Goal: Transaction & Acquisition: Book appointment/travel/reservation

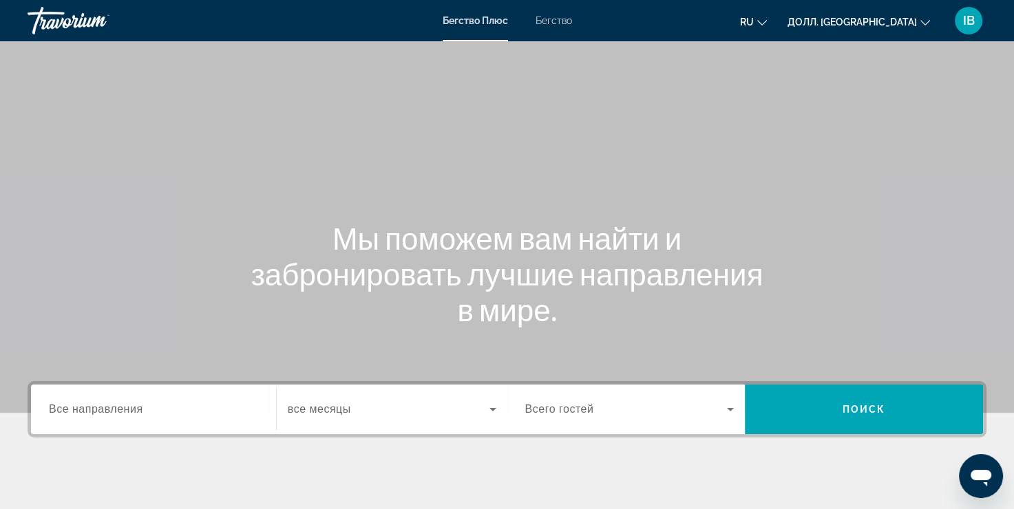
click at [77, 409] on ya-tr-span "Все направления" at bounding box center [96, 409] width 94 height 12
click at [77, 409] on input "Пункт назначения Все направления" at bounding box center [153, 410] width 209 height 17
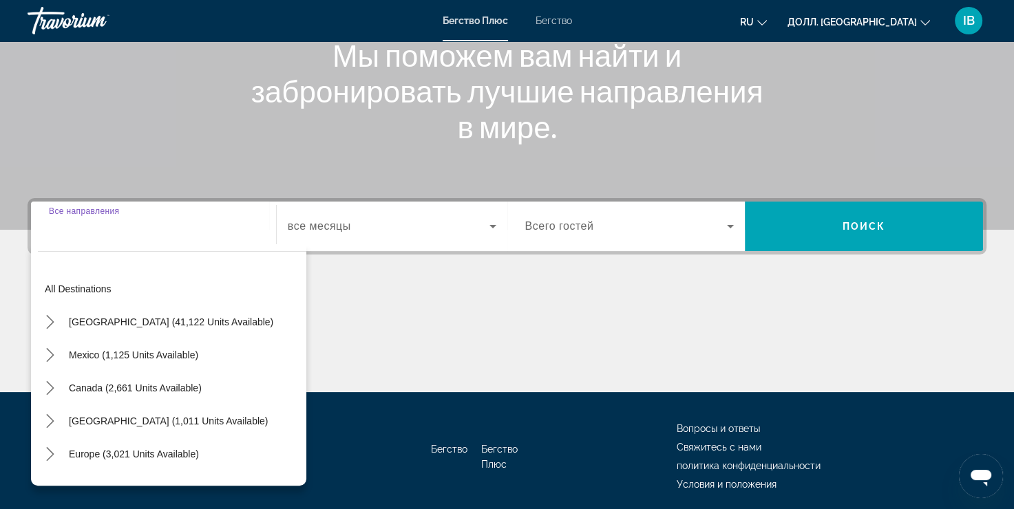
scroll to position [234, 0]
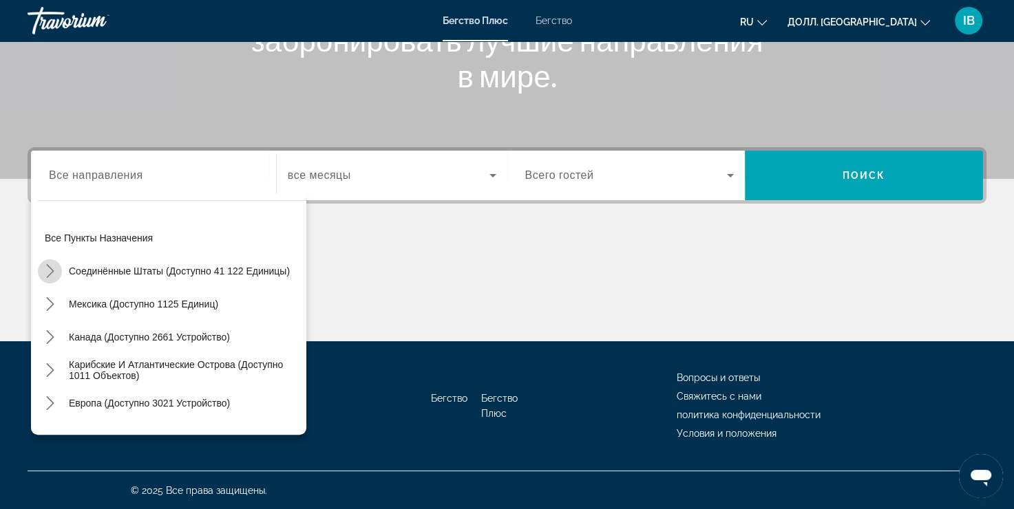
click at [51, 271] on icon "Подменю «Переключить США (доступно 41 122 единицы)»" at bounding box center [50, 271] width 8 height 14
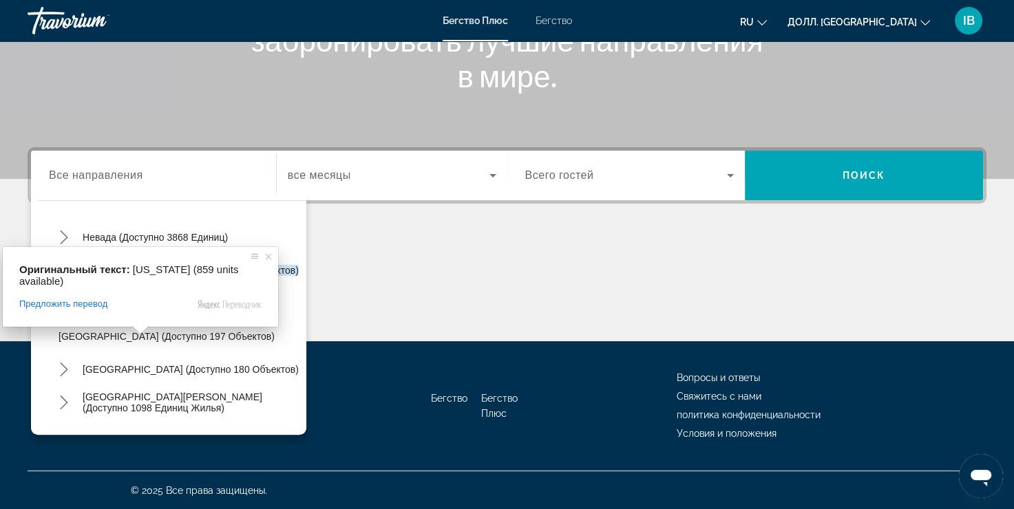
scroll to position [728, 0]
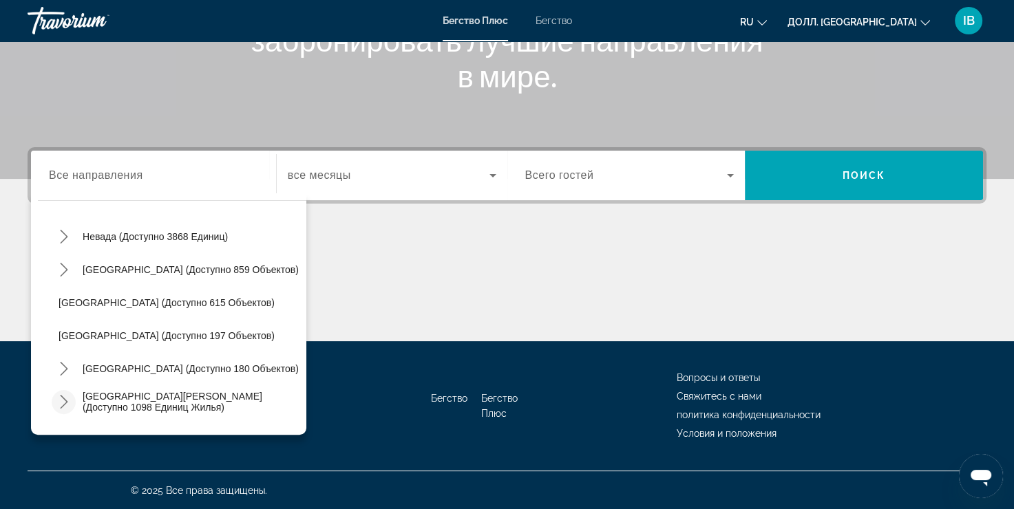
click at [61, 402] on icon "Переключить подменю «Северная Каролина» (доступно 1098 единиц)" at bounding box center [64, 402] width 14 height 14
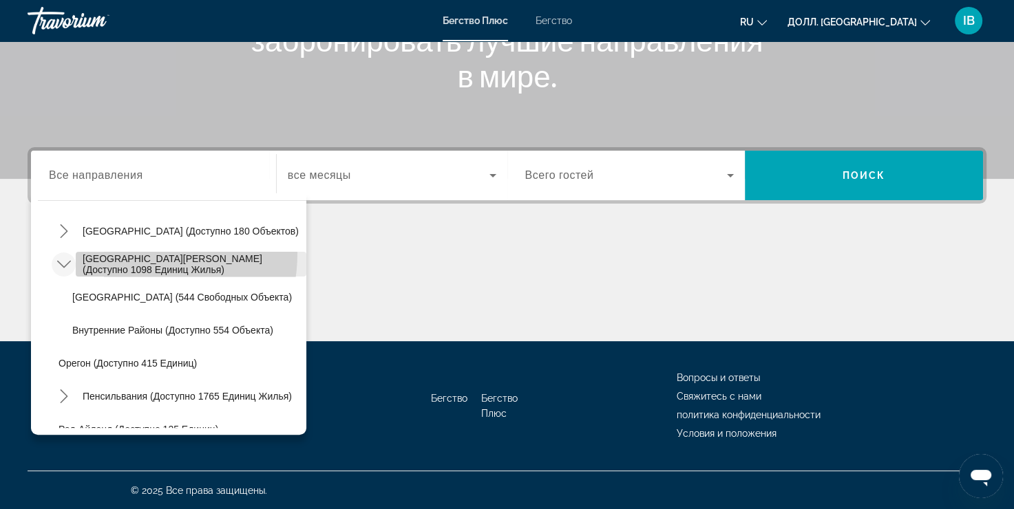
click at [113, 253] on ya-tr-span "[GEOGRAPHIC_DATA][PERSON_NAME] (доступно 1098 единиц жилья)" at bounding box center [173, 264] width 180 height 22
type input "**********"
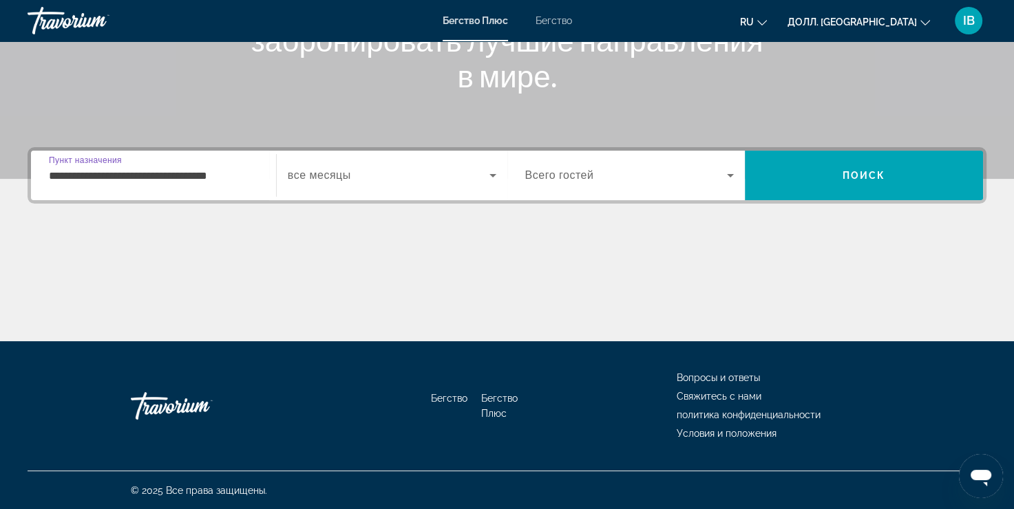
click at [349, 177] on ya-tr-span "все месяцы" at bounding box center [319, 175] width 63 height 12
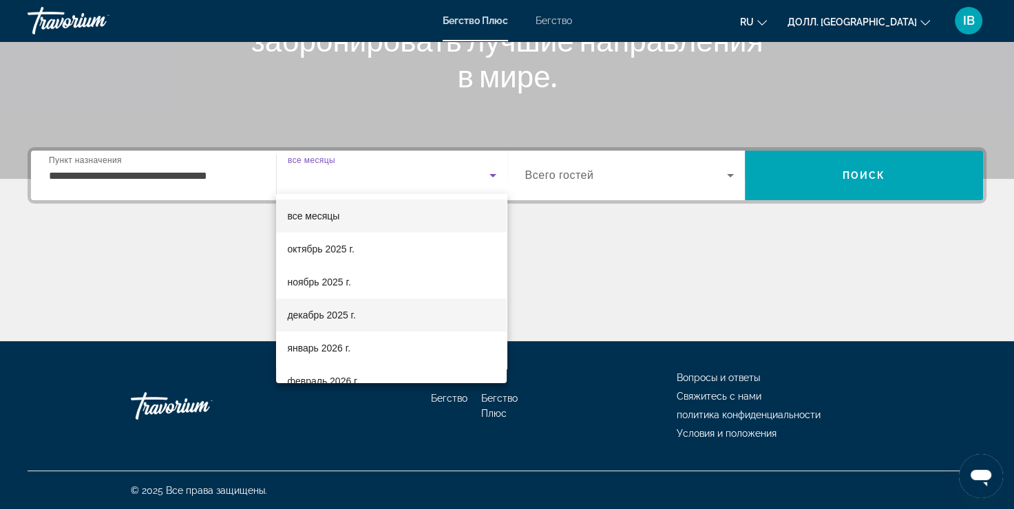
click at [337, 314] on ya-tr-span "декабрь 2025 г." at bounding box center [321, 315] width 68 height 11
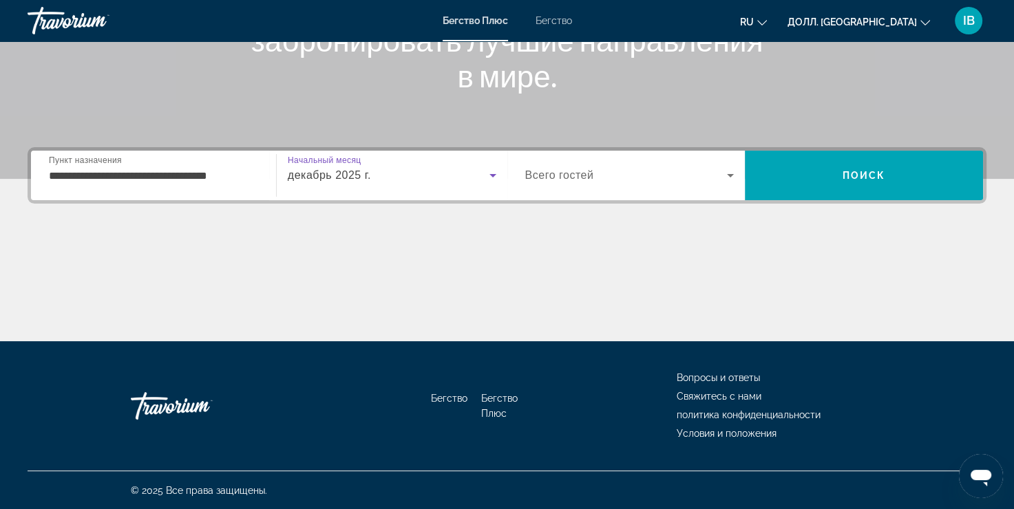
click at [383, 179] on div "декабрь 2025 г." at bounding box center [389, 175] width 202 height 17
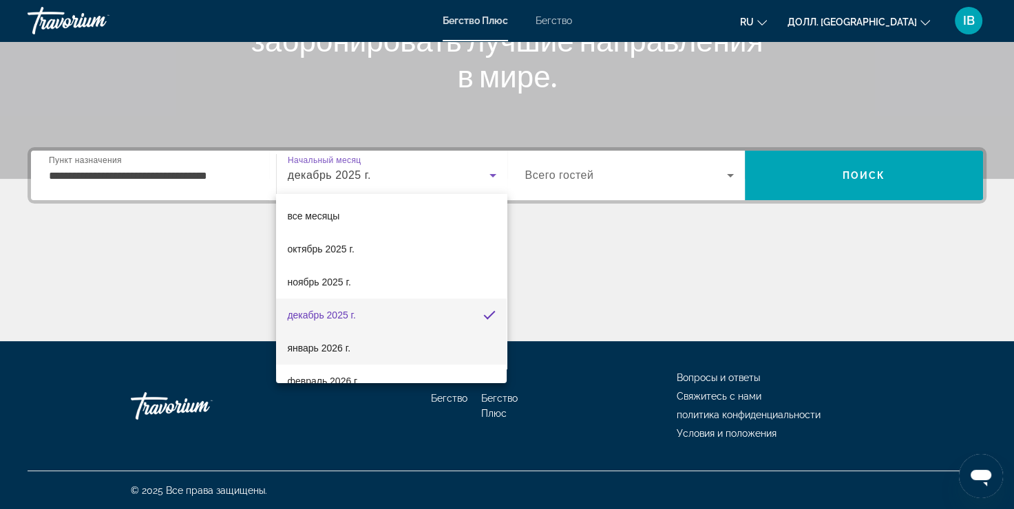
click at [303, 354] on span "январь 2026 г." at bounding box center [318, 348] width 63 height 17
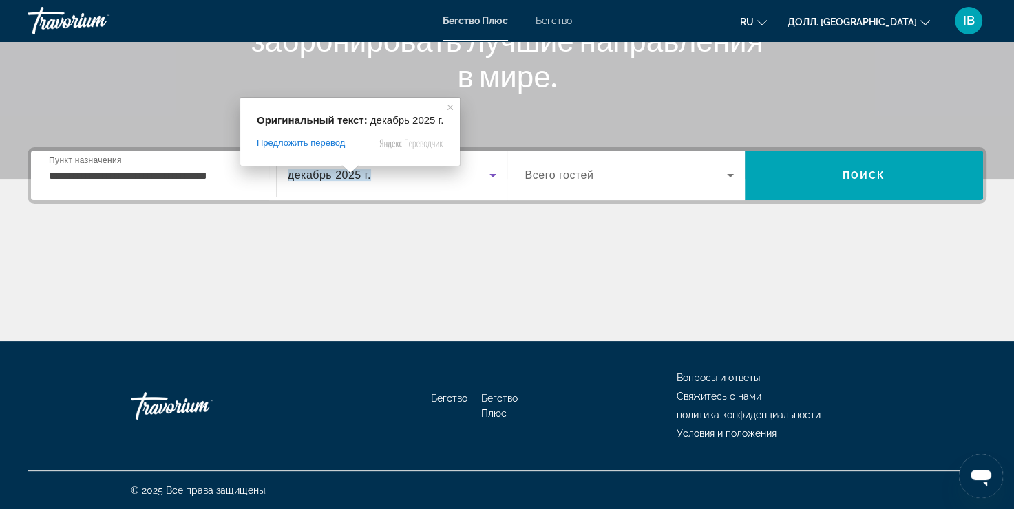
click at [348, 169] on body "**********" at bounding box center [507, 20] width 1014 height 509
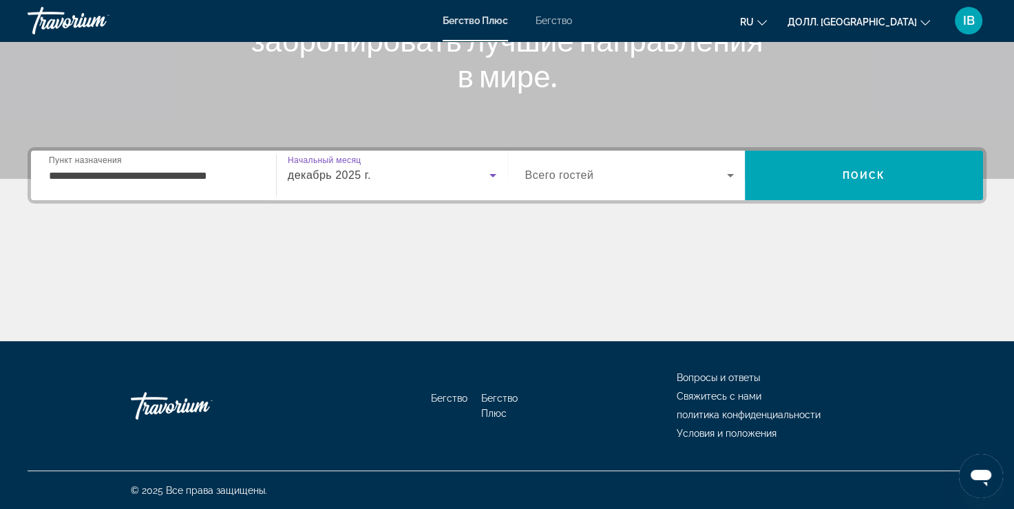
click at [735, 171] on icon "Виджет поиска" at bounding box center [730, 175] width 17 height 17
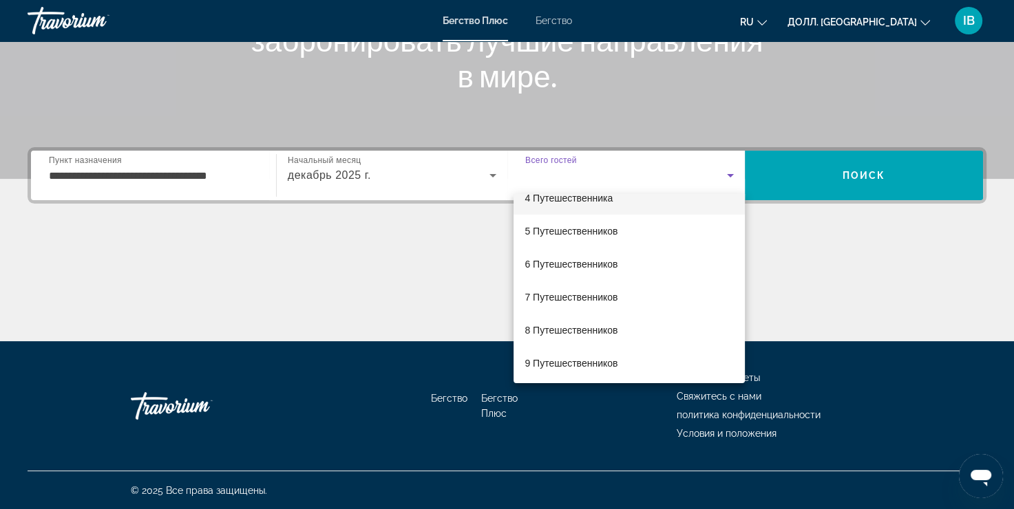
scroll to position [138, 0]
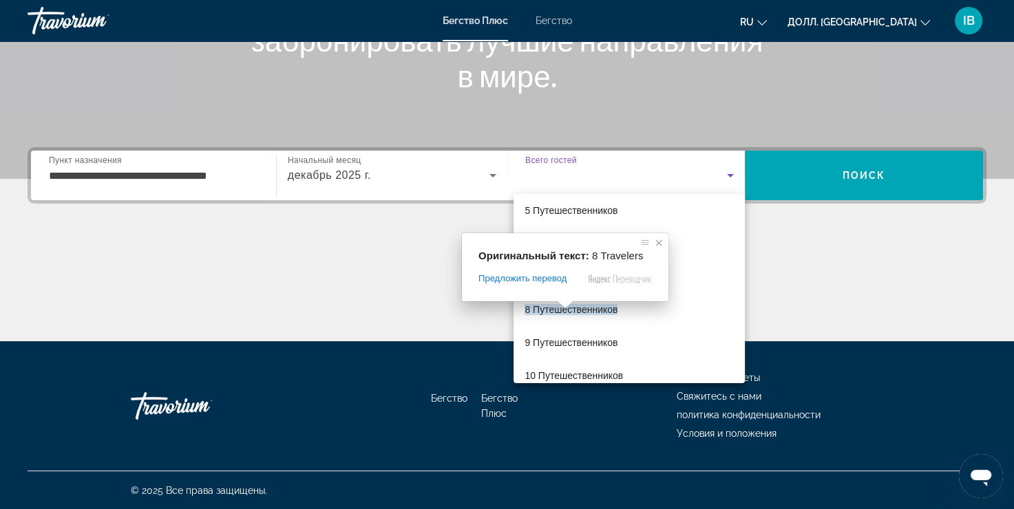
click at [665, 240] on span at bounding box center [659, 243] width 14 height 14
click at [662, 242] on span at bounding box center [658, 243] width 14 height 14
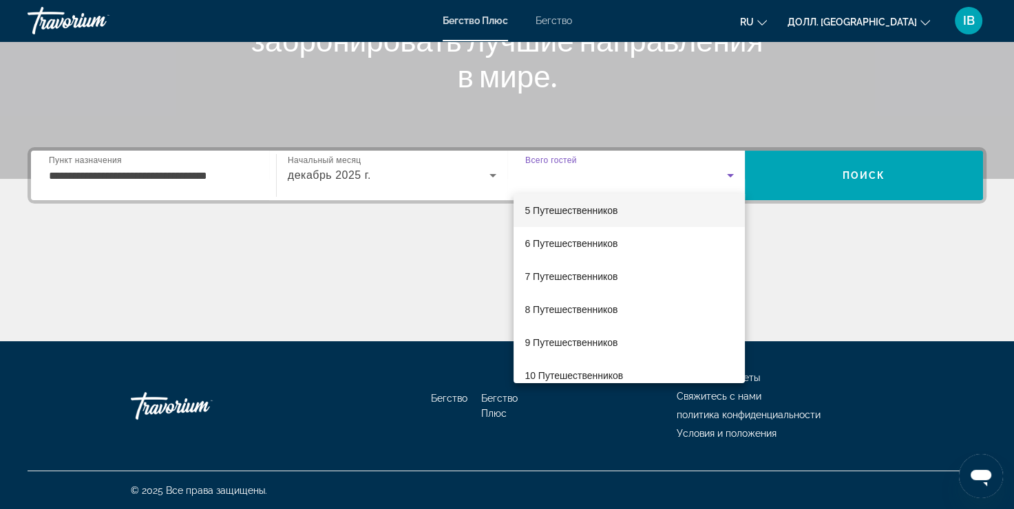
click at [572, 211] on ya-tr-span "5 Путешественников" at bounding box center [570, 210] width 93 height 11
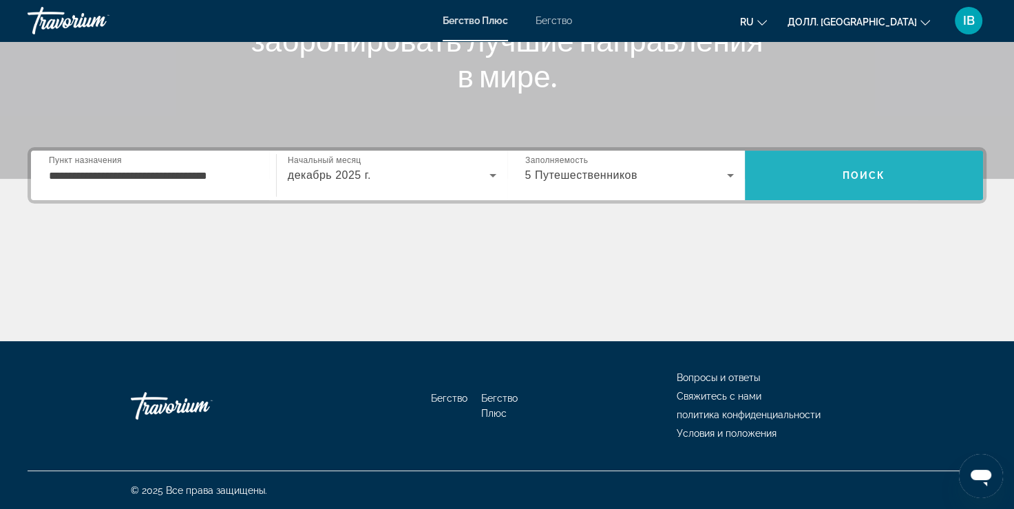
click at [920, 173] on span "Поиск" at bounding box center [864, 175] width 238 height 33
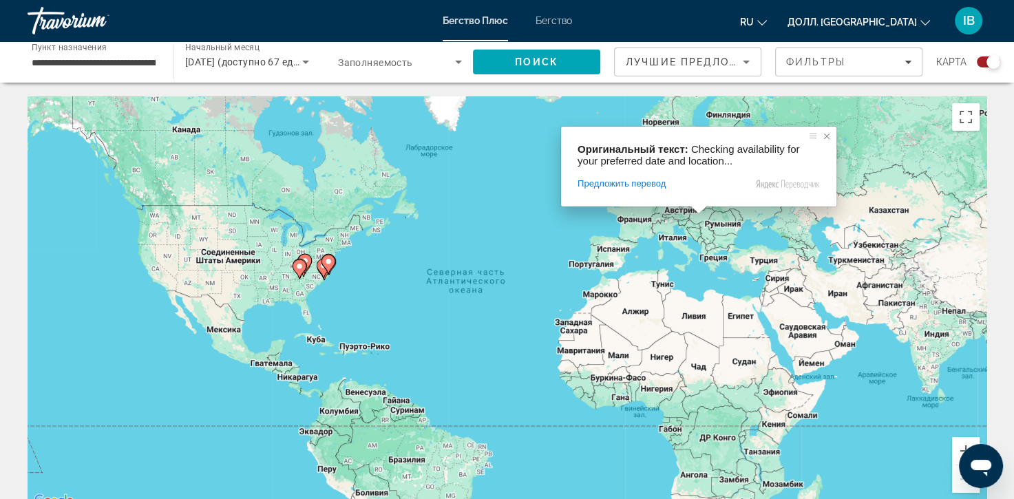
click at [826, 136] on span at bounding box center [827, 136] width 14 height 14
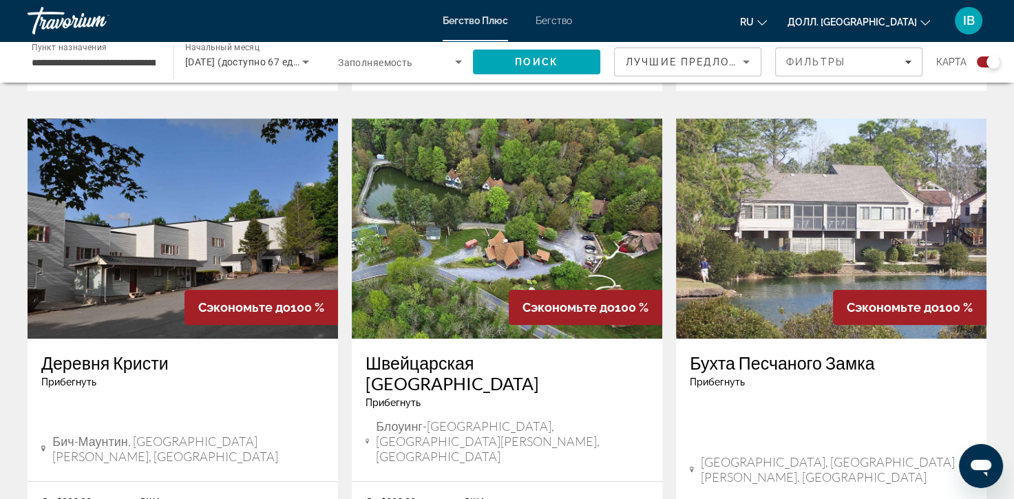
scroll to position [1032, 0]
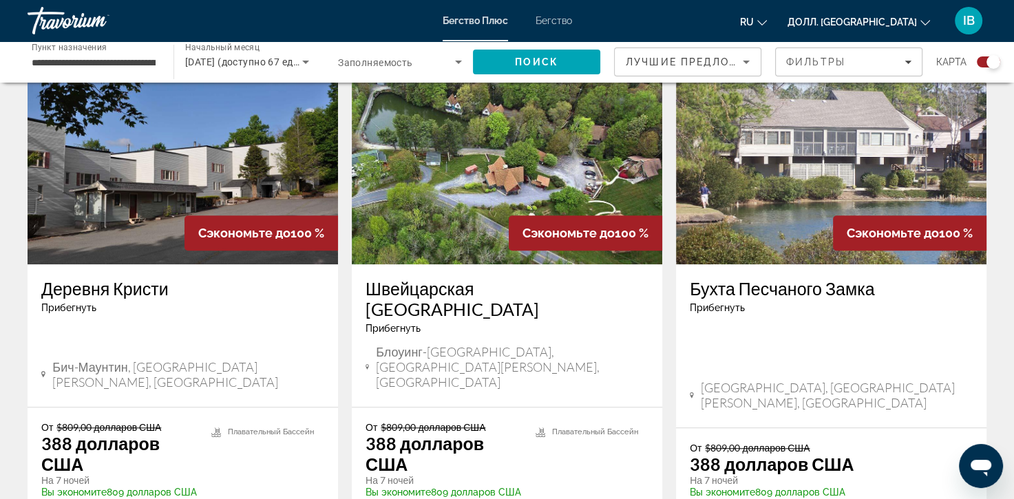
click at [533, 131] on img "Основное содержание" at bounding box center [507, 154] width 310 height 220
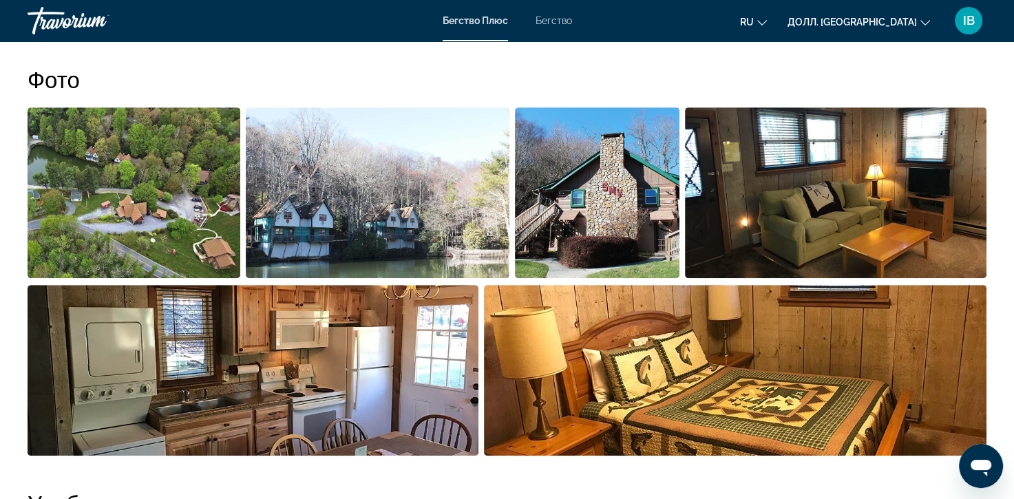
scroll to position [482, 0]
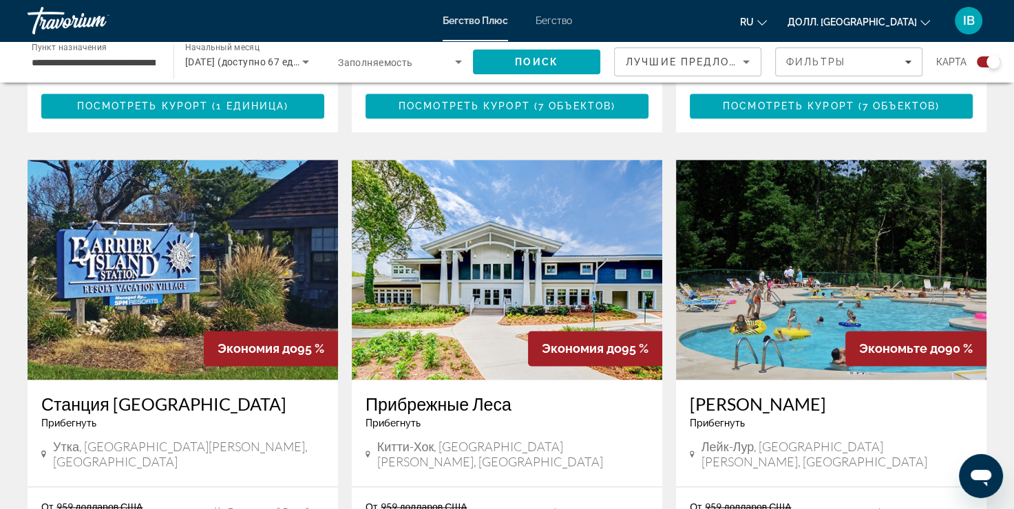
scroll to position [2271, 0]
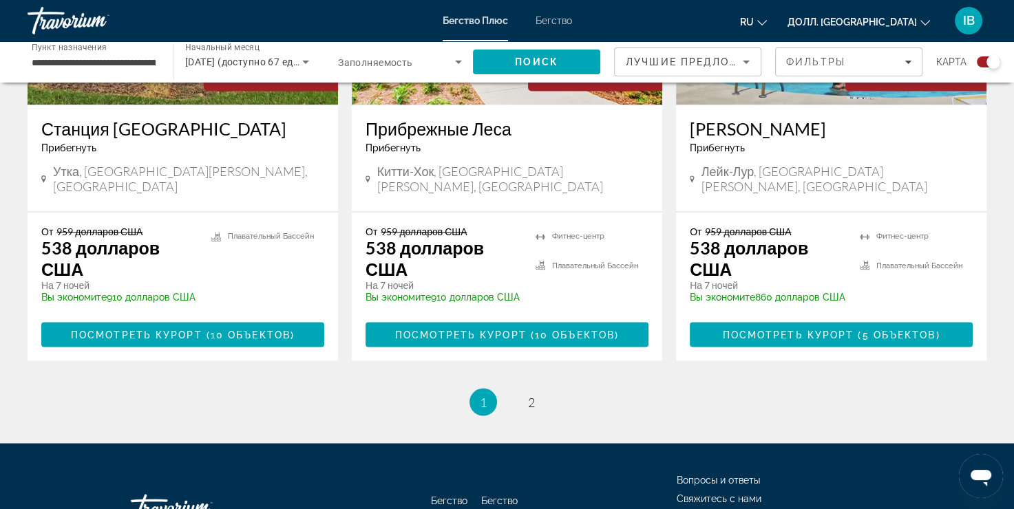
click at [529, 394] on ya-tr-span "2" at bounding box center [531, 401] width 7 height 15
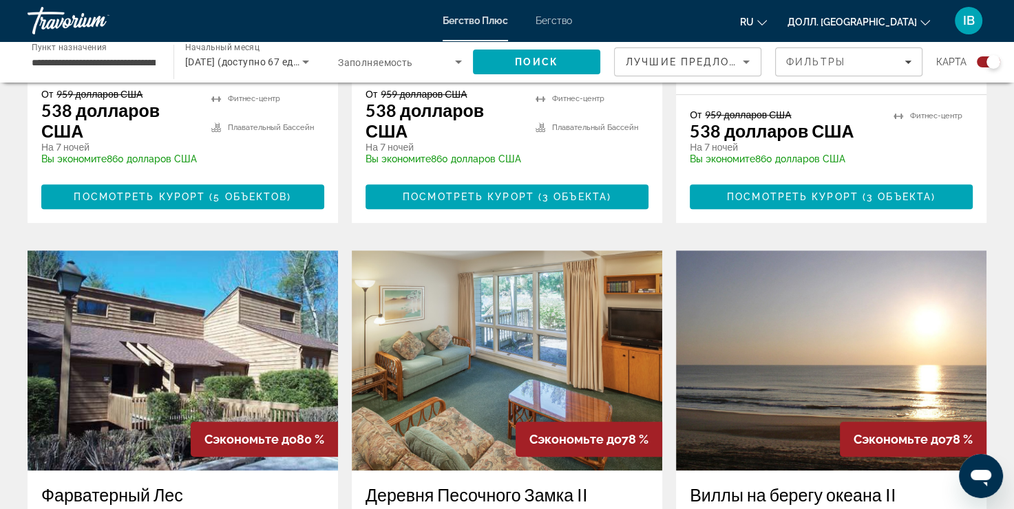
scroll to position [963, 0]
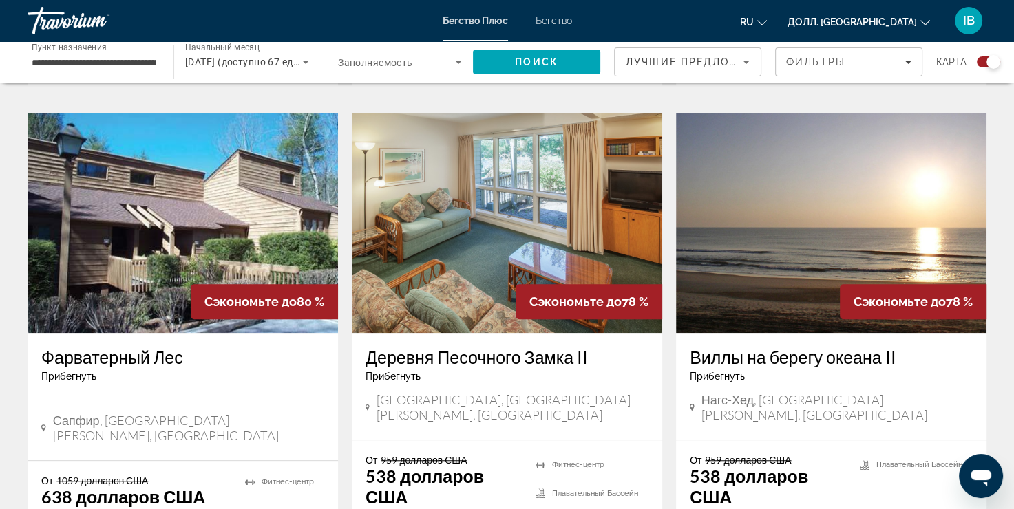
click at [127, 223] on img "Основное содержание" at bounding box center [183, 223] width 310 height 220
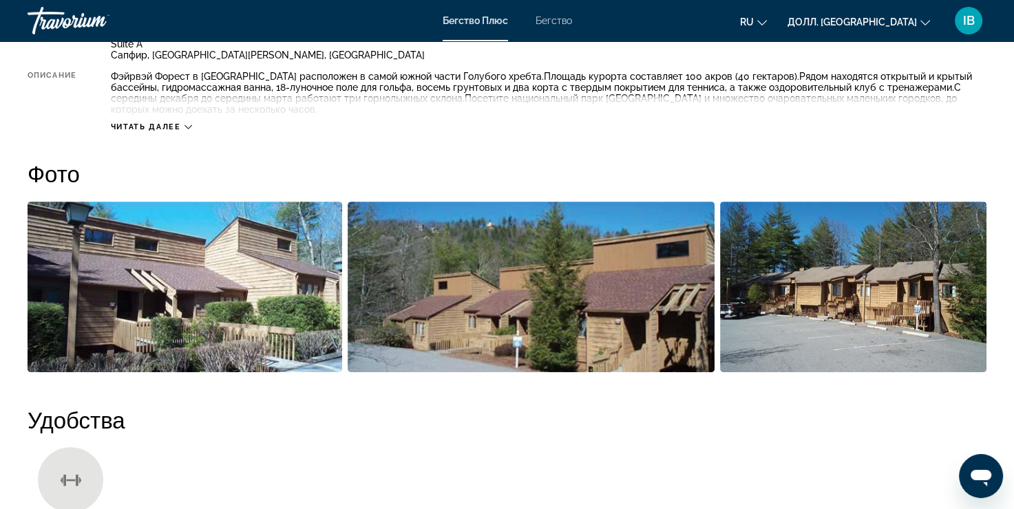
scroll to position [551, 0]
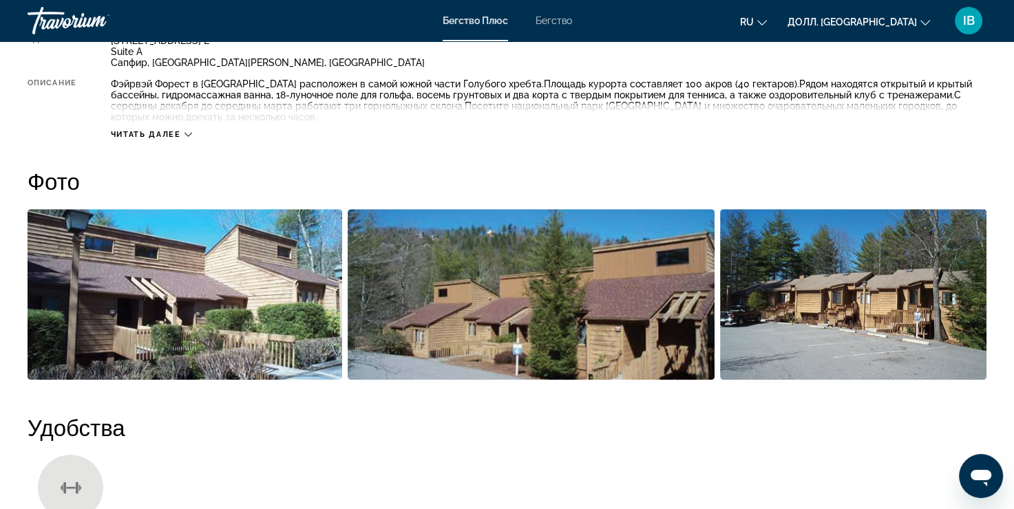
click at [197, 297] on img "Откройте слайдер с полноэкранными изображениями" at bounding box center [185, 294] width 314 height 171
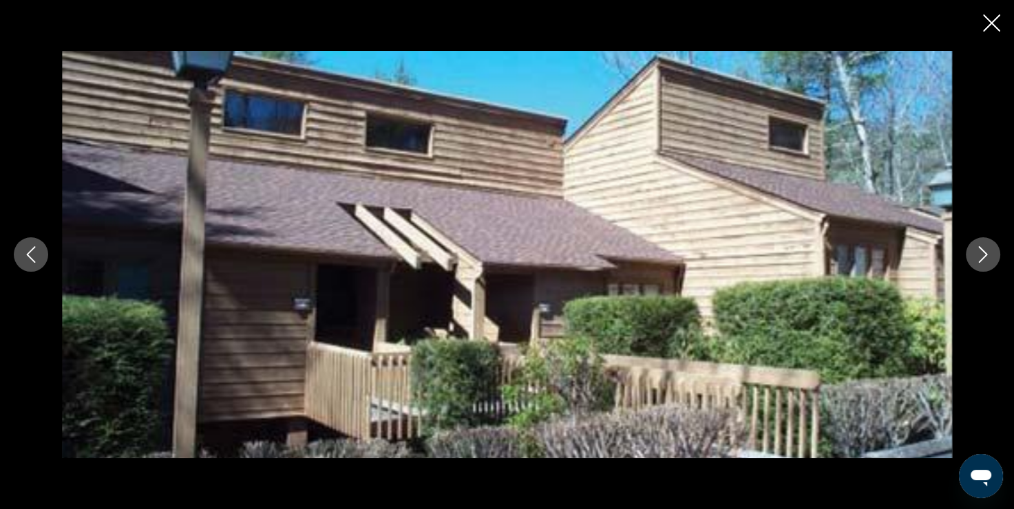
click at [980, 259] on icon "Следующее изображение" at bounding box center [982, 254] width 17 height 17
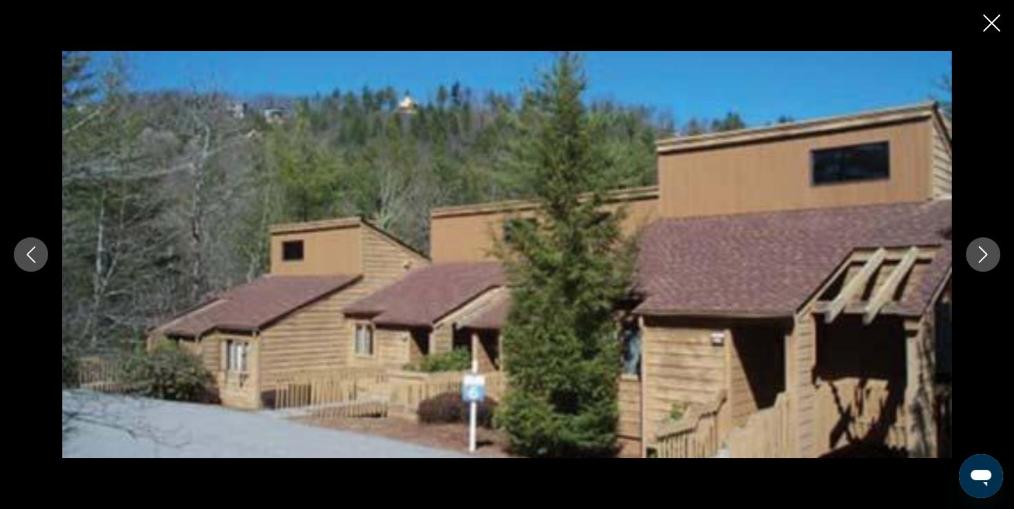
click at [976, 264] on button "Следующее изображение" at bounding box center [982, 254] width 34 height 34
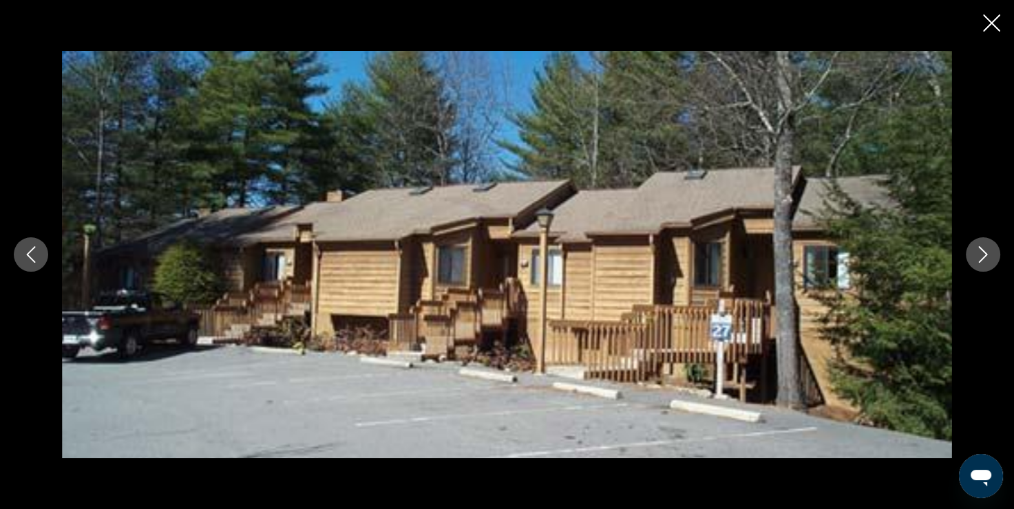
click at [976, 264] on button "Следующее изображение" at bounding box center [982, 254] width 34 height 34
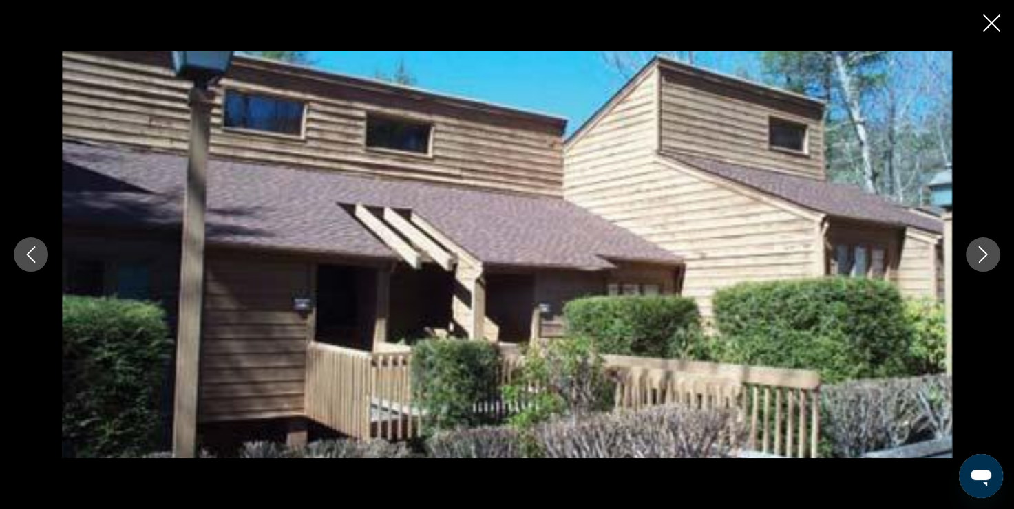
click at [976, 264] on button "Следующее изображение" at bounding box center [982, 254] width 34 height 34
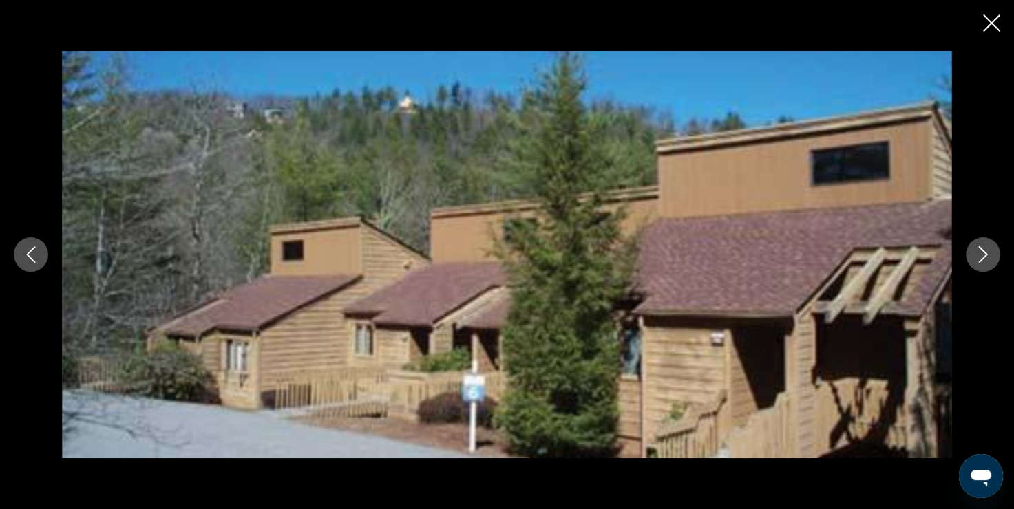
click at [985, 28] on icon "Закрыть слайд-шоу" at bounding box center [991, 22] width 17 height 17
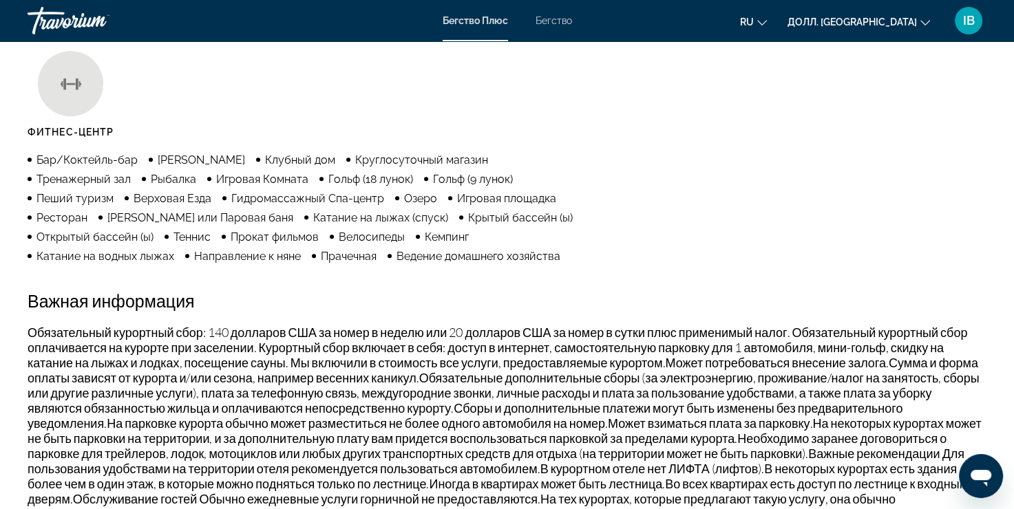
scroll to position [1032, 0]
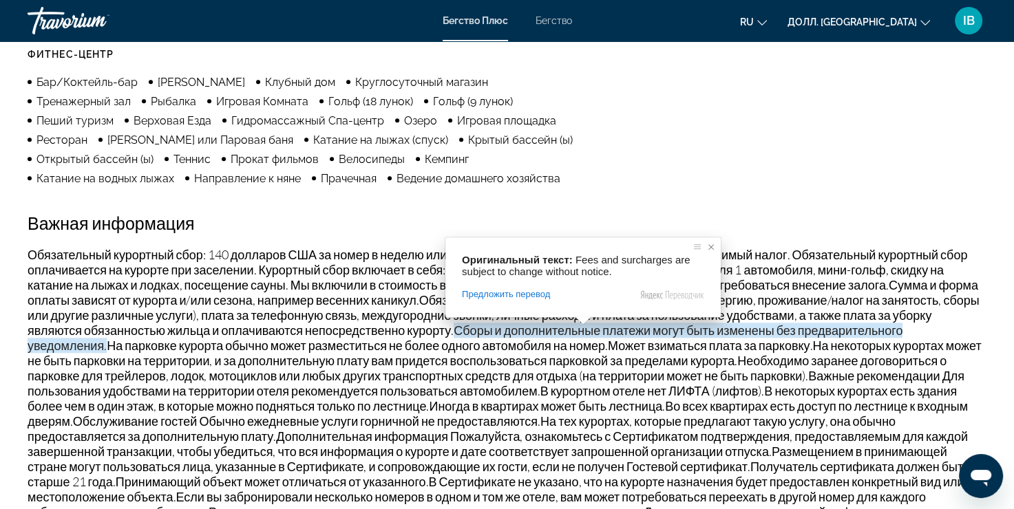
click at [710, 246] on span at bounding box center [711, 247] width 14 height 14
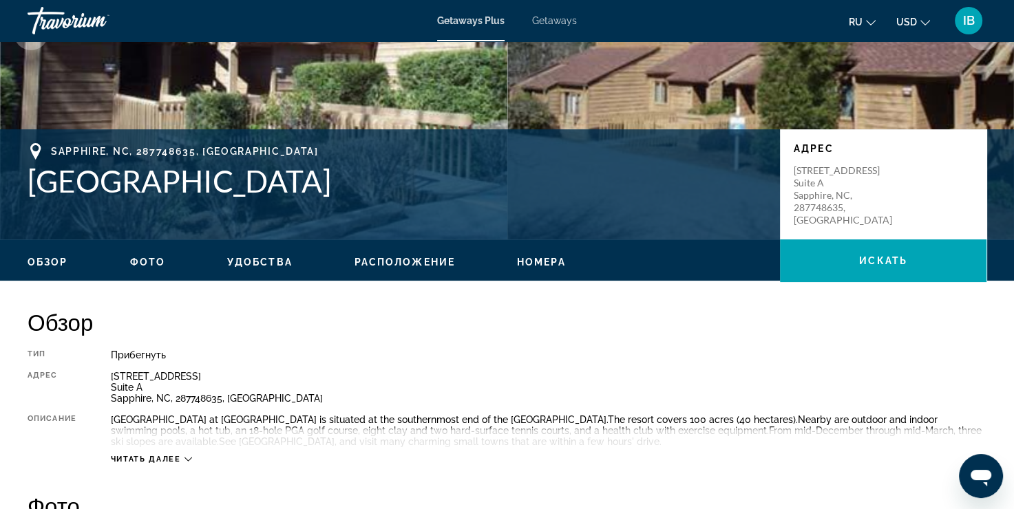
scroll to position [344, 0]
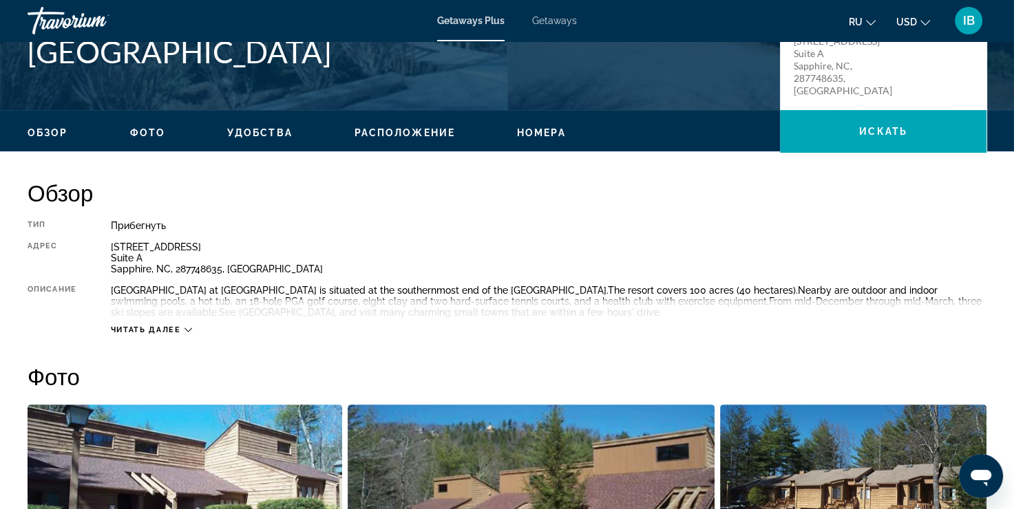
click at [175, 324] on div "Читать далее" at bounding box center [548, 316] width 875 height 38
click at [172, 326] on ya-tr-span "Читать далее" at bounding box center [146, 329] width 70 height 9
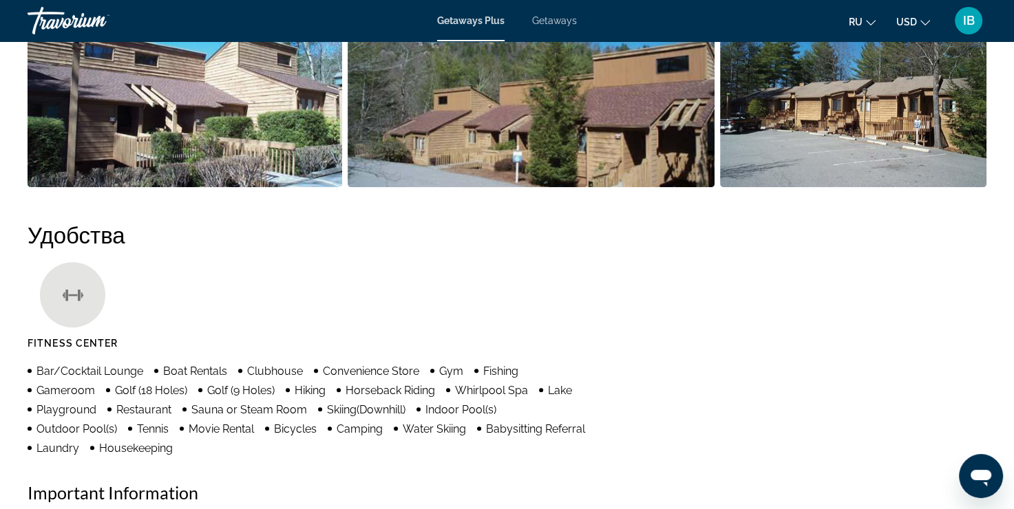
scroll to position [619, 0]
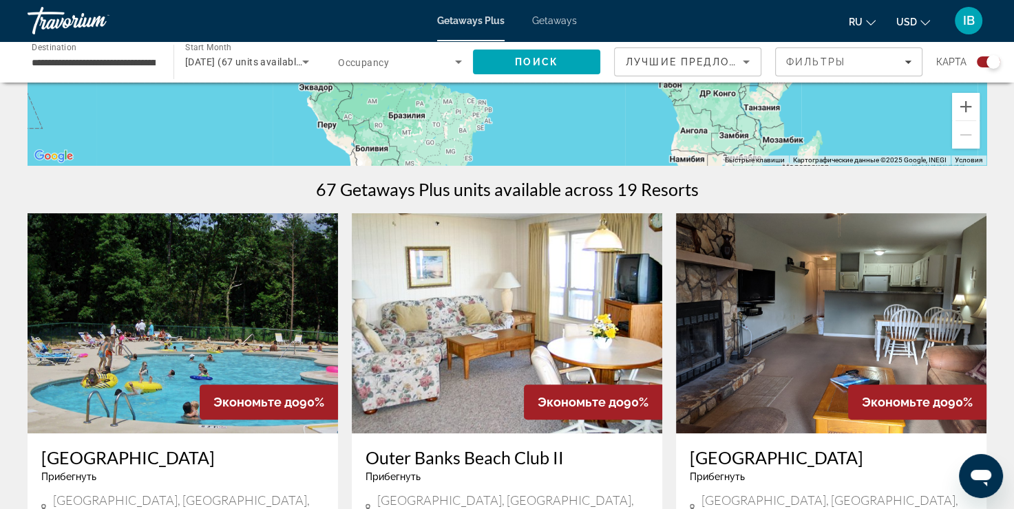
scroll to position [551, 0]
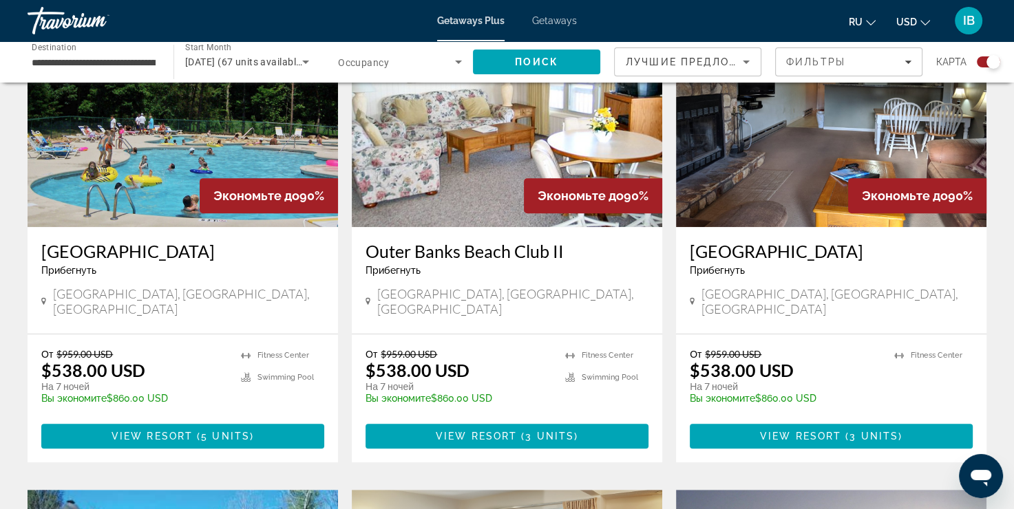
click at [812, 136] on img "Main content" at bounding box center [831, 117] width 310 height 220
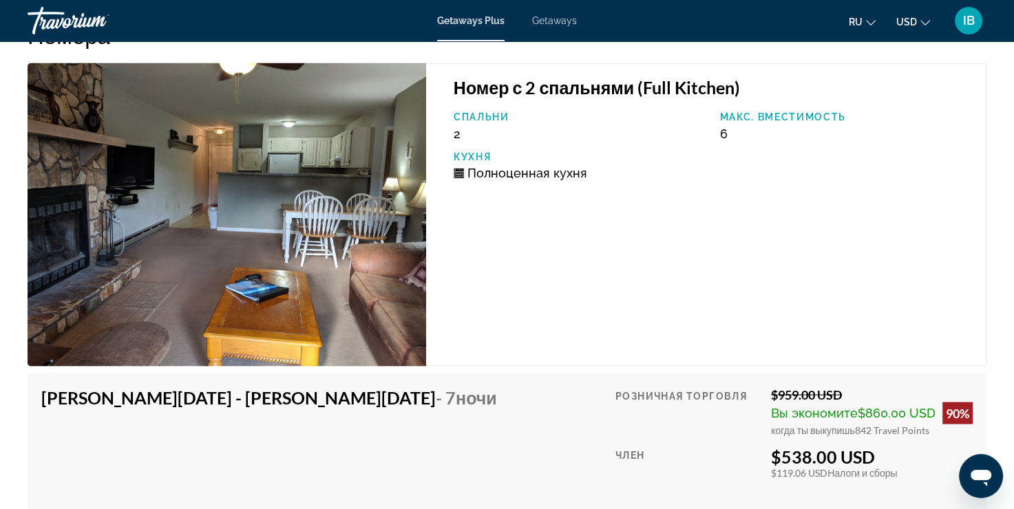
scroll to position [1996, 0]
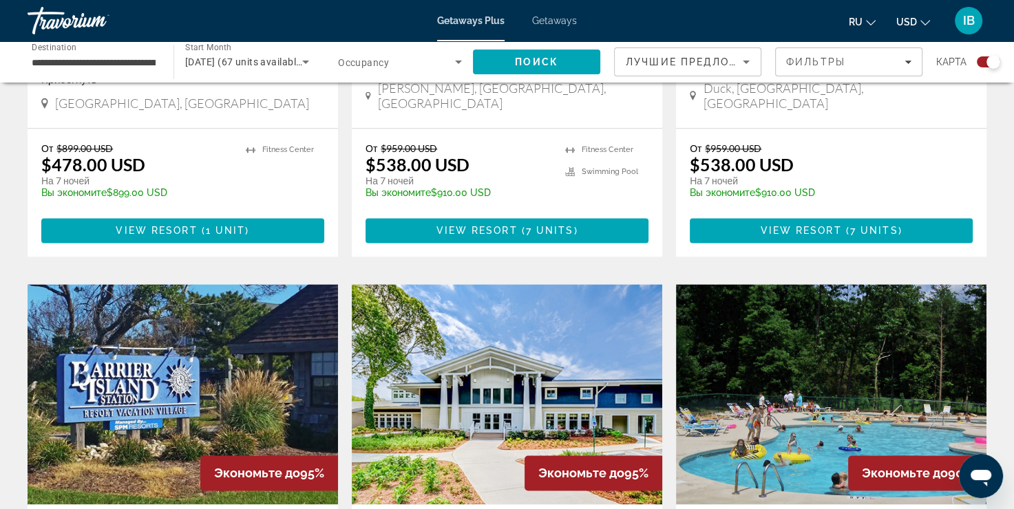
scroll to position [1858, 0]
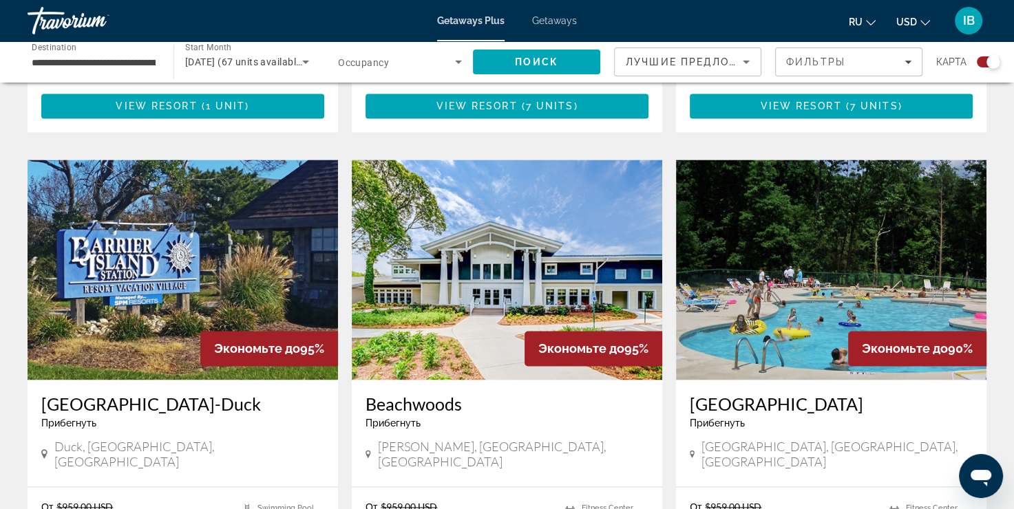
click at [523, 254] on img "Main content" at bounding box center [507, 270] width 310 height 220
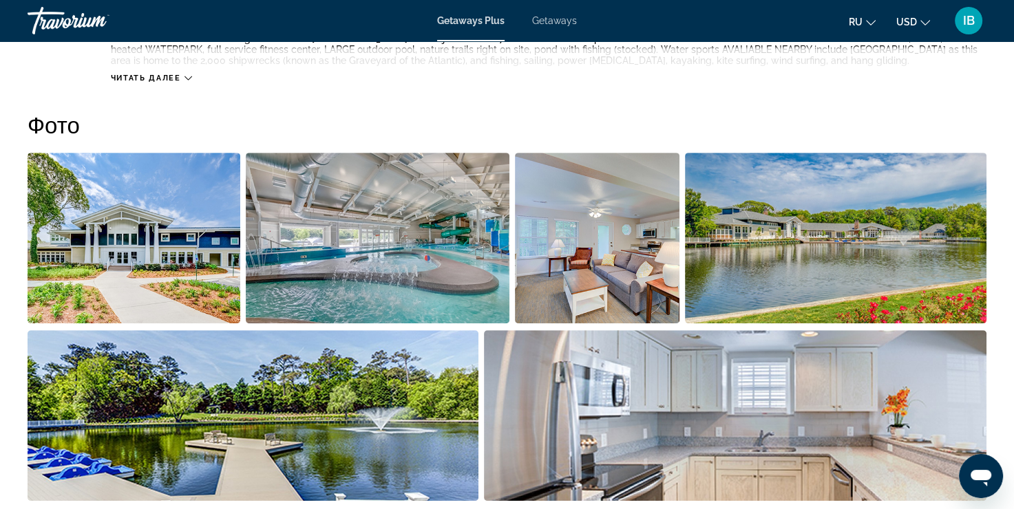
scroll to position [688, 0]
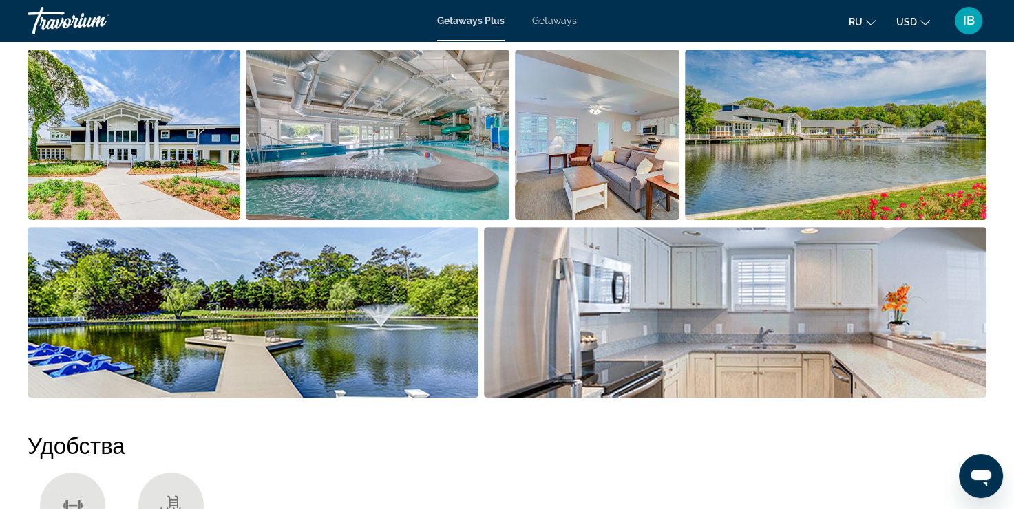
click at [817, 173] on img "Open full-screen image slider" at bounding box center [836, 135] width 302 height 171
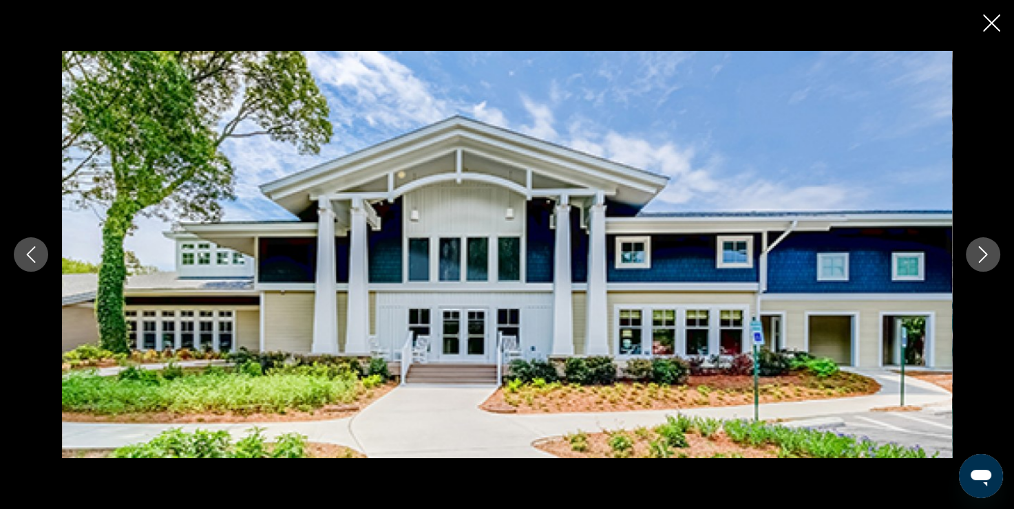
click at [978, 263] on button "Next image" at bounding box center [982, 254] width 34 height 34
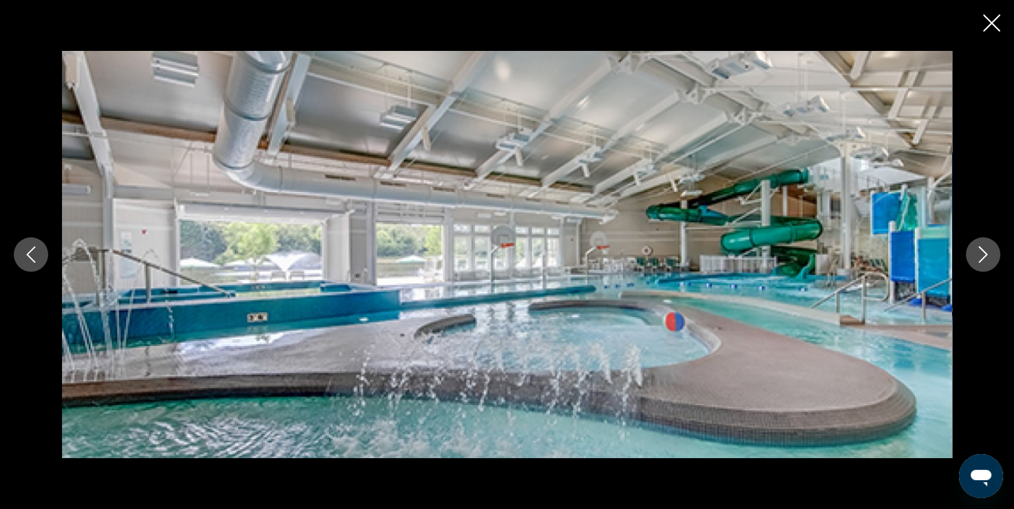
click at [978, 263] on button "Next image" at bounding box center [982, 254] width 34 height 34
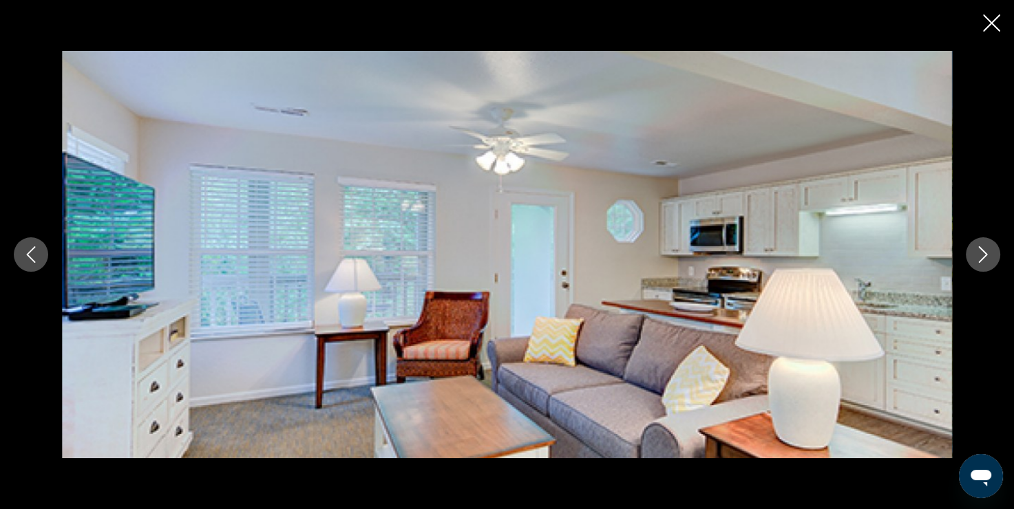
click at [987, 262] on icon "Next image" at bounding box center [982, 254] width 17 height 17
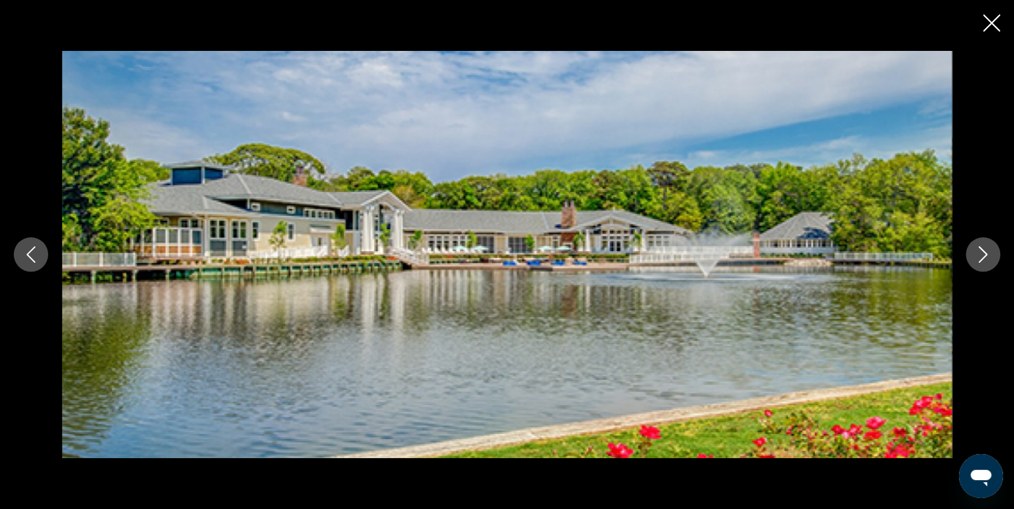
click at [987, 262] on icon "Next image" at bounding box center [982, 254] width 17 height 17
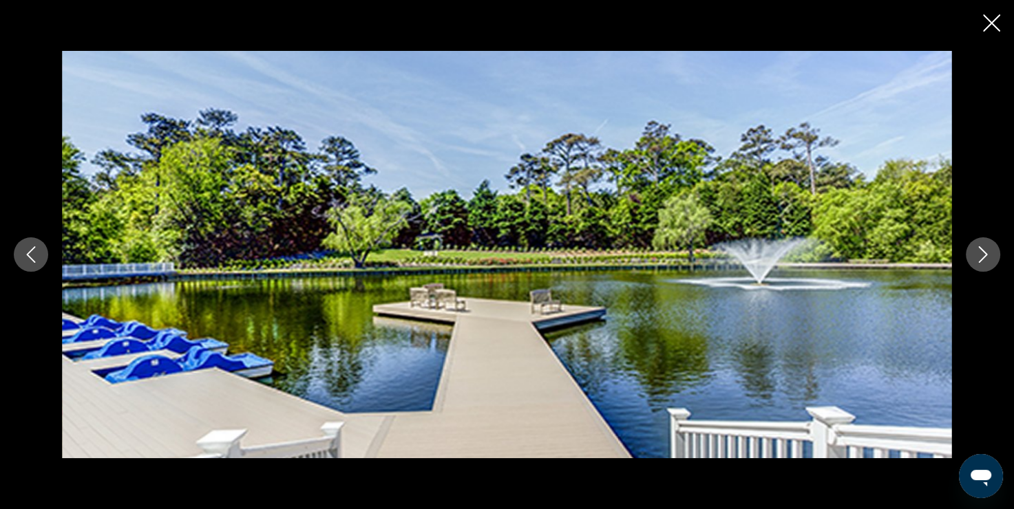
click at [987, 262] on icon "Next image" at bounding box center [982, 254] width 17 height 17
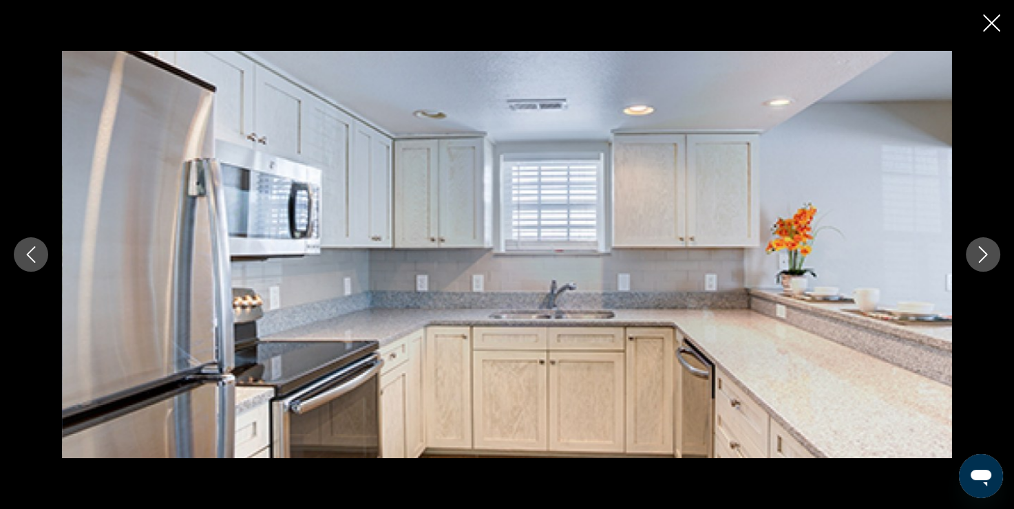
click at [987, 262] on icon "Next image" at bounding box center [982, 254] width 17 height 17
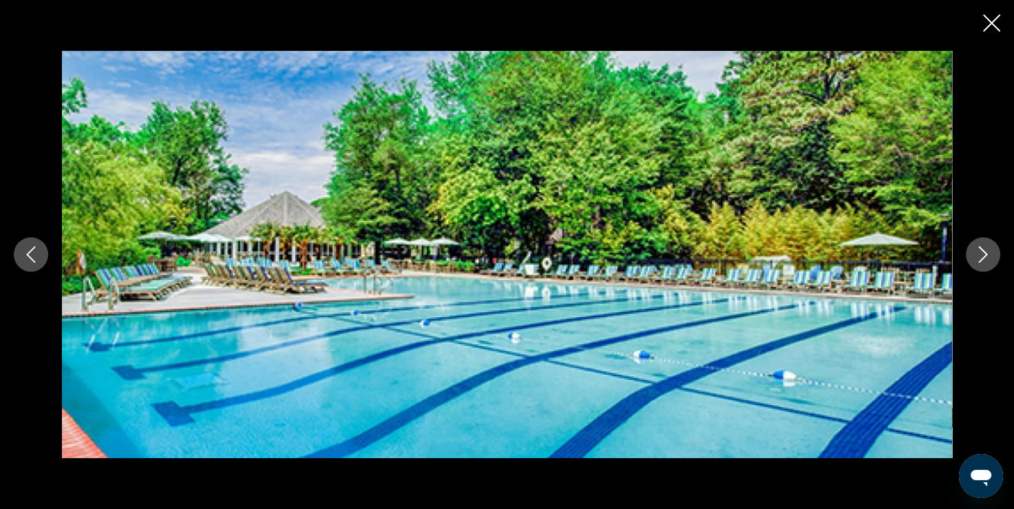
click at [987, 262] on icon "Next image" at bounding box center [982, 254] width 17 height 17
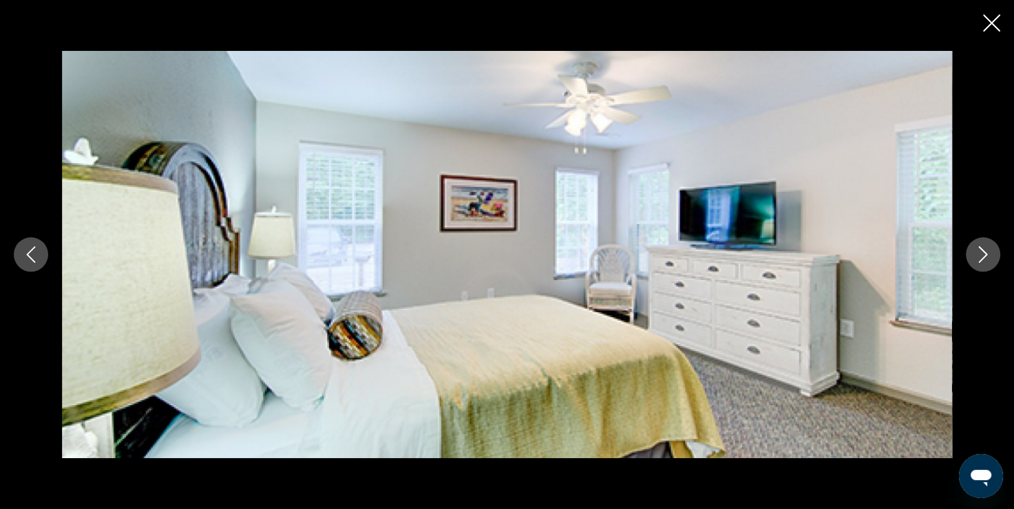
click at [987, 262] on icon "Next image" at bounding box center [982, 254] width 17 height 17
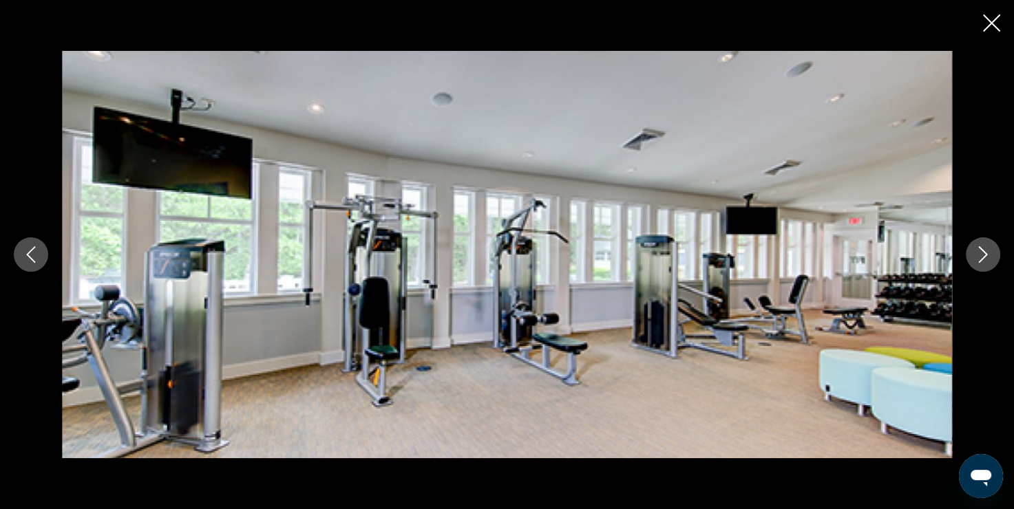
click at [987, 262] on icon "Next image" at bounding box center [982, 254] width 17 height 17
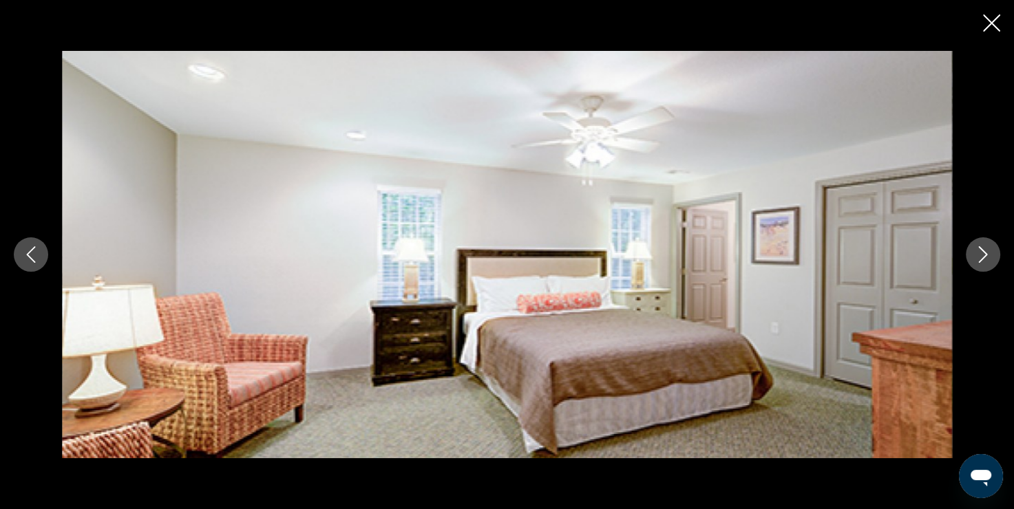
click at [987, 262] on icon "Next image" at bounding box center [982, 254] width 17 height 17
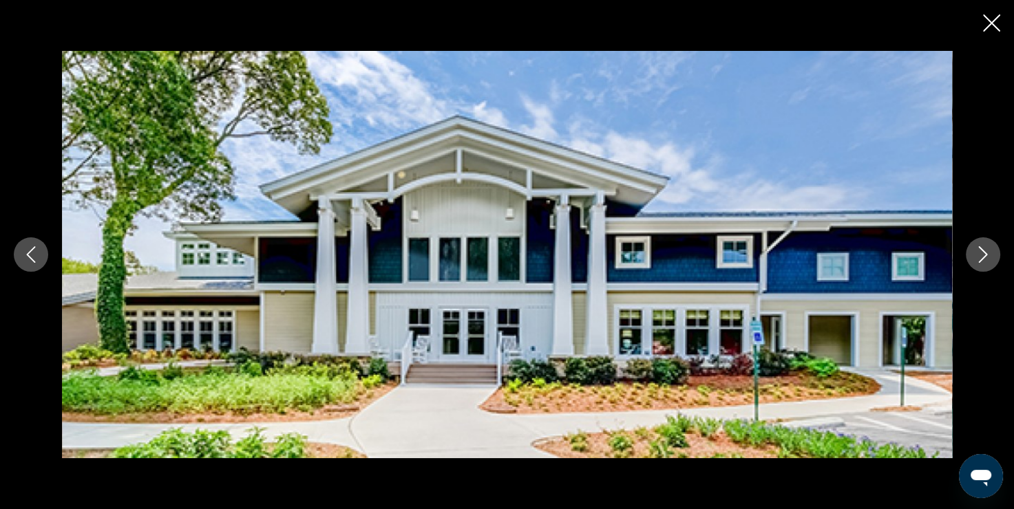
click at [987, 262] on icon "Next image" at bounding box center [982, 254] width 17 height 17
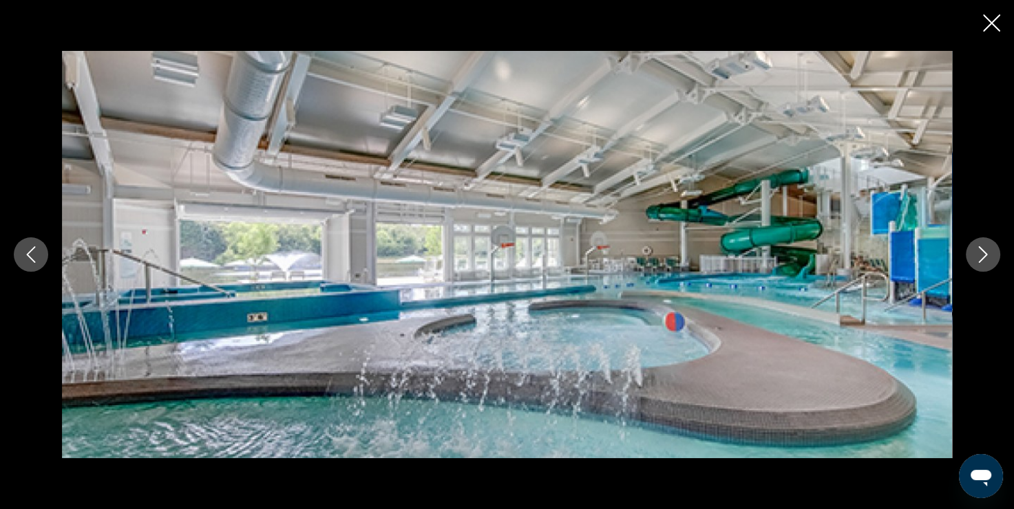
click at [987, 262] on icon "Next image" at bounding box center [982, 254] width 17 height 17
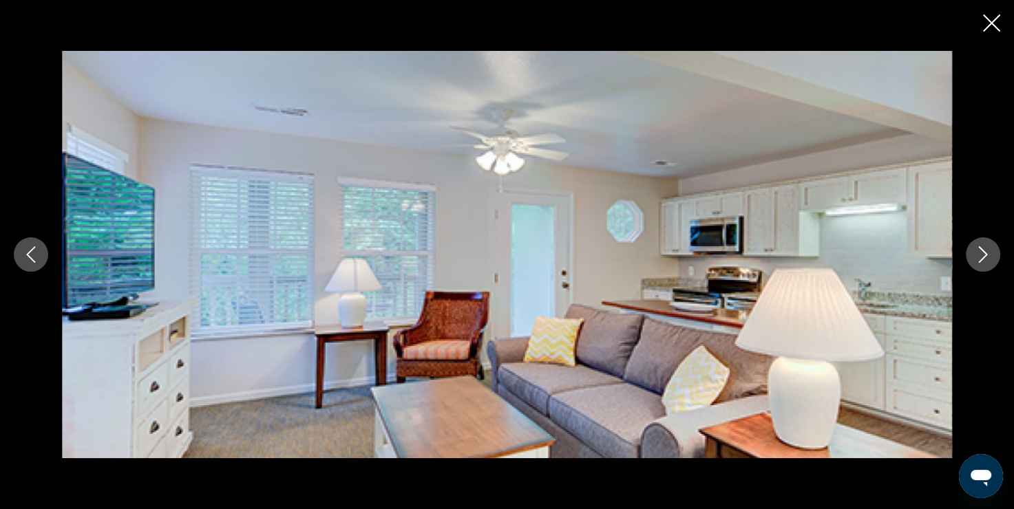
click at [983, 19] on icon "Close slideshow" at bounding box center [991, 22] width 17 height 17
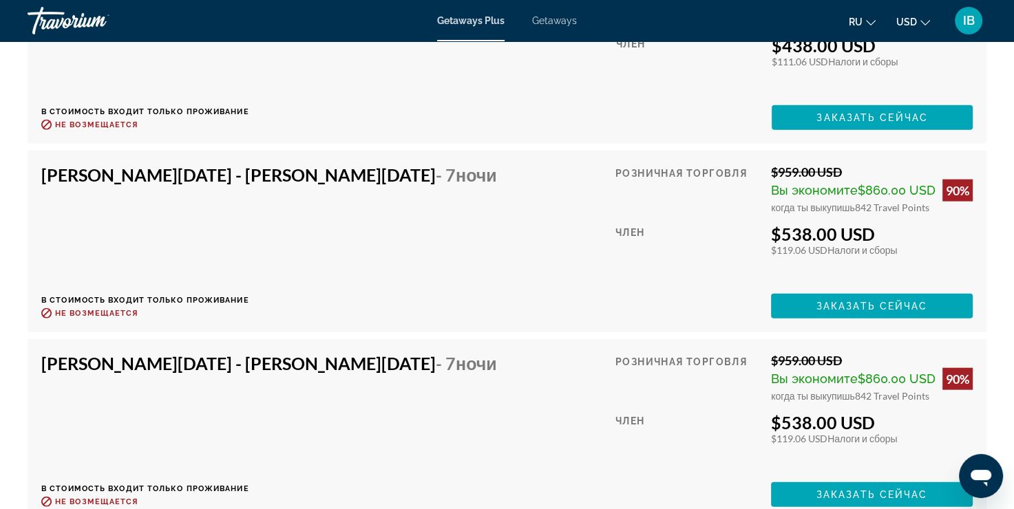
scroll to position [2959, 0]
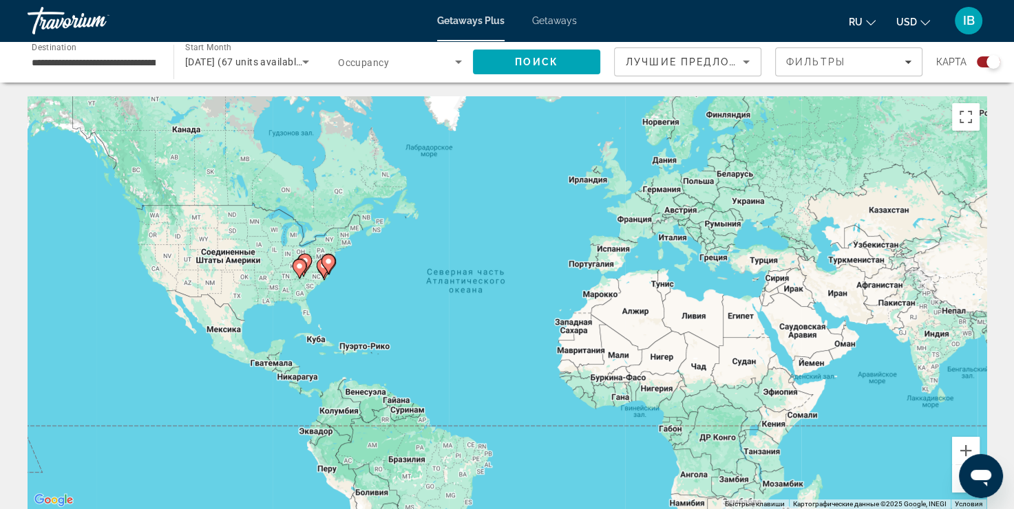
click at [237, 71] on div "[DATE] (67 units available)" at bounding box center [247, 62] width 124 height 39
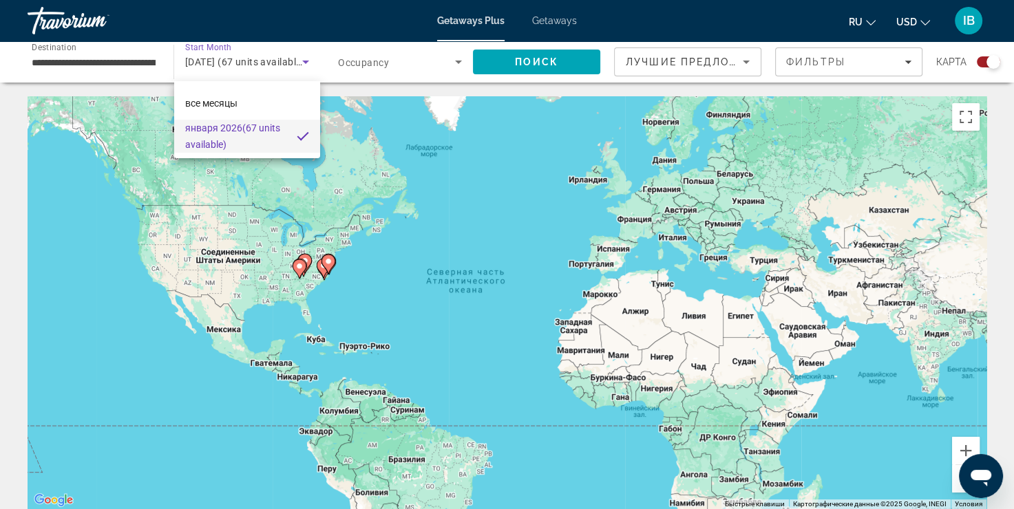
click at [201, 61] on div at bounding box center [507, 254] width 1014 height 509
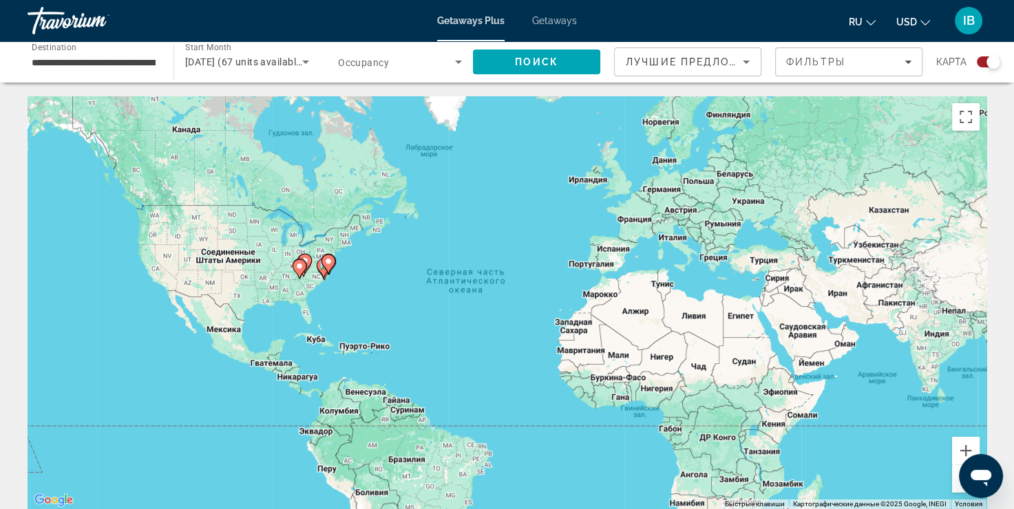
click at [268, 65] on span "[DATE] (67 units available)" at bounding box center [245, 61] width 120 height 11
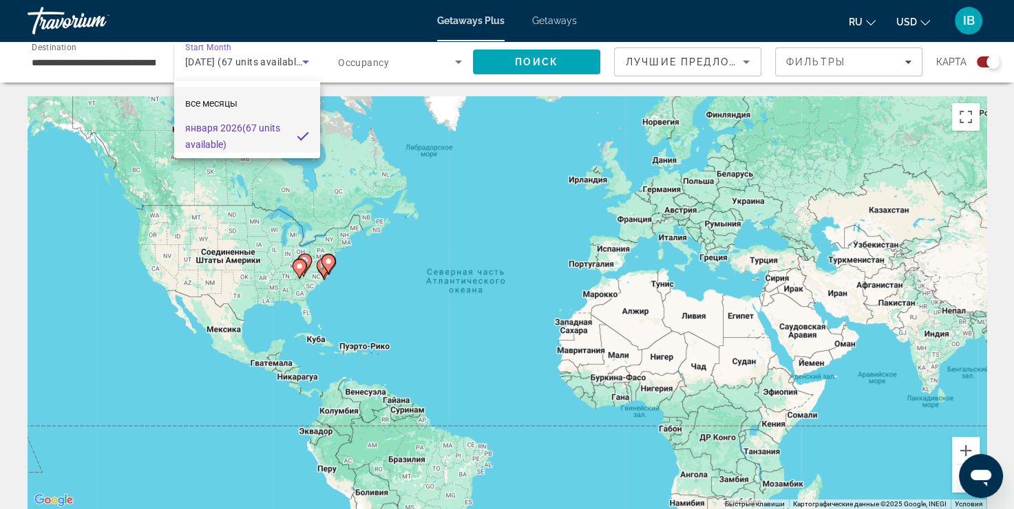
click at [228, 105] on span "все месяцы" at bounding box center [211, 103] width 52 height 11
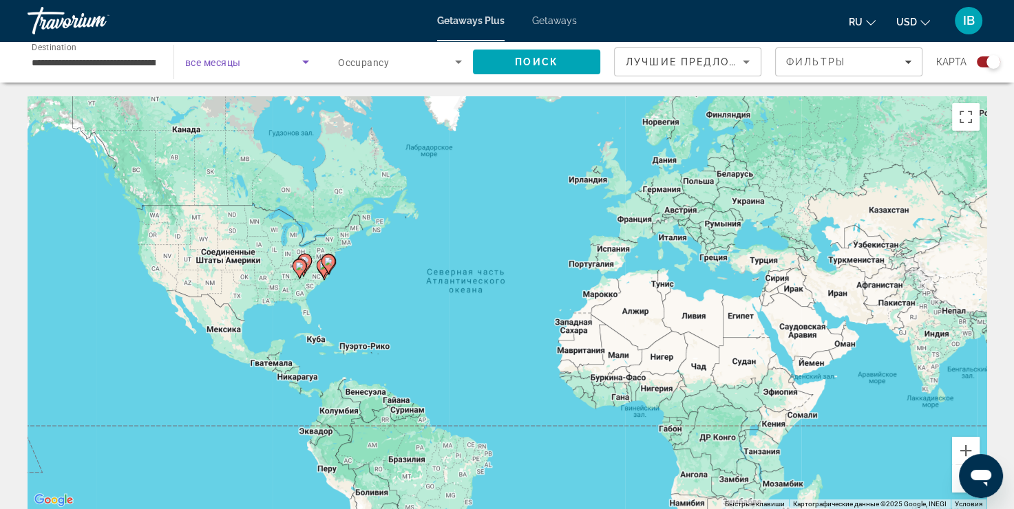
click at [228, 63] on span "все месяцы" at bounding box center [212, 62] width 55 height 11
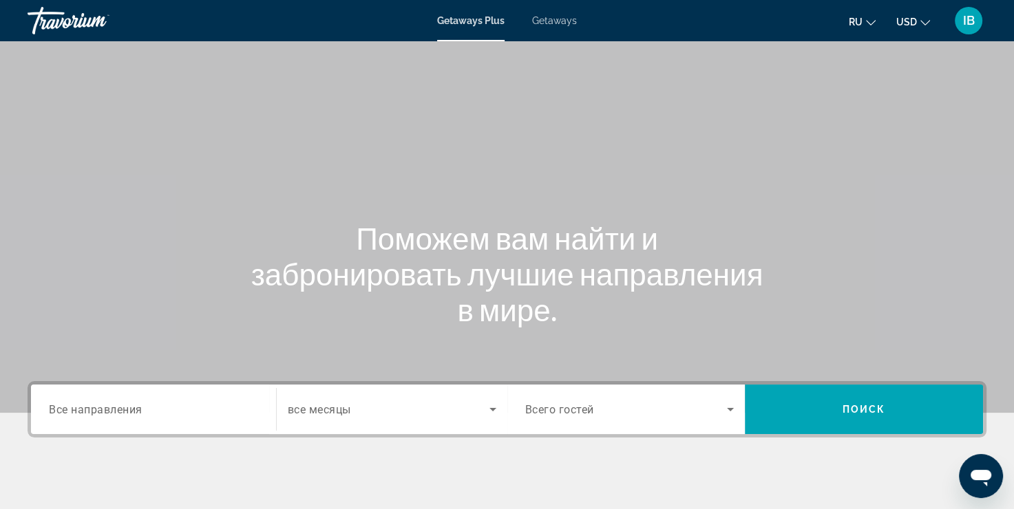
click at [209, 421] on div "Search widget" at bounding box center [153, 409] width 209 height 39
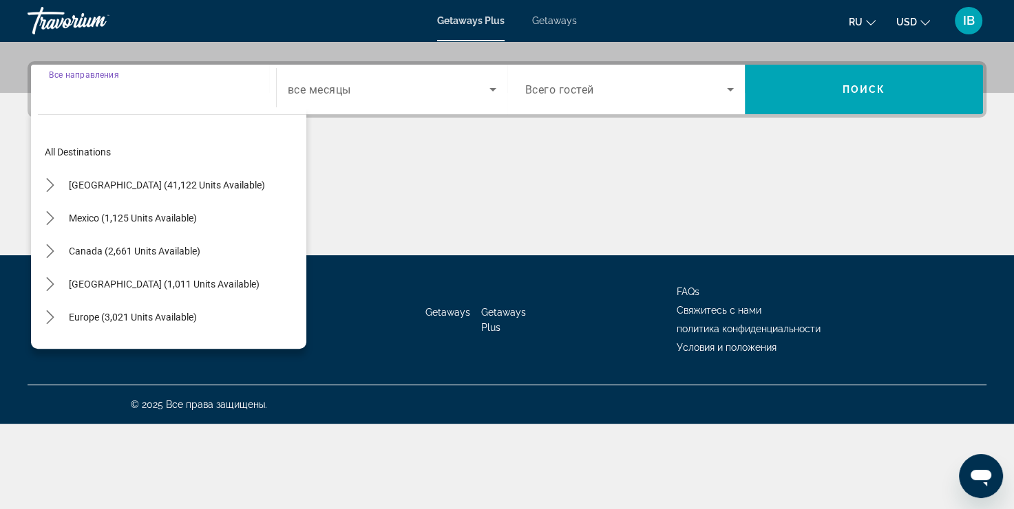
scroll to position [336, 0]
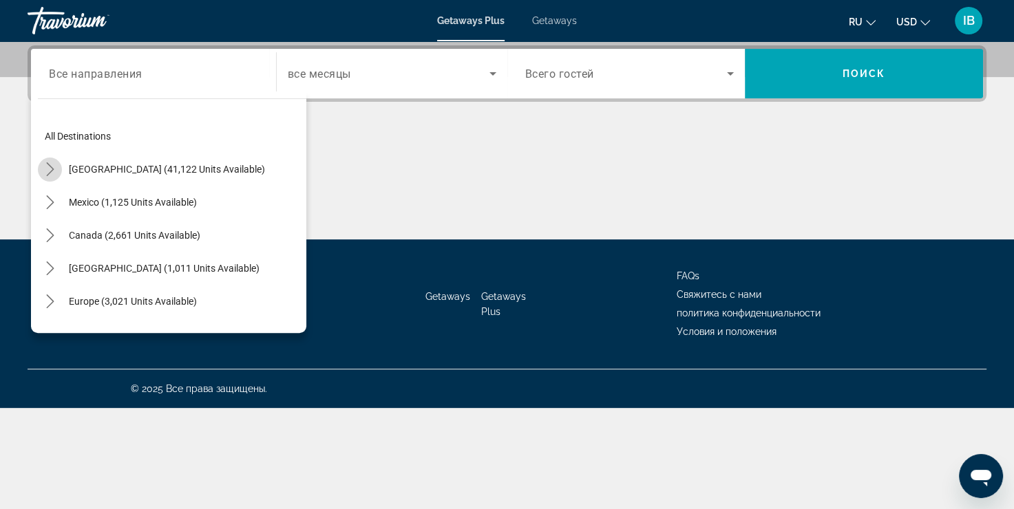
click at [46, 169] on icon "Toggle United States (41,122 units available) submenu" at bounding box center [50, 169] width 14 height 14
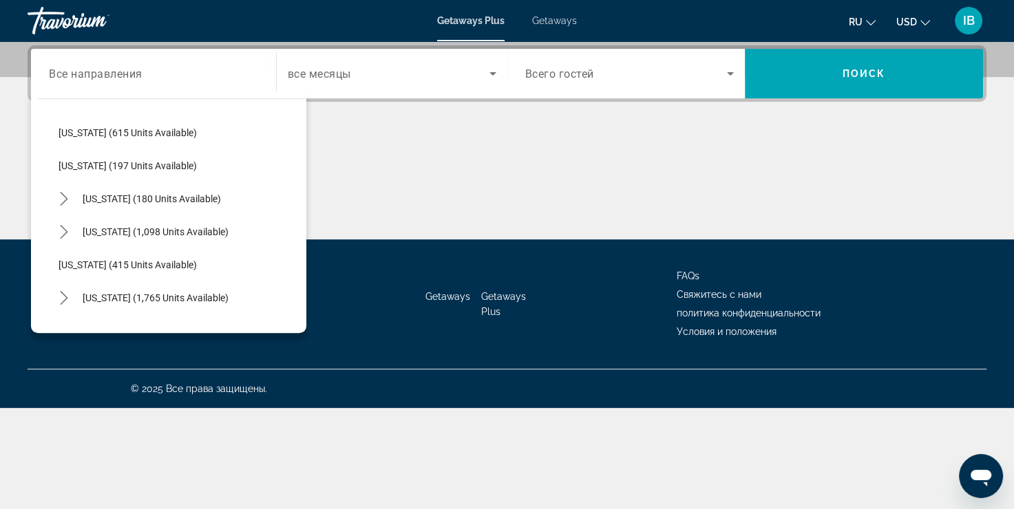
scroll to position [797, 0]
click at [104, 231] on span "[US_STATE] (1,098 units available)" at bounding box center [156, 231] width 146 height 11
type input "**********"
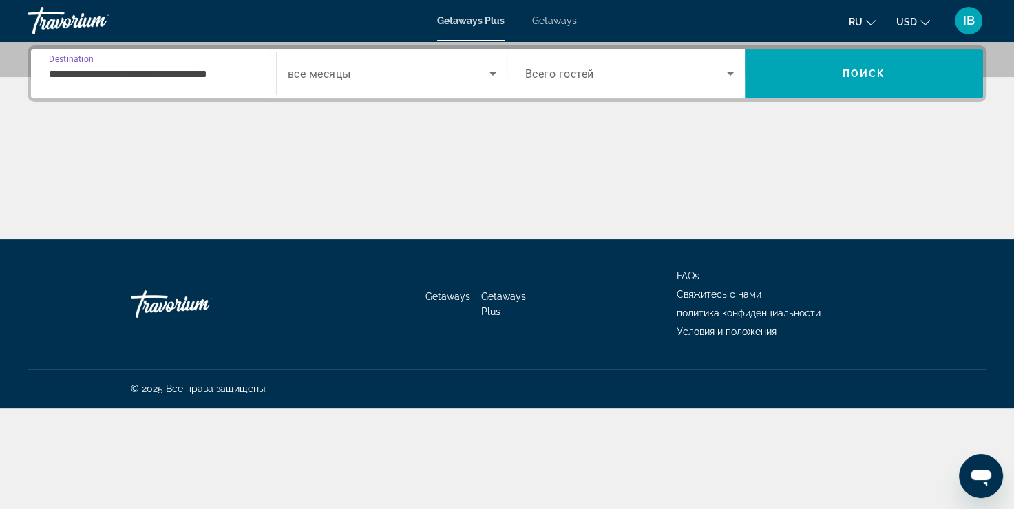
click at [480, 69] on span "Search widget" at bounding box center [389, 73] width 202 height 17
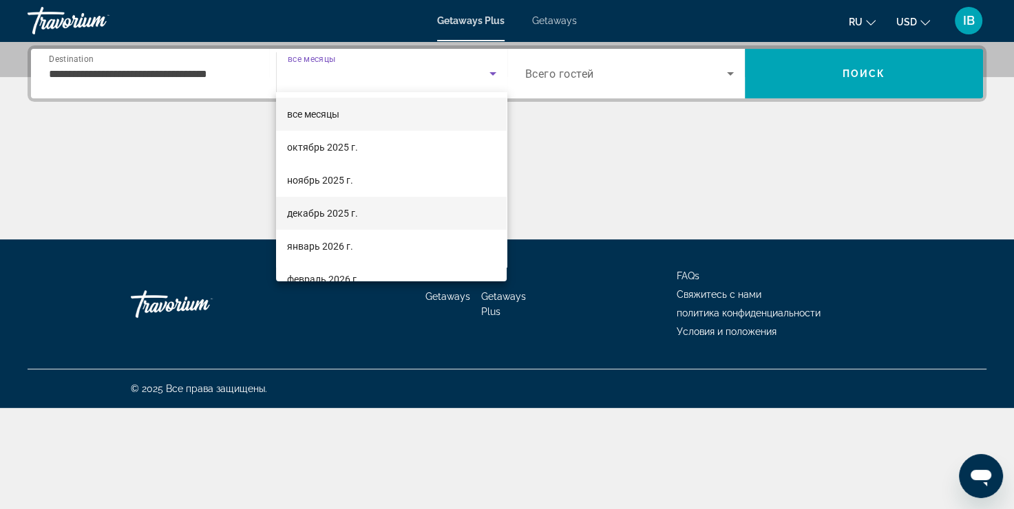
click at [333, 209] on span "декабрь 2025 г." at bounding box center [322, 213] width 71 height 17
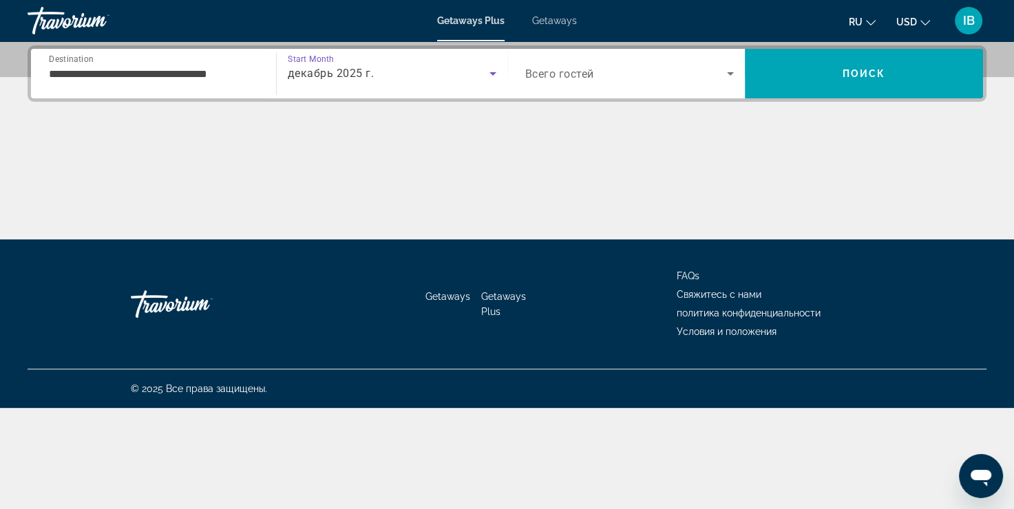
click at [729, 73] on icon "Search widget" at bounding box center [730, 73] width 7 height 3
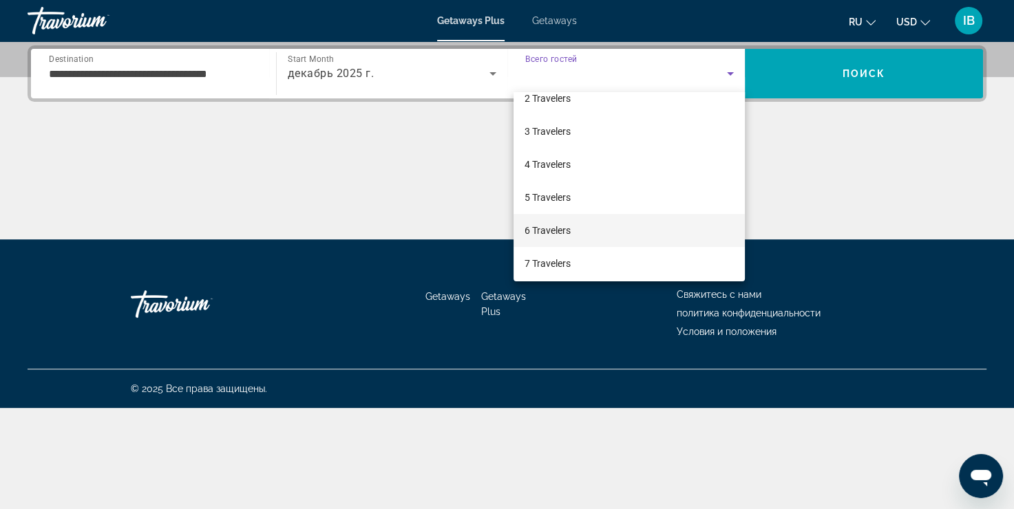
scroll to position [138, 0]
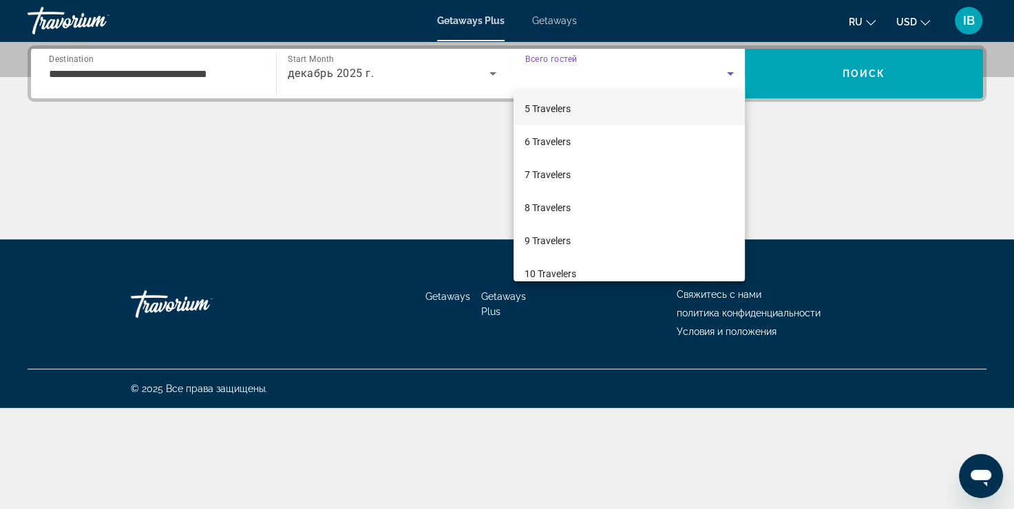
click at [555, 107] on span "5 Travelers" at bounding box center [547, 108] width 46 height 17
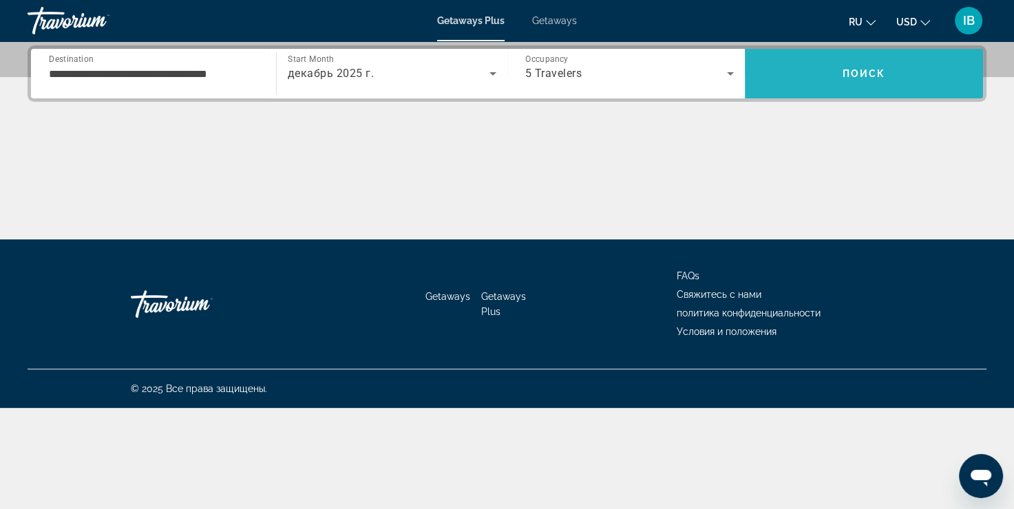
click at [944, 74] on span "Search" at bounding box center [864, 73] width 238 height 33
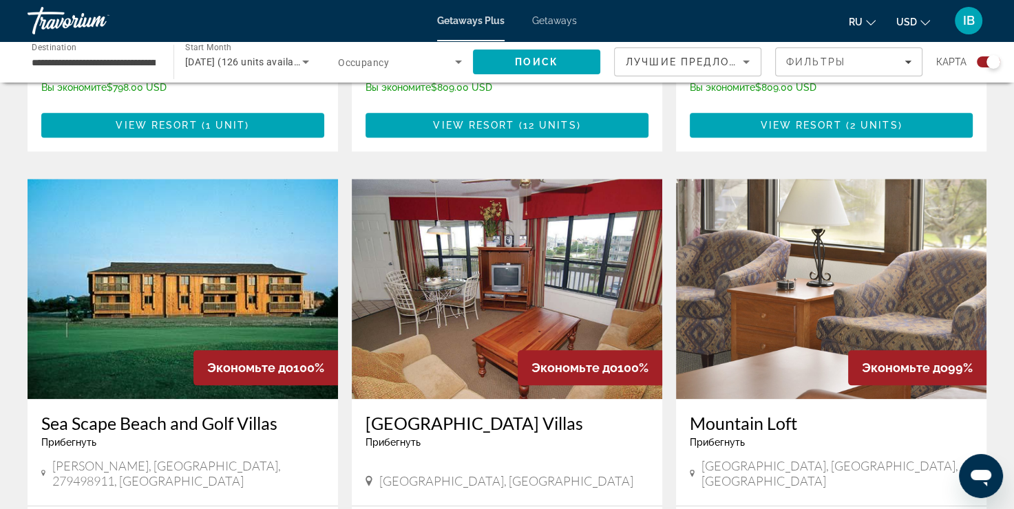
scroll to position [1376, 0]
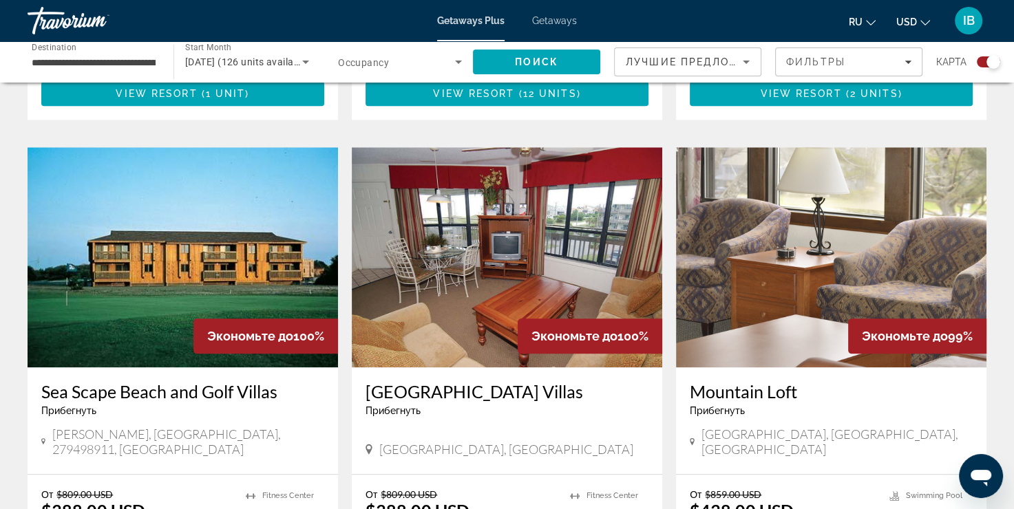
click at [840, 222] on img "Main content" at bounding box center [831, 257] width 310 height 220
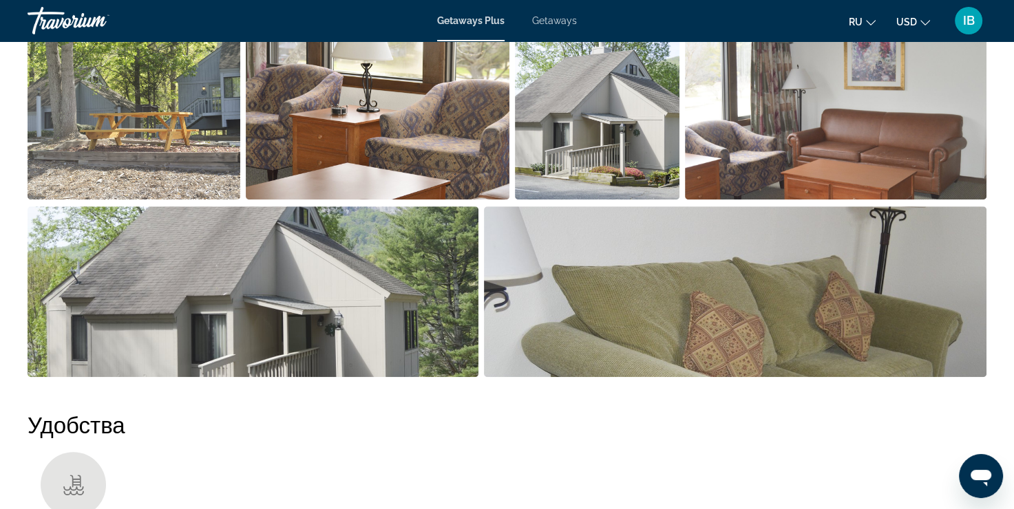
scroll to position [895, 0]
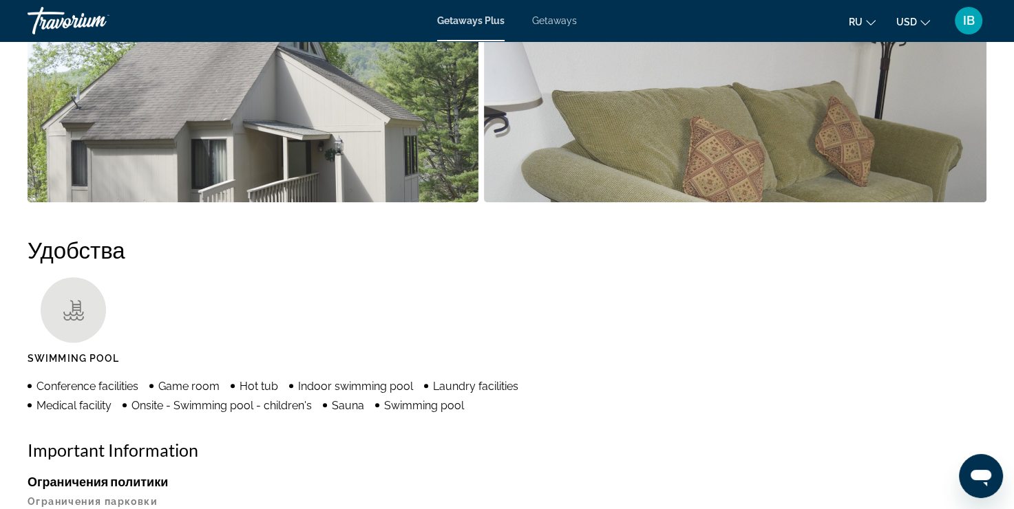
click at [303, 81] on img "Open full-screen image slider" at bounding box center [253, 117] width 451 height 171
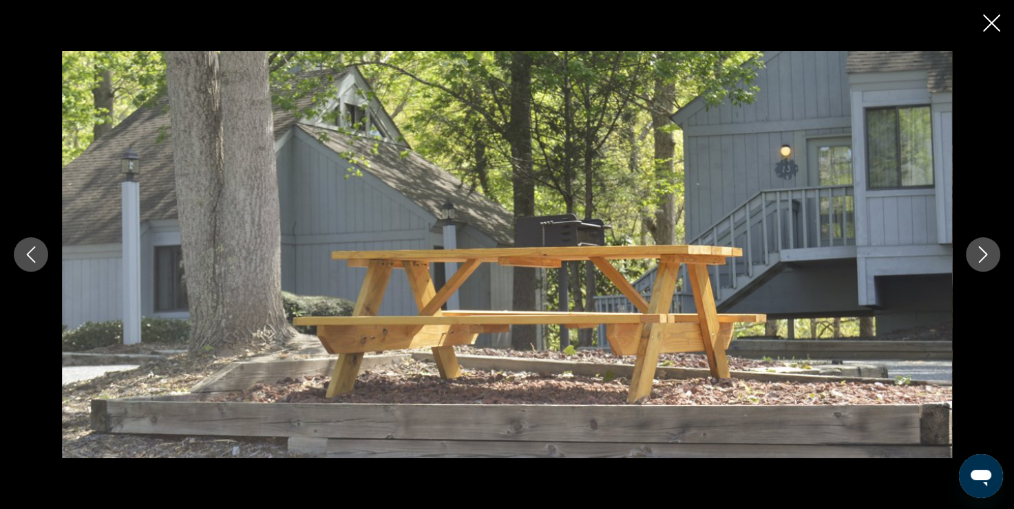
click at [967, 256] on button "Next image" at bounding box center [982, 254] width 34 height 34
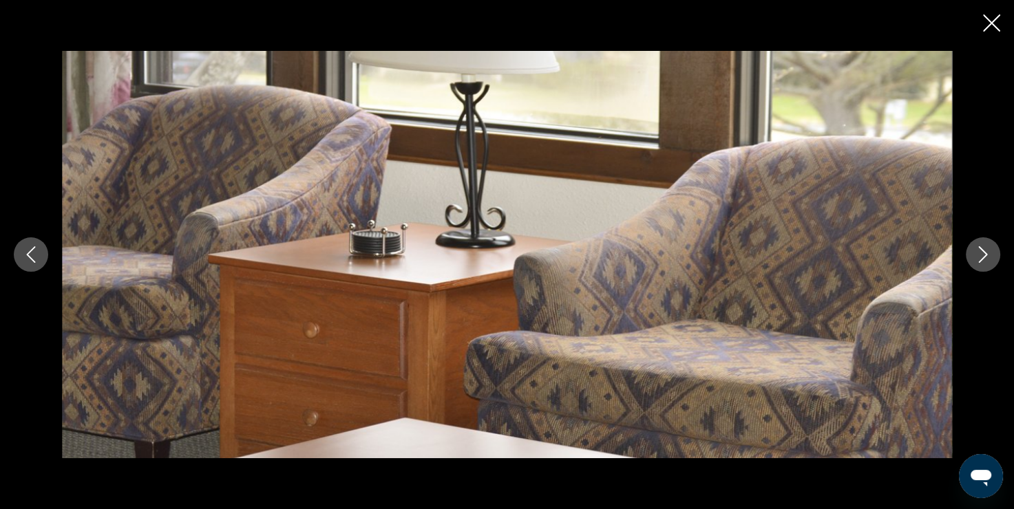
click at [967, 256] on button "Next image" at bounding box center [982, 254] width 34 height 34
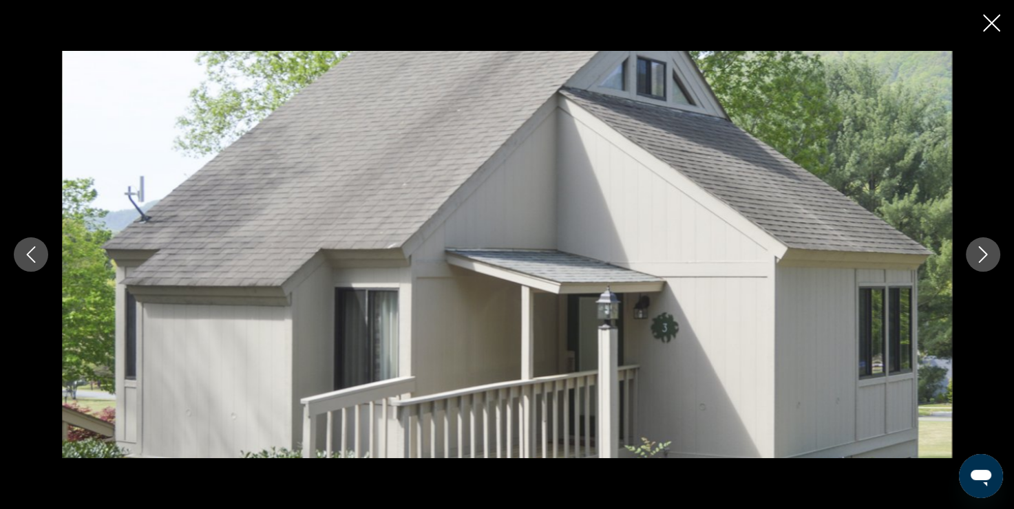
click at [967, 256] on button "Next image" at bounding box center [982, 254] width 34 height 34
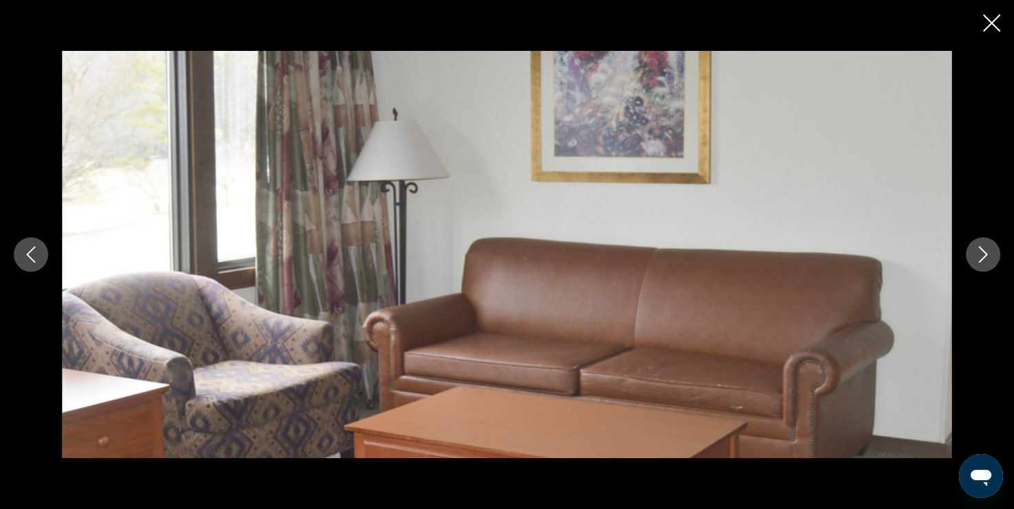
click at [967, 256] on button "Next image" at bounding box center [982, 254] width 34 height 34
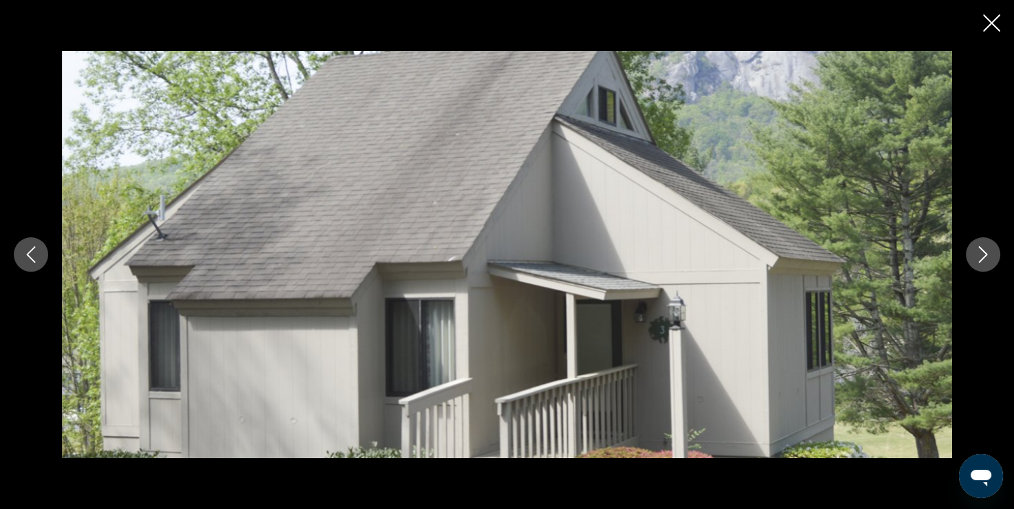
click at [967, 256] on button "Next image" at bounding box center [982, 254] width 34 height 34
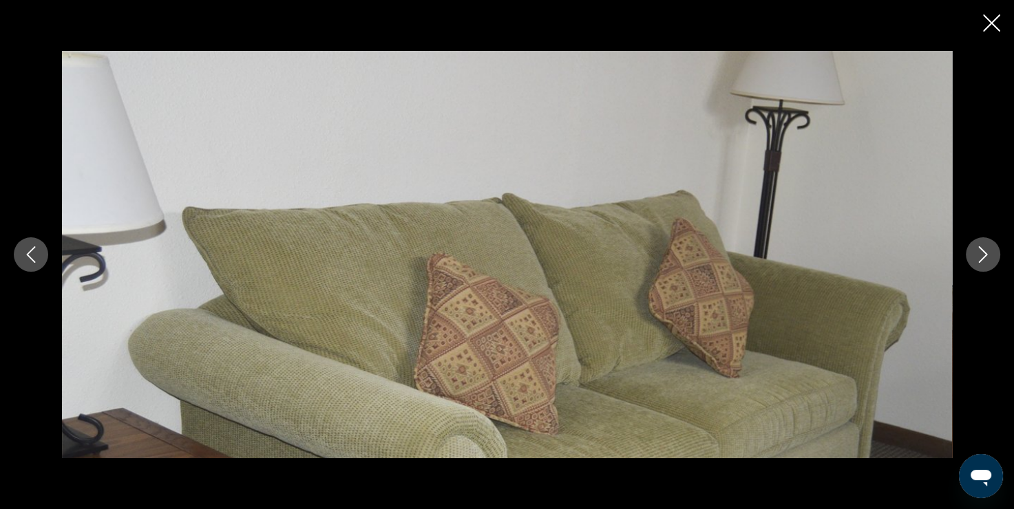
click at [967, 256] on button "Next image" at bounding box center [982, 254] width 34 height 34
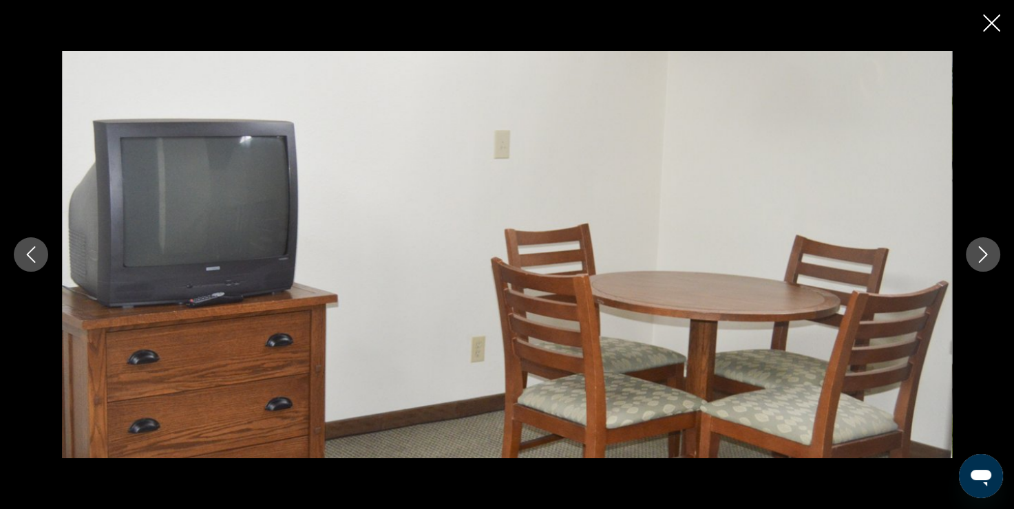
click at [967, 256] on button "Next image" at bounding box center [982, 254] width 34 height 34
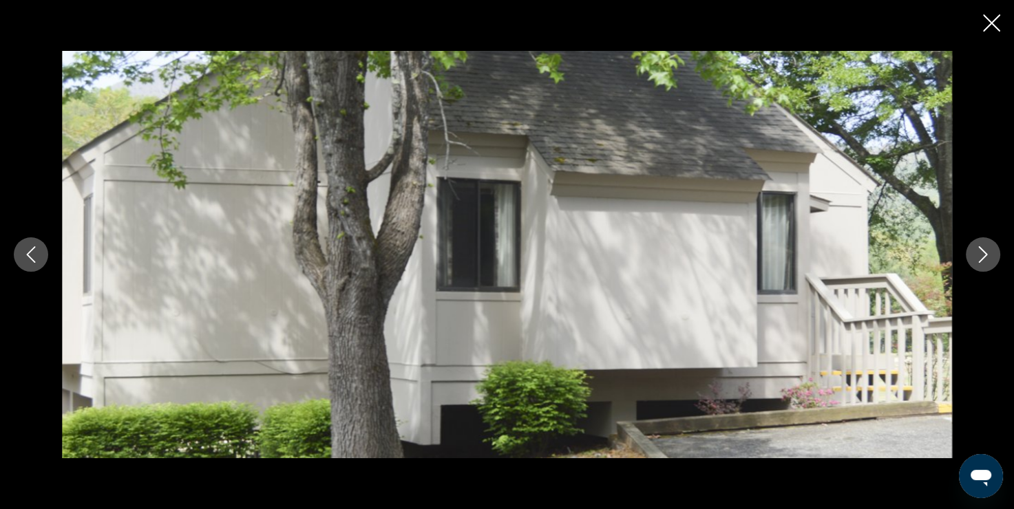
click at [967, 256] on button "Next image" at bounding box center [982, 254] width 34 height 34
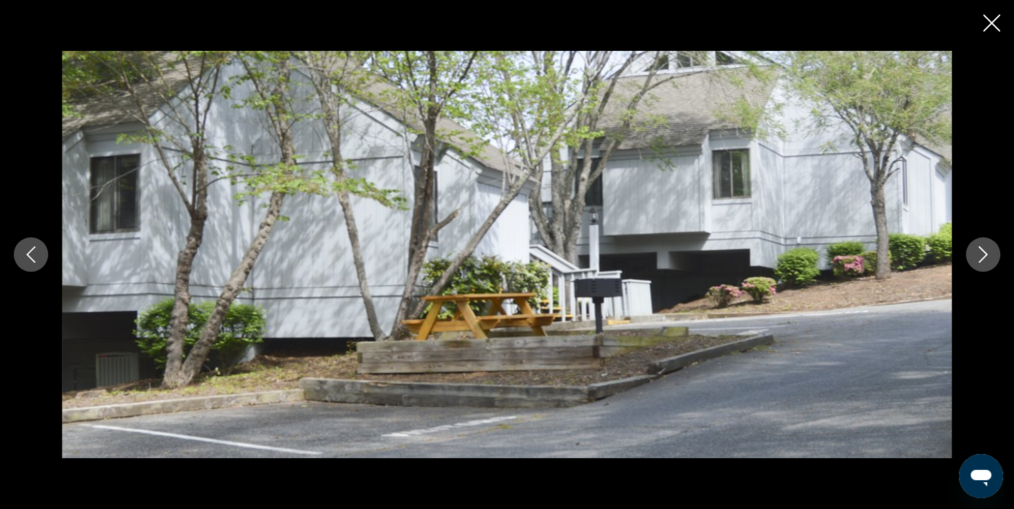
click at [994, 14] on icon "Close slideshow" at bounding box center [991, 22] width 17 height 17
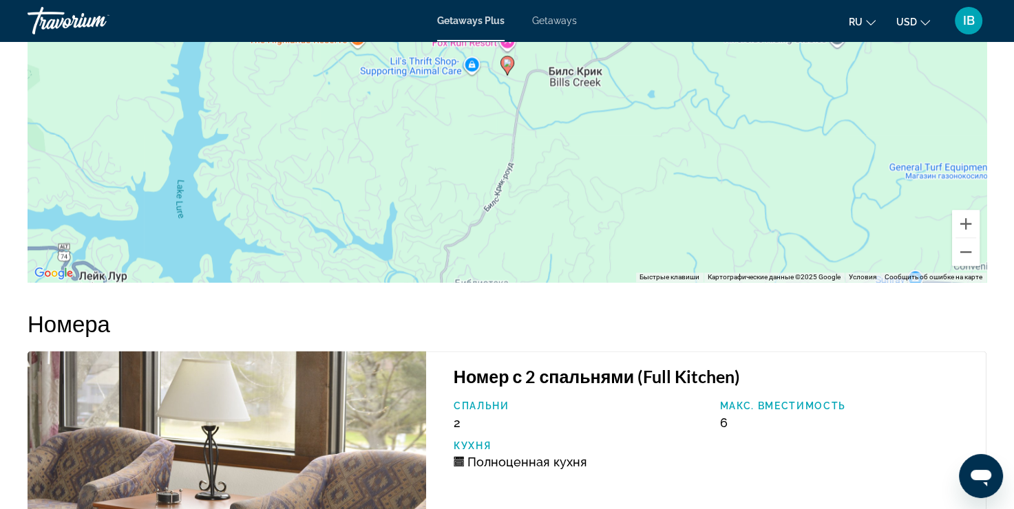
scroll to position [2094, 0]
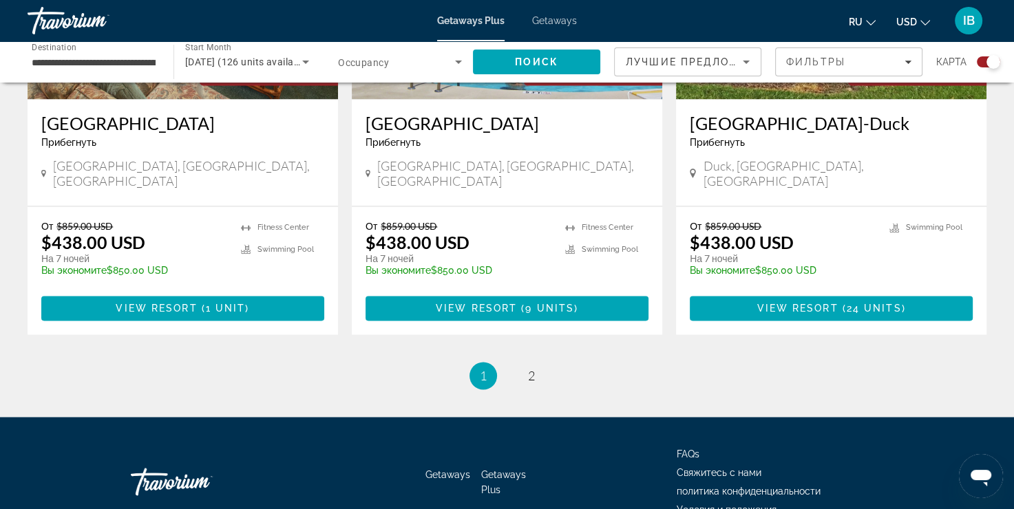
scroll to position [2133, 0]
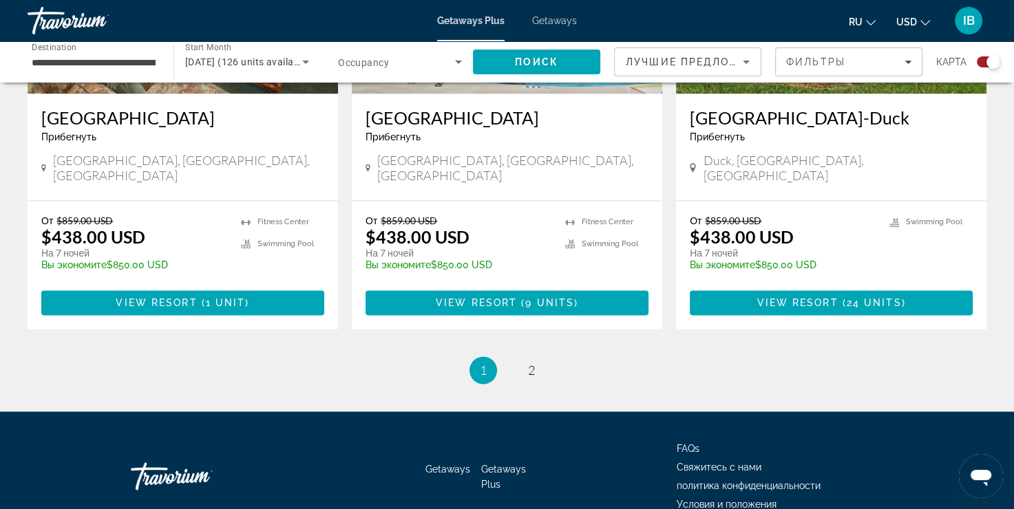
click at [175, 133] on div "[GEOGRAPHIC_DATA] II Прибегнуть - Это курорт только для взрослых [GEOGRAPHIC_DA…" at bounding box center [183, 147] width 310 height 107
click at [159, 286] on span "Main content" at bounding box center [182, 302] width 283 height 33
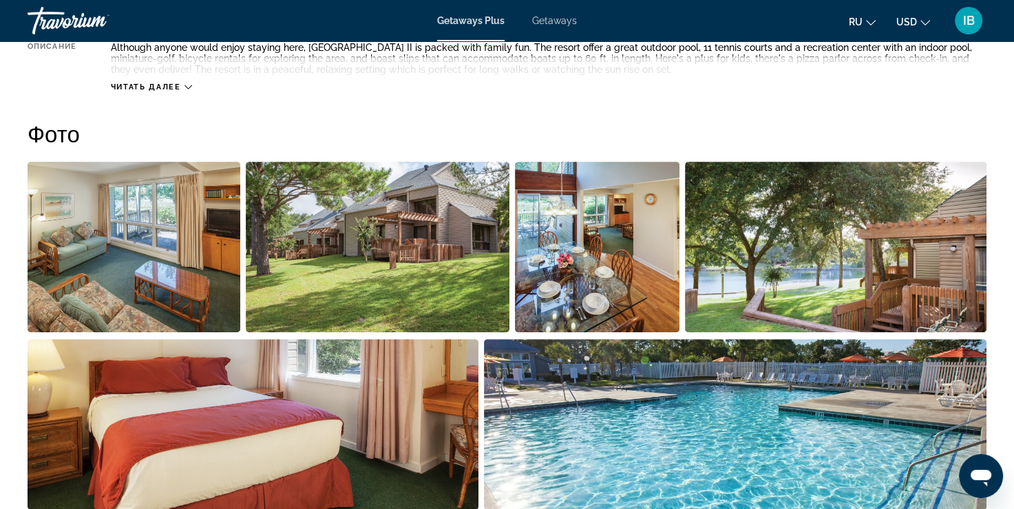
scroll to position [688, 0]
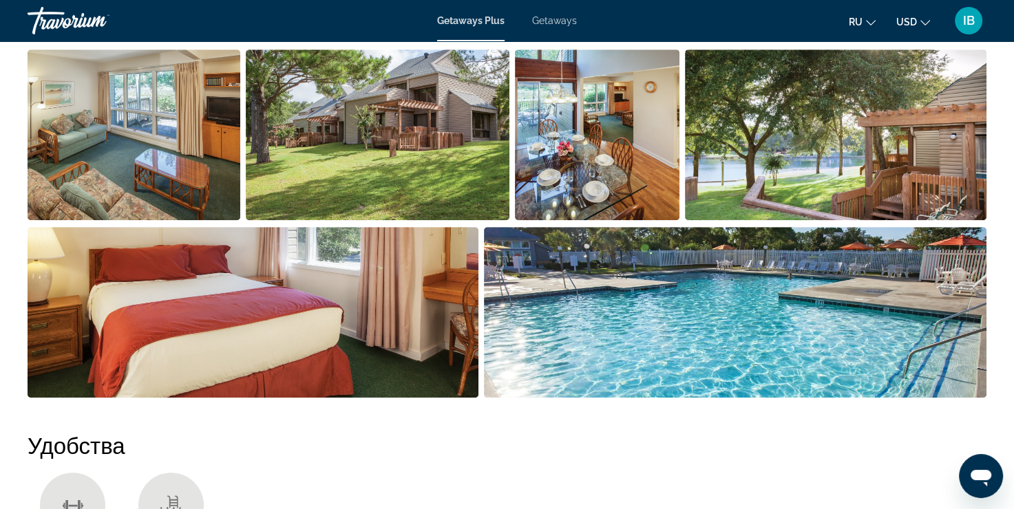
click at [433, 173] on img "Open full-screen image slider" at bounding box center [378, 135] width 264 height 171
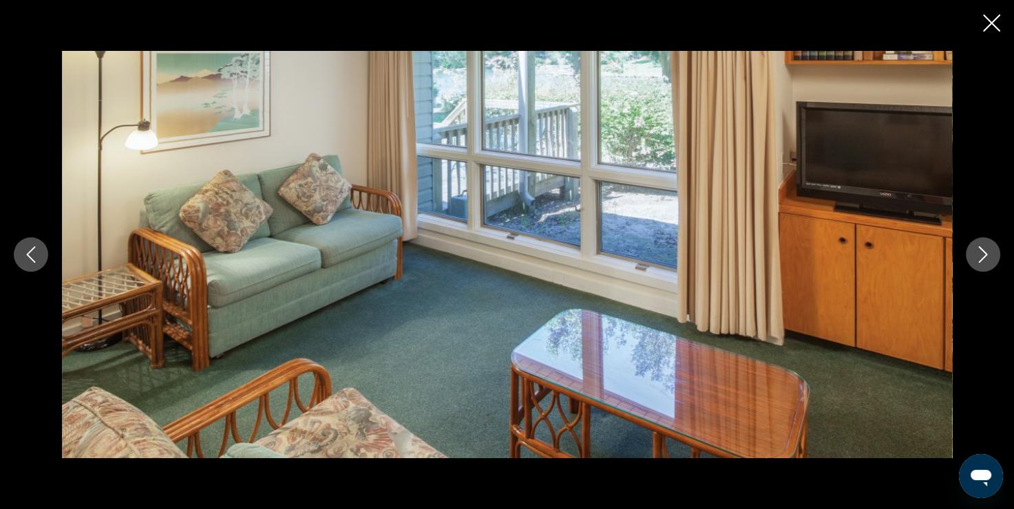
click at [977, 261] on icon "Next image" at bounding box center [982, 254] width 17 height 17
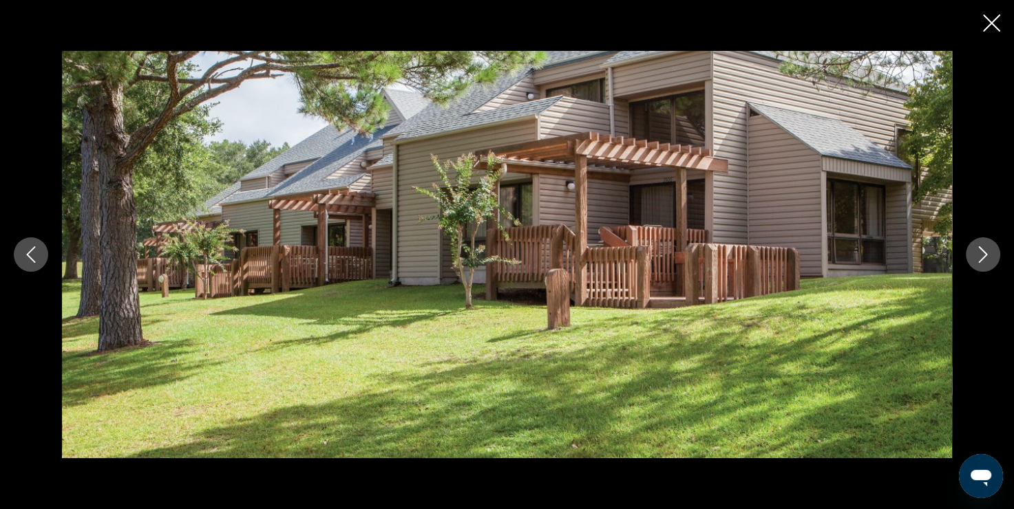
click at [977, 261] on icon "Next image" at bounding box center [982, 254] width 17 height 17
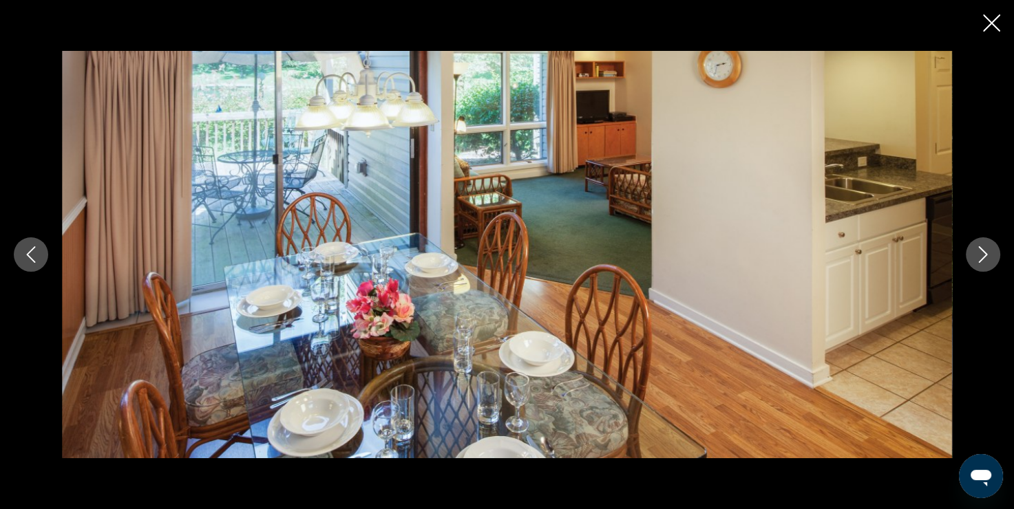
click at [977, 261] on icon "Next image" at bounding box center [982, 254] width 17 height 17
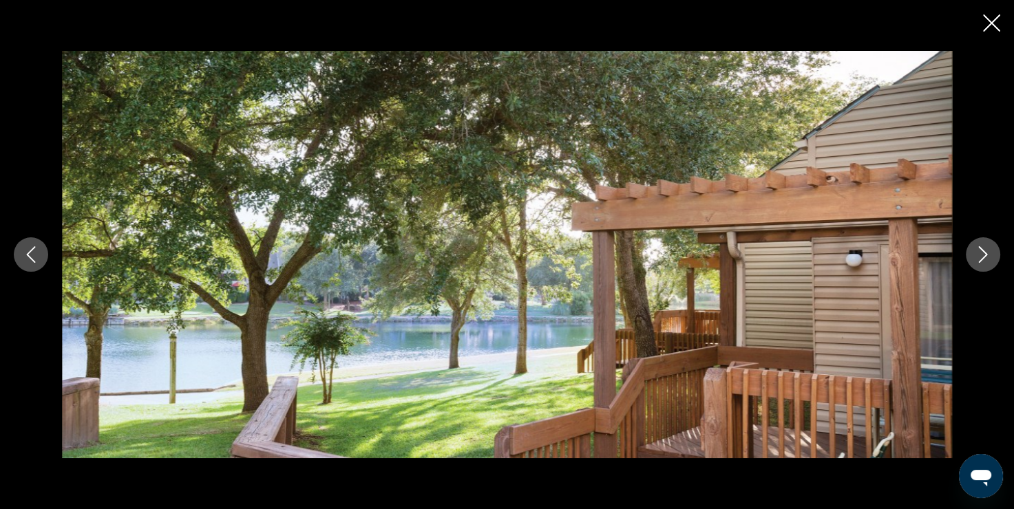
click at [977, 261] on icon "Next image" at bounding box center [982, 254] width 17 height 17
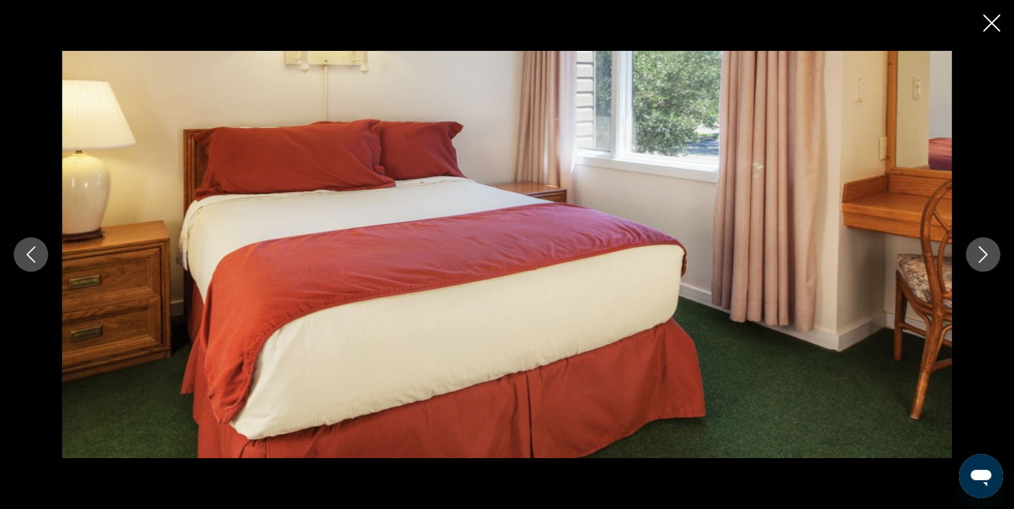
click at [977, 261] on icon "Next image" at bounding box center [982, 254] width 17 height 17
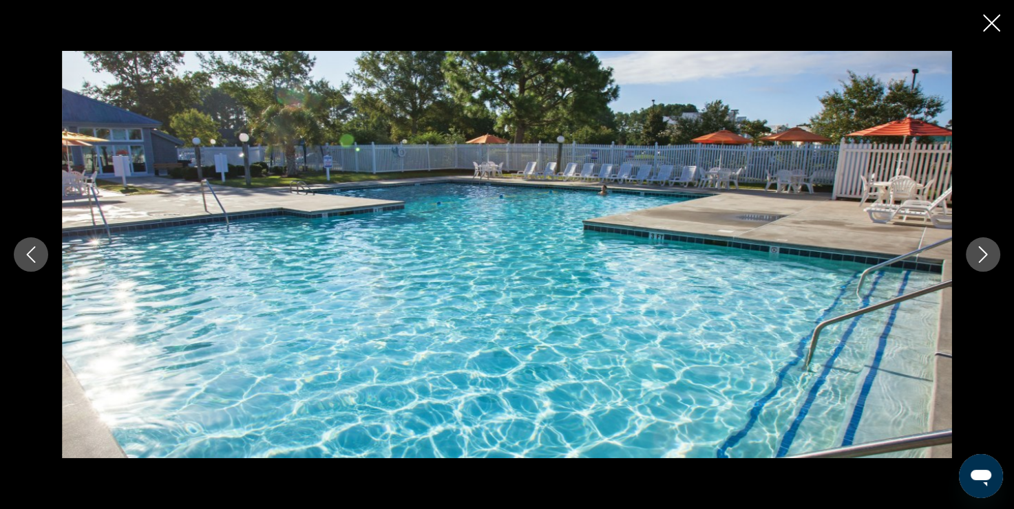
click at [977, 261] on icon "Next image" at bounding box center [982, 254] width 17 height 17
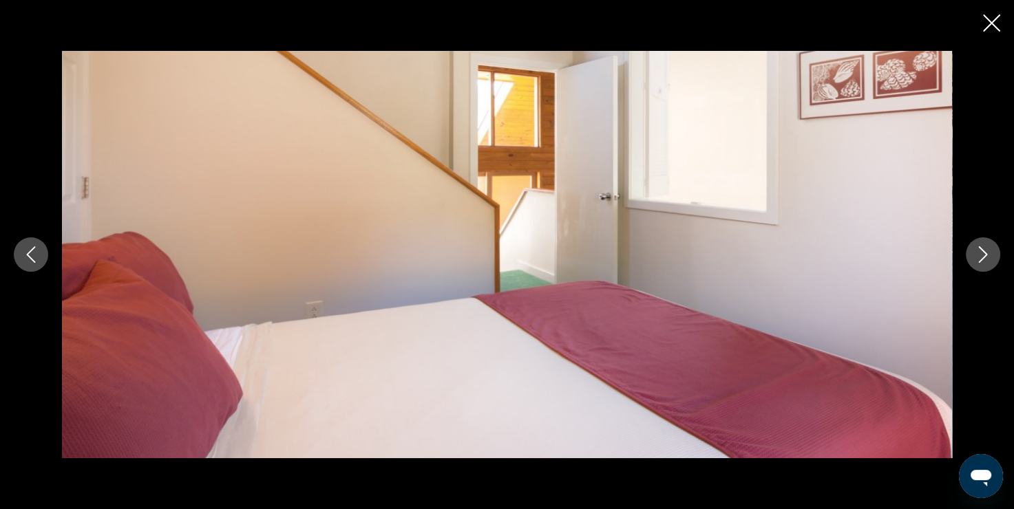
click at [977, 261] on icon "Next image" at bounding box center [982, 254] width 17 height 17
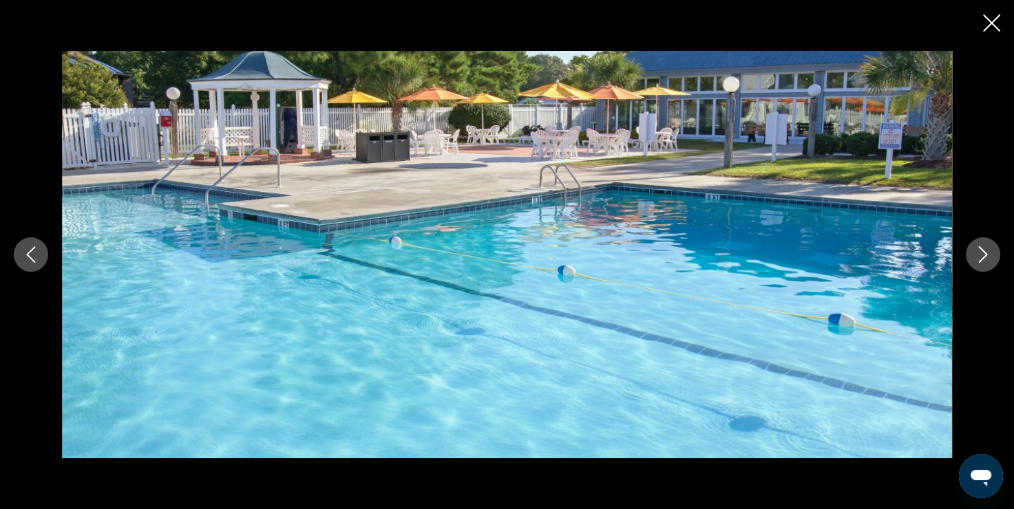
click at [977, 261] on icon "Next image" at bounding box center [982, 254] width 17 height 17
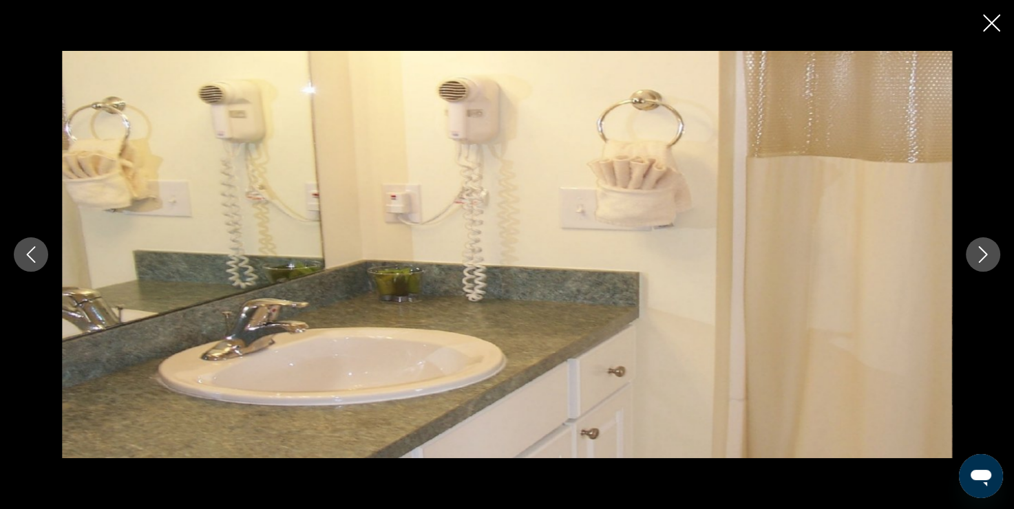
click at [986, 257] on icon "Next image" at bounding box center [982, 254] width 17 height 17
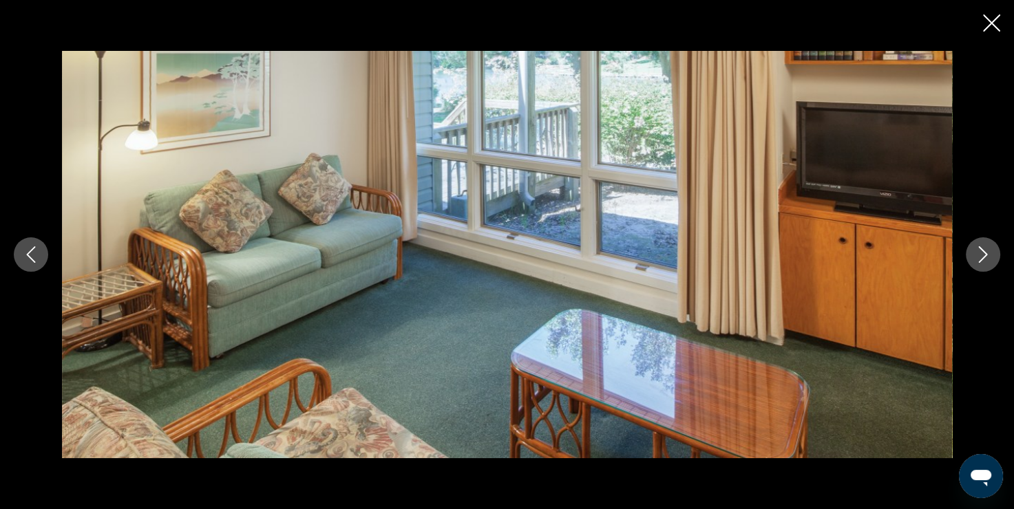
click at [994, 23] on icon "Close slideshow" at bounding box center [991, 22] width 17 height 17
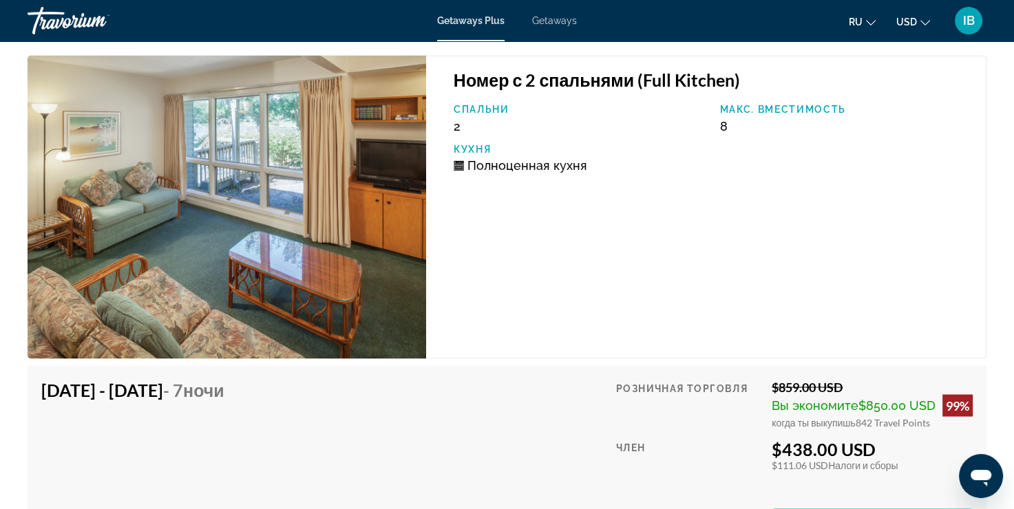
scroll to position [2271, 0]
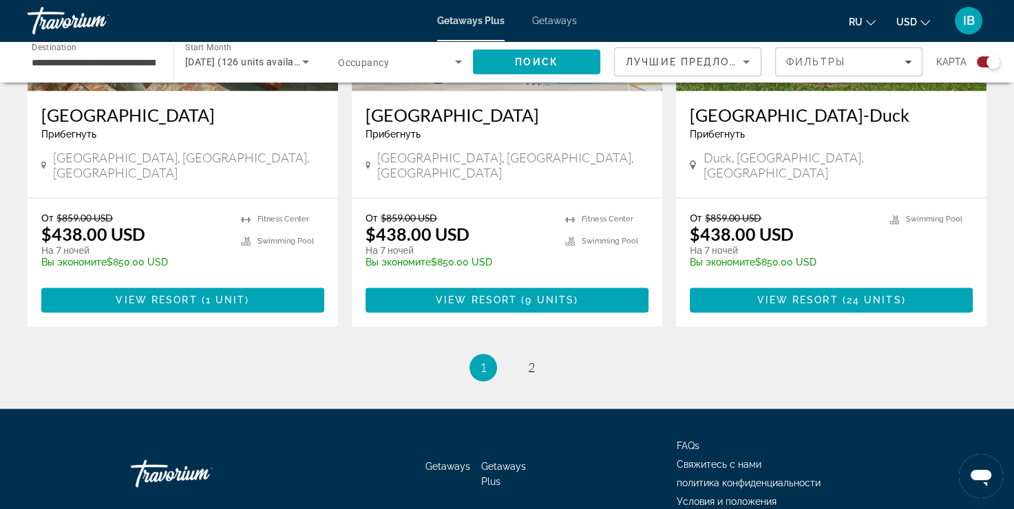
scroll to position [2143, 0]
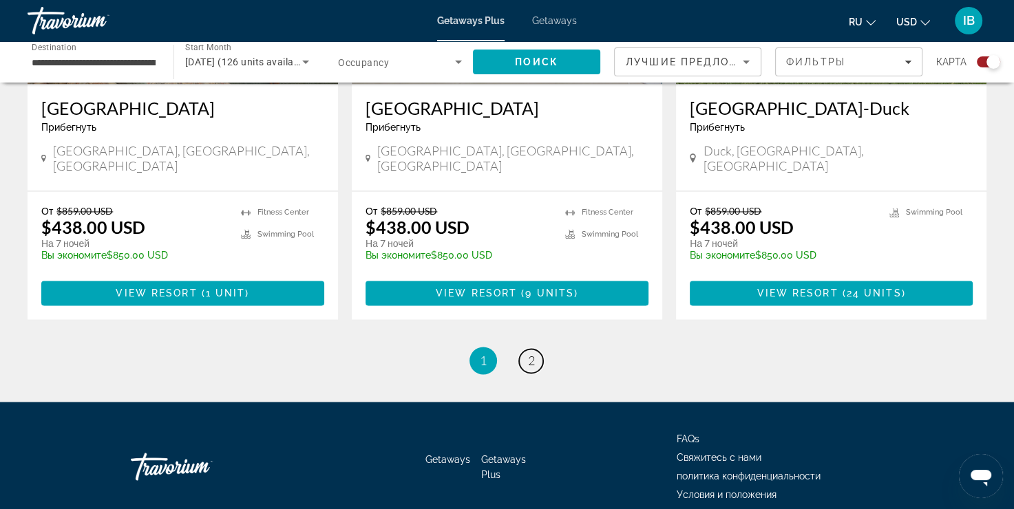
click at [534, 349] on link "page 2" at bounding box center [531, 361] width 24 height 24
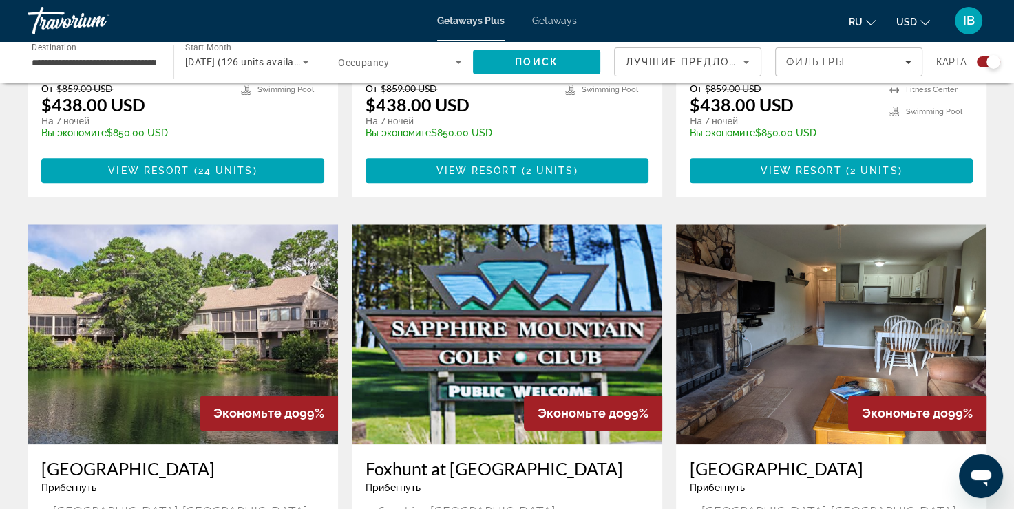
scroll to position [1307, 0]
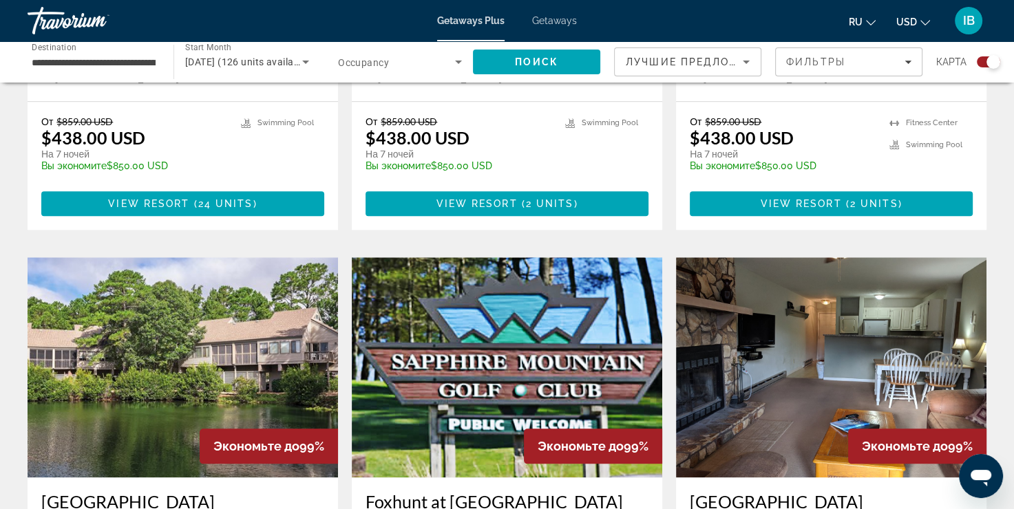
click at [498, 273] on img "Main content" at bounding box center [507, 367] width 310 height 220
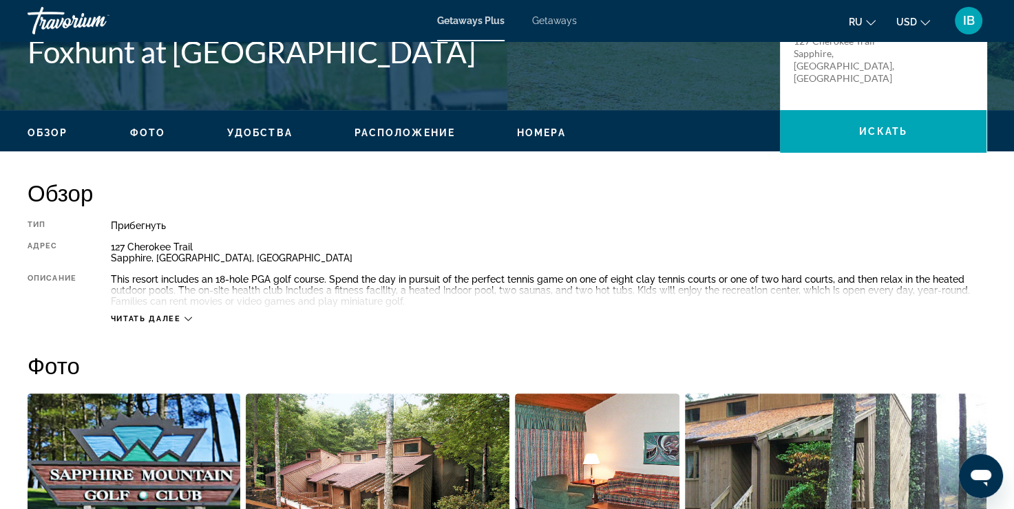
scroll to position [551, 0]
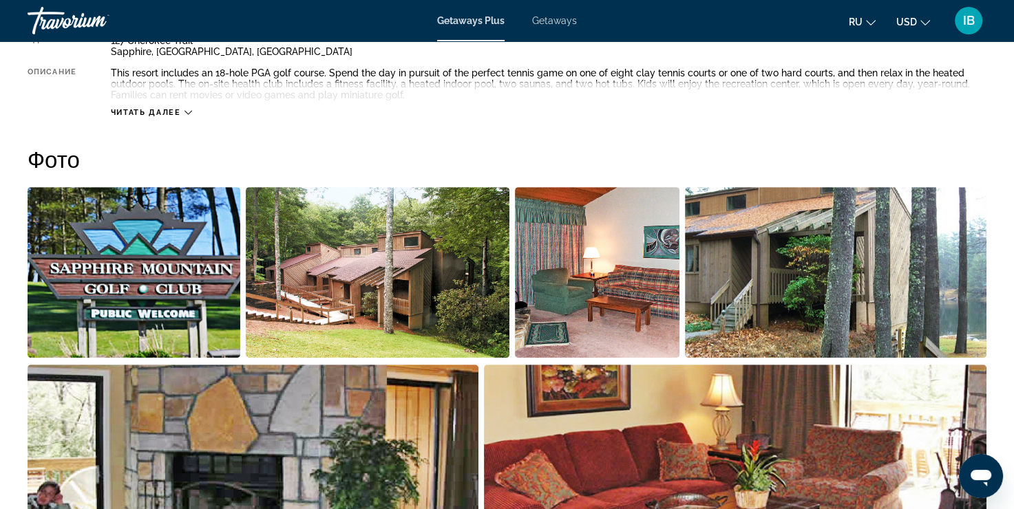
click at [182, 115] on div "Читать далее" at bounding box center [151, 112] width 81 height 9
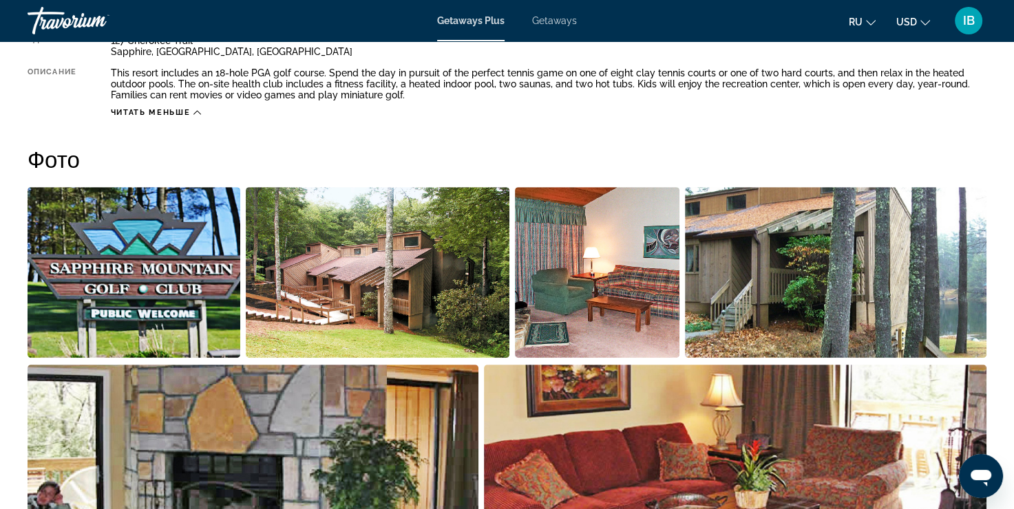
click at [409, 328] on img "Open full-screen image slider" at bounding box center [378, 272] width 264 height 171
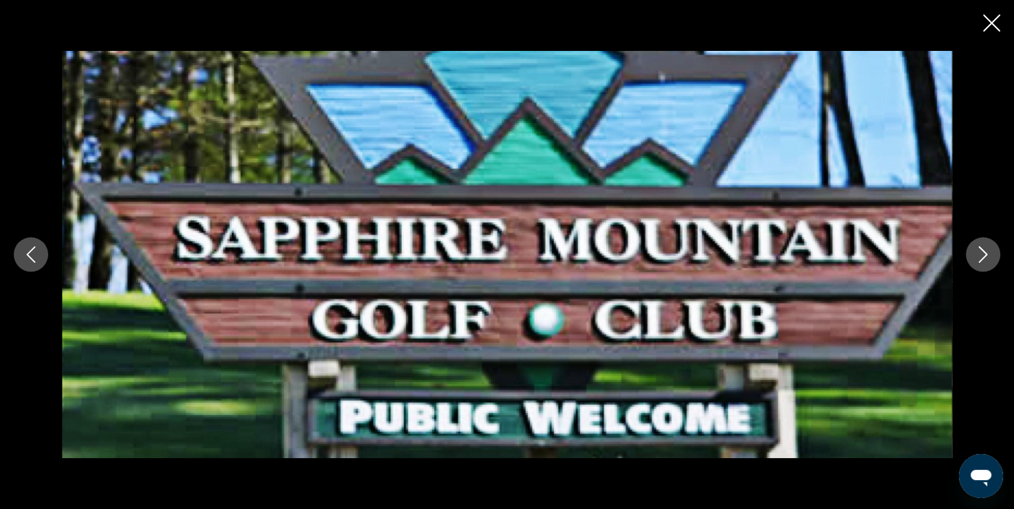
click at [983, 264] on button "Next image" at bounding box center [982, 254] width 34 height 34
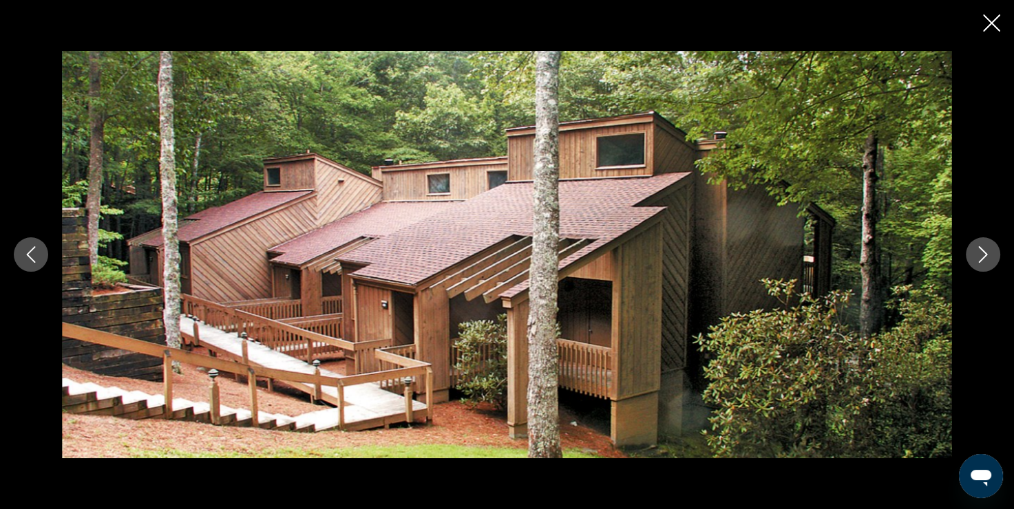
click at [958, 258] on div "prev next" at bounding box center [507, 254] width 1014 height 407
click at [1005, 270] on div "prev next" at bounding box center [507, 254] width 1014 height 407
click at [988, 254] on icon "Next image" at bounding box center [982, 254] width 17 height 17
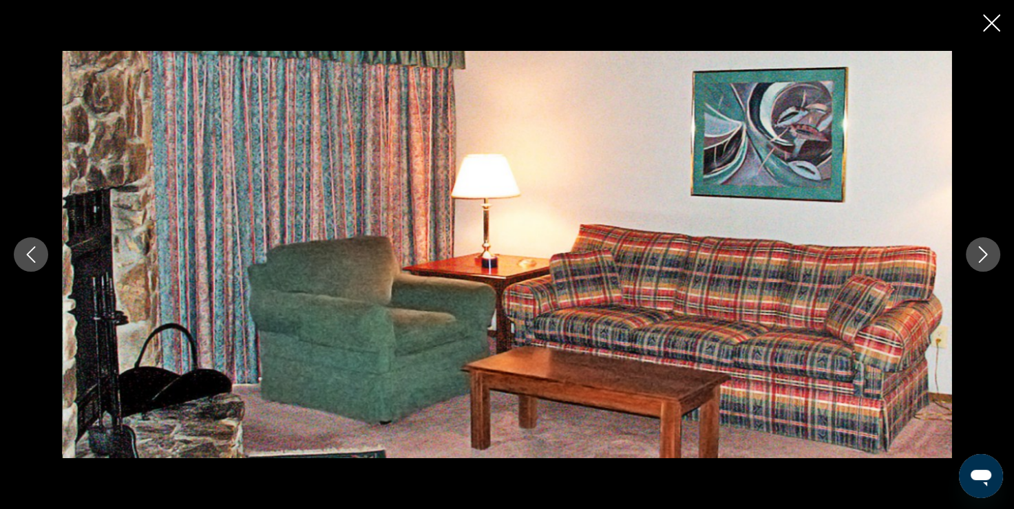
click at [980, 255] on icon "Next image" at bounding box center [982, 254] width 17 height 17
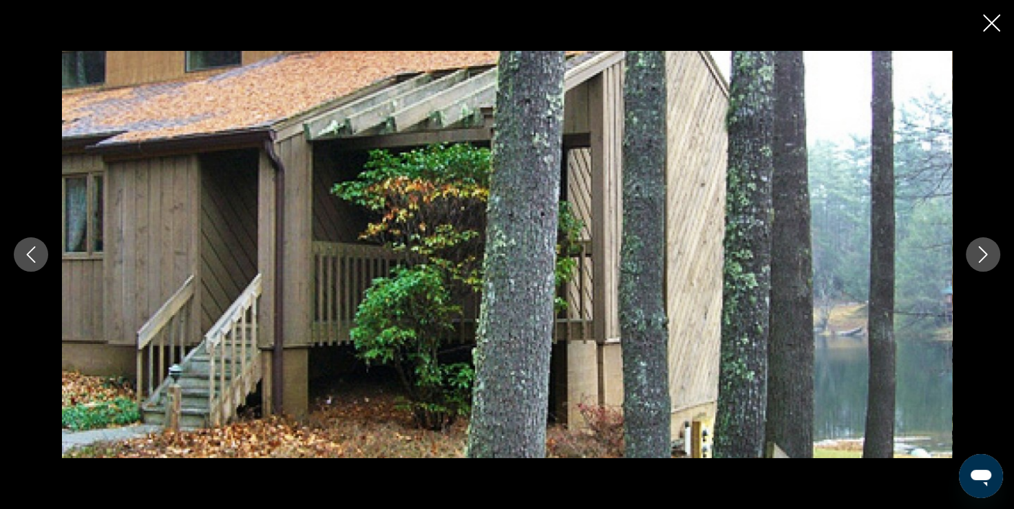
click at [980, 255] on icon "Next image" at bounding box center [982, 254] width 17 height 17
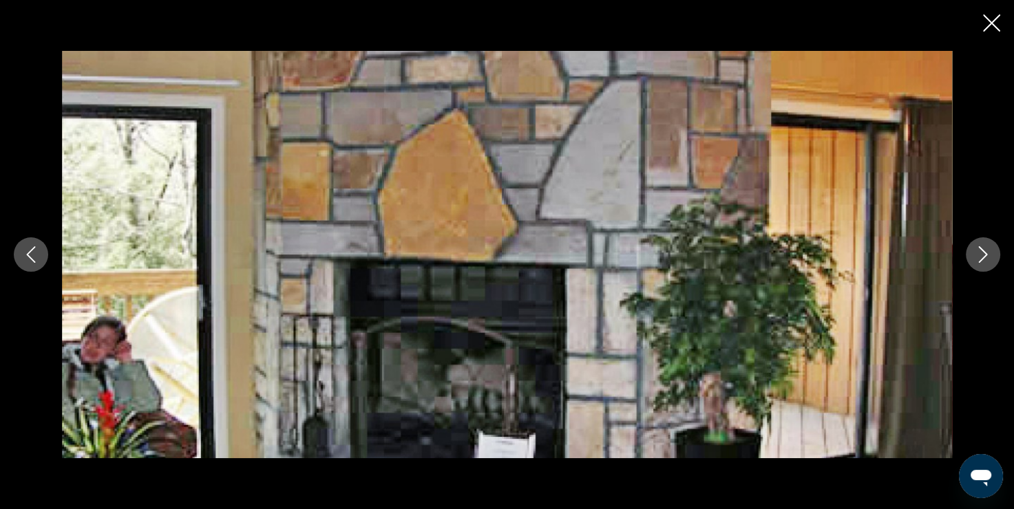
click at [980, 255] on icon "Next image" at bounding box center [982, 254] width 17 height 17
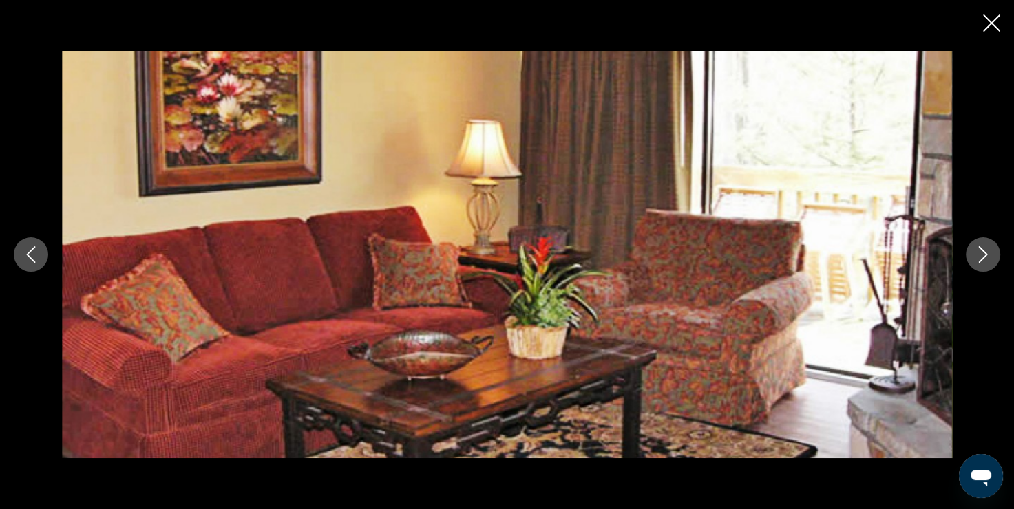
click at [980, 255] on icon "Next image" at bounding box center [982, 254] width 17 height 17
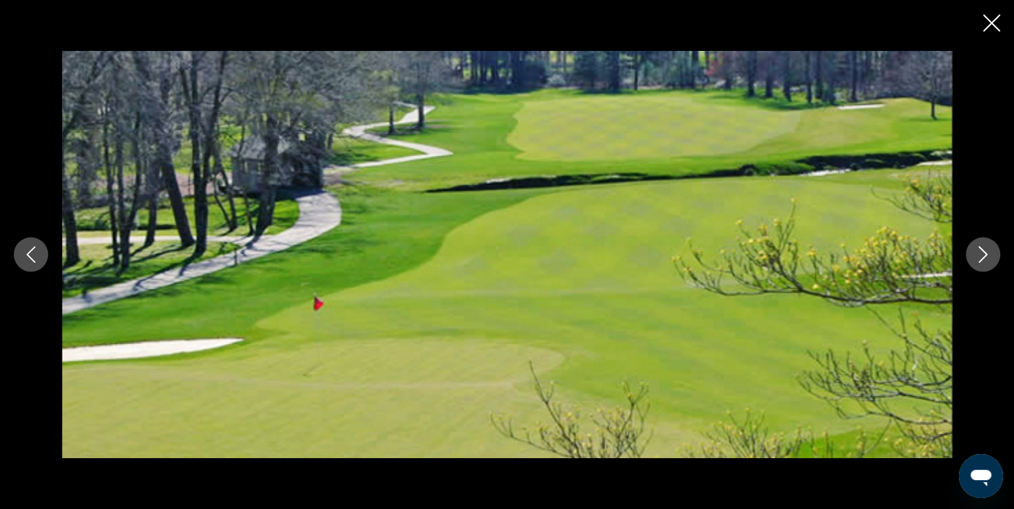
click at [980, 255] on icon "Next image" at bounding box center [982, 254] width 17 height 17
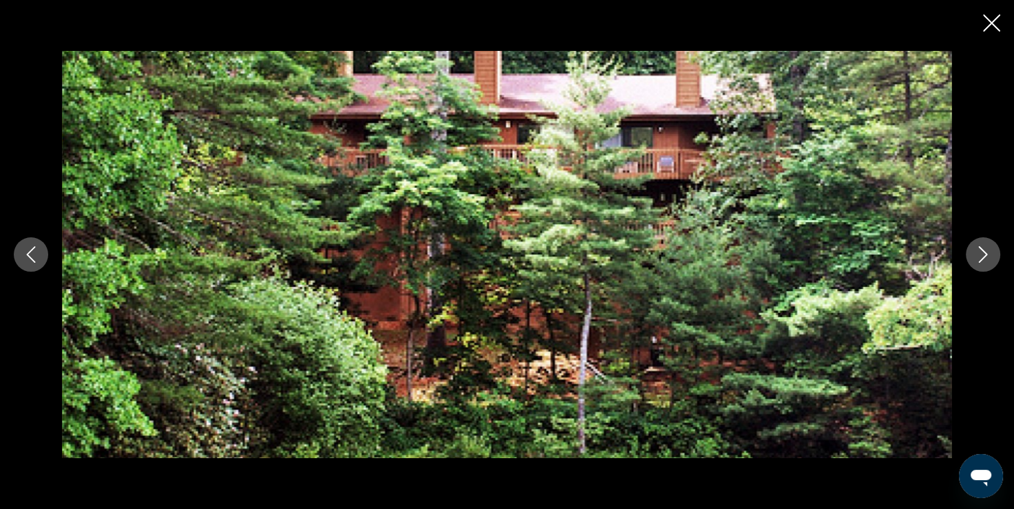
click at [980, 255] on icon "Next image" at bounding box center [982, 254] width 17 height 17
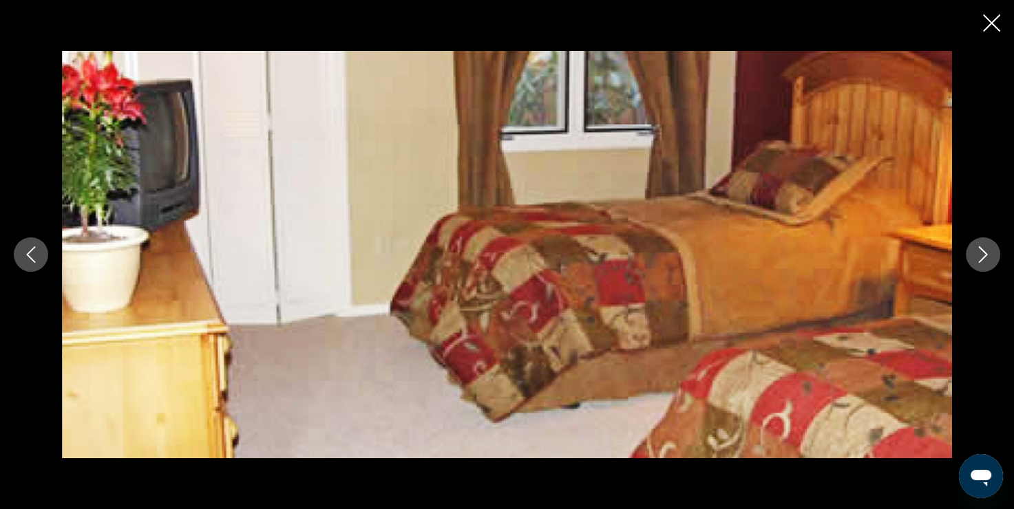
click at [980, 255] on icon "Next image" at bounding box center [982, 254] width 17 height 17
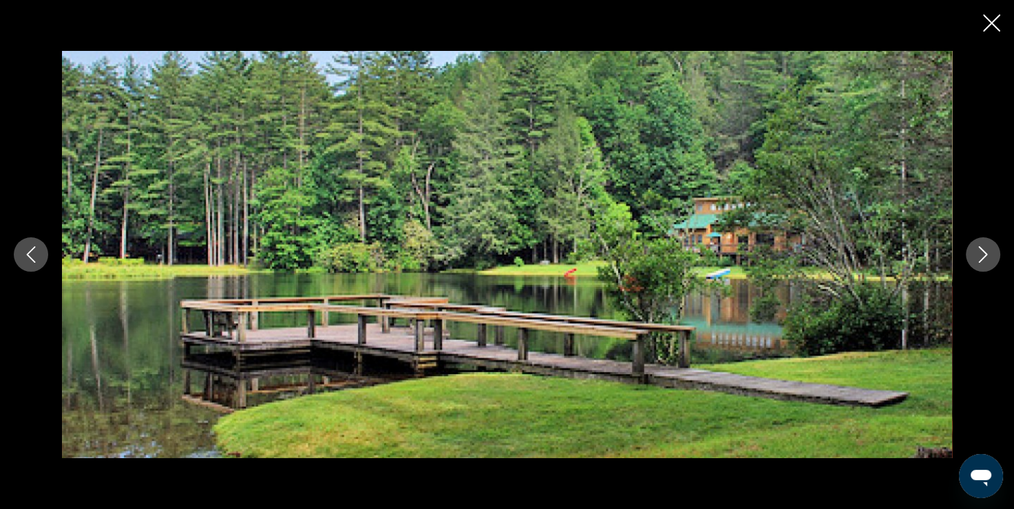
click at [980, 255] on icon "Next image" at bounding box center [982, 254] width 17 height 17
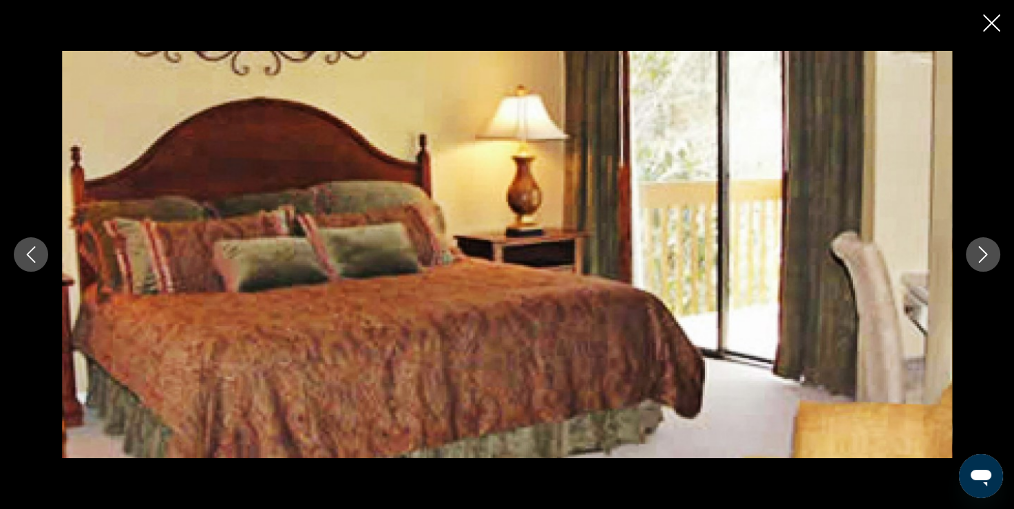
click at [994, 17] on icon "Close slideshow" at bounding box center [991, 22] width 17 height 17
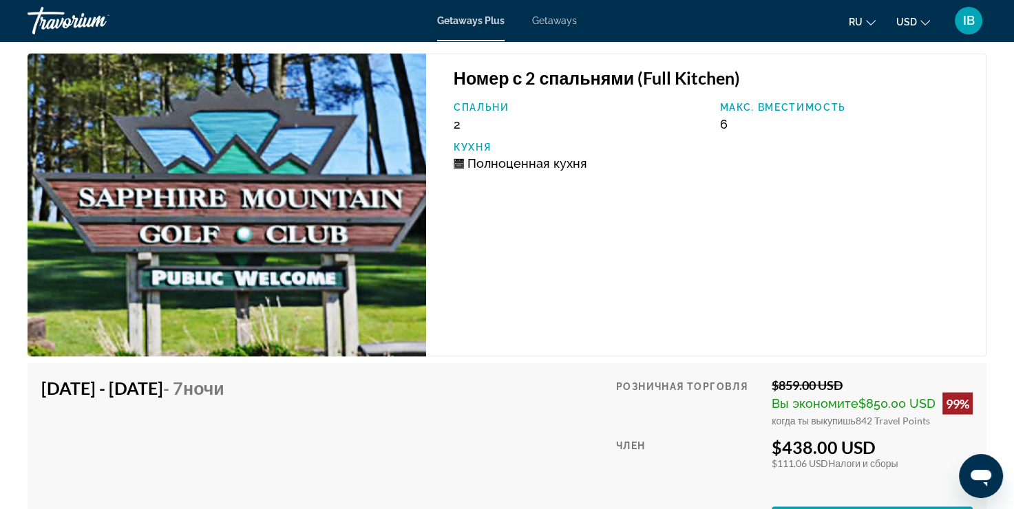
scroll to position [2202, 0]
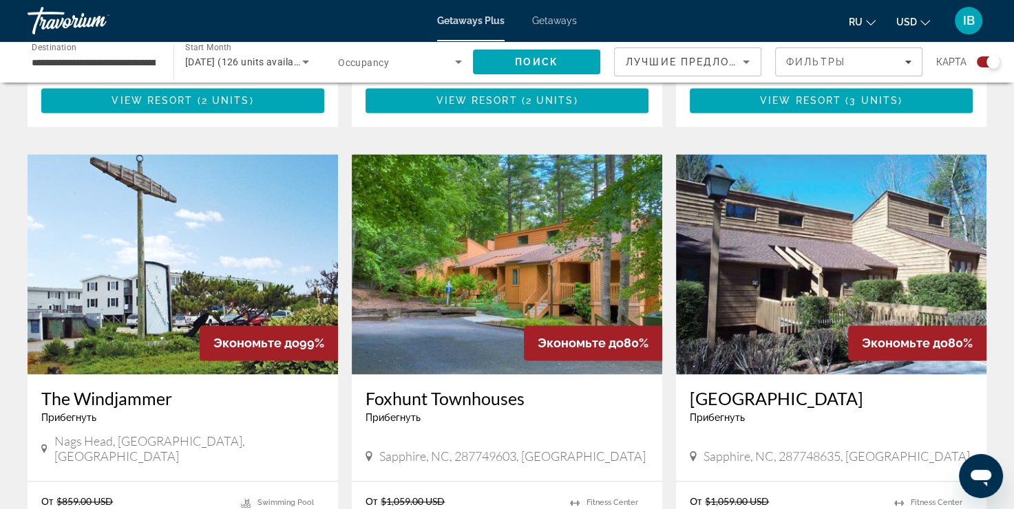
scroll to position [1927, 0]
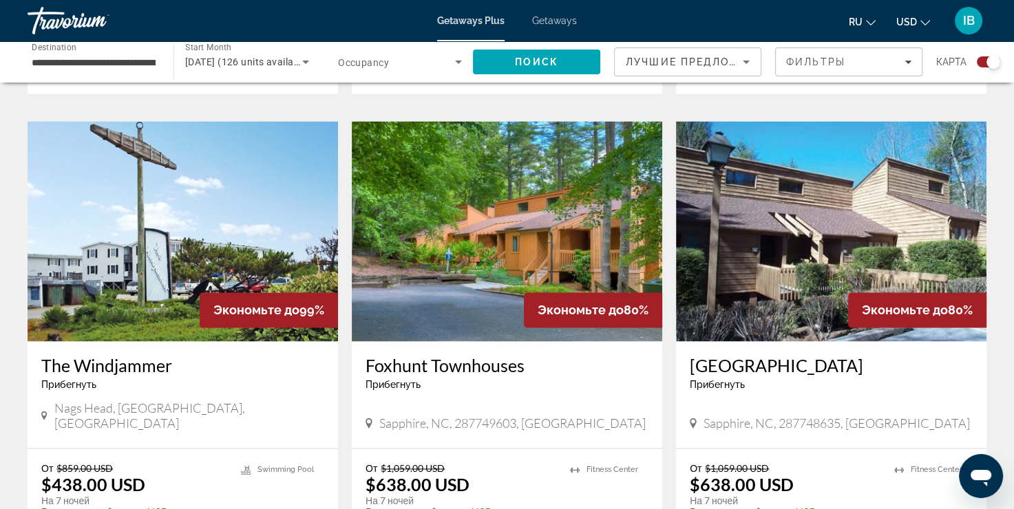
click at [851, 171] on img "Main content" at bounding box center [831, 231] width 310 height 220
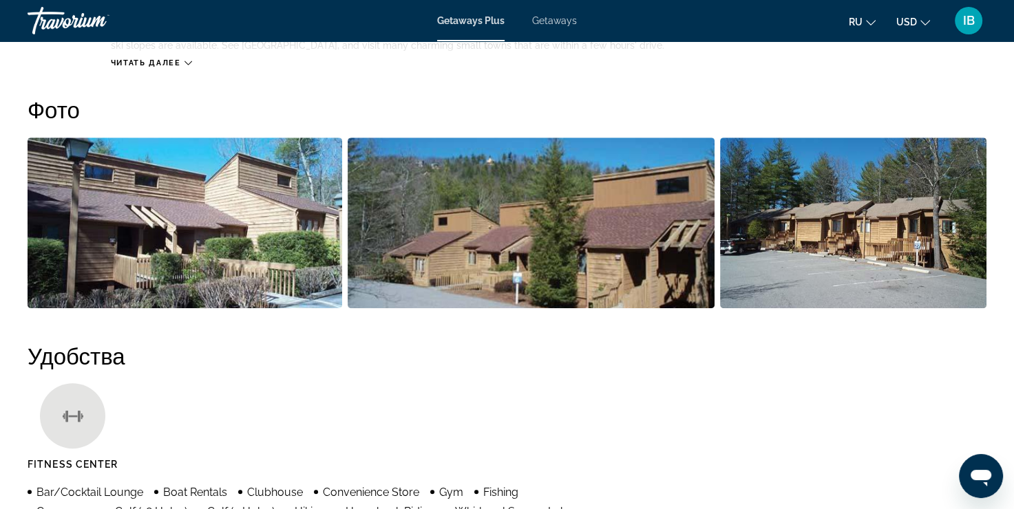
scroll to position [688, 0]
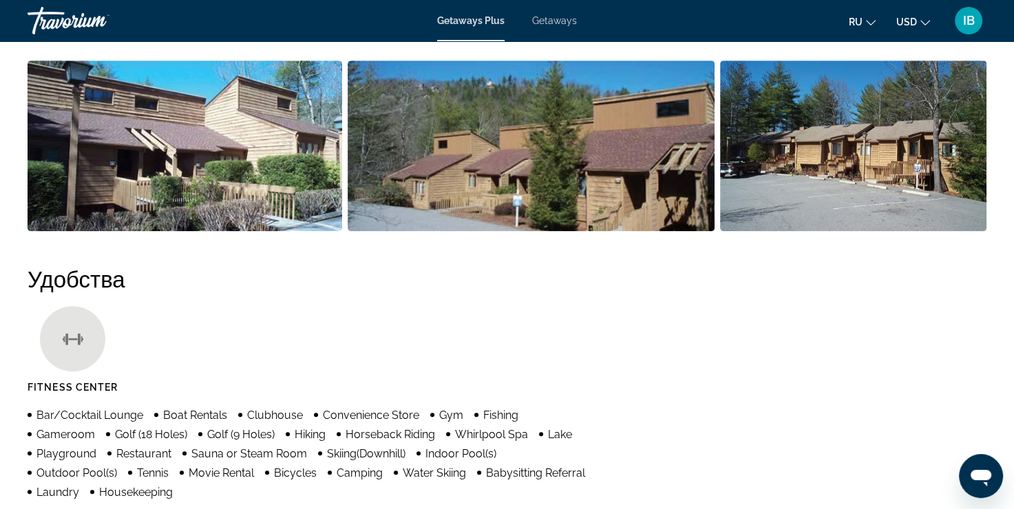
click at [613, 178] on img "Open full-screen image slider" at bounding box center [531, 146] width 366 height 171
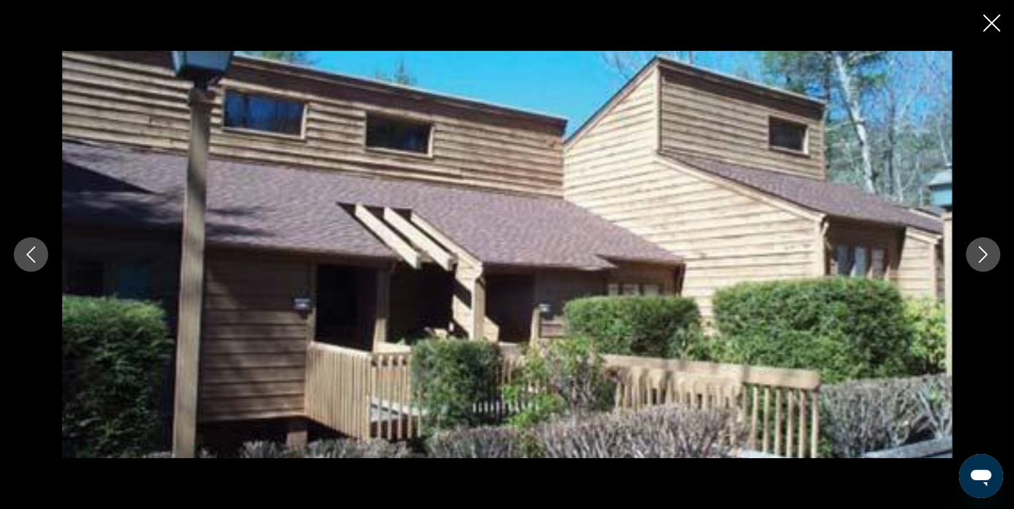
click at [986, 261] on icon "Next image" at bounding box center [982, 254] width 17 height 17
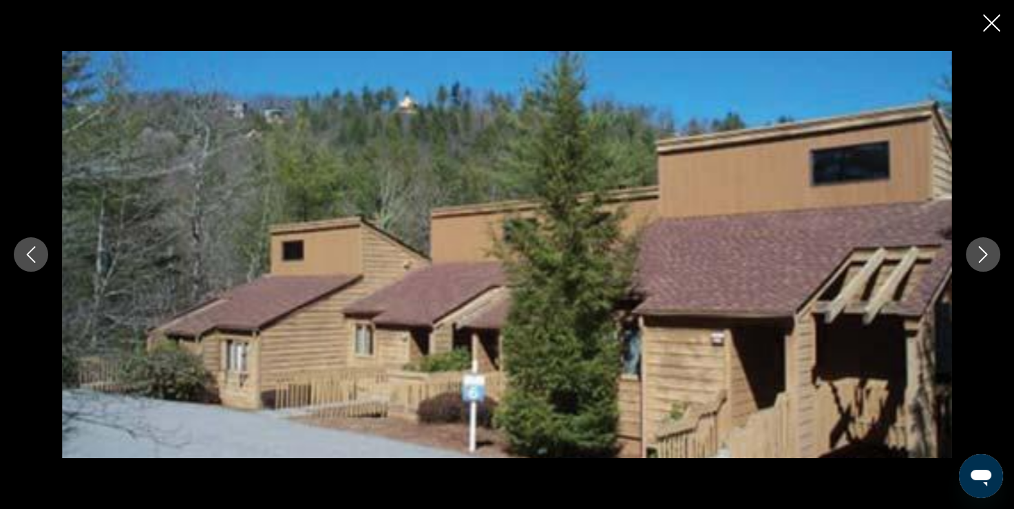
click at [986, 261] on icon "Next image" at bounding box center [982, 254] width 17 height 17
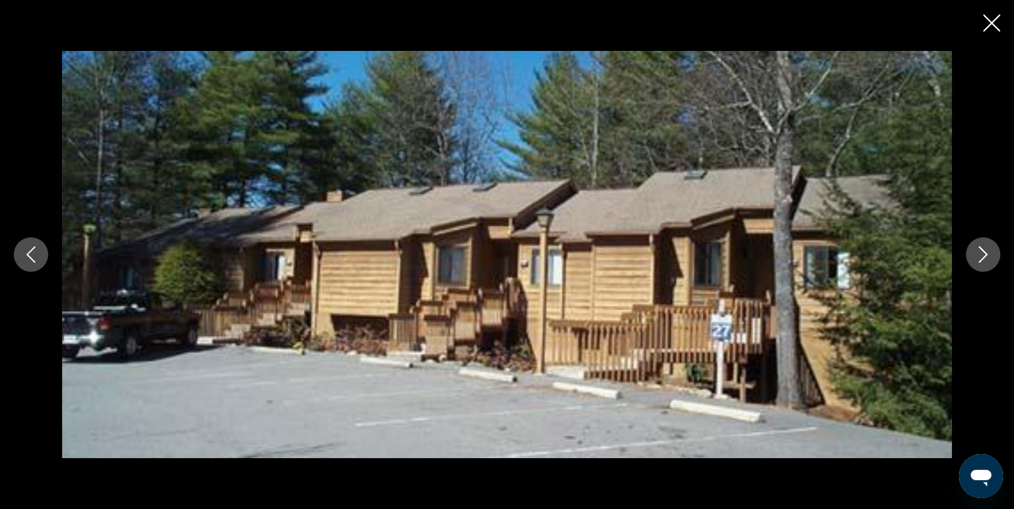
click at [986, 261] on icon "Next image" at bounding box center [982, 254] width 17 height 17
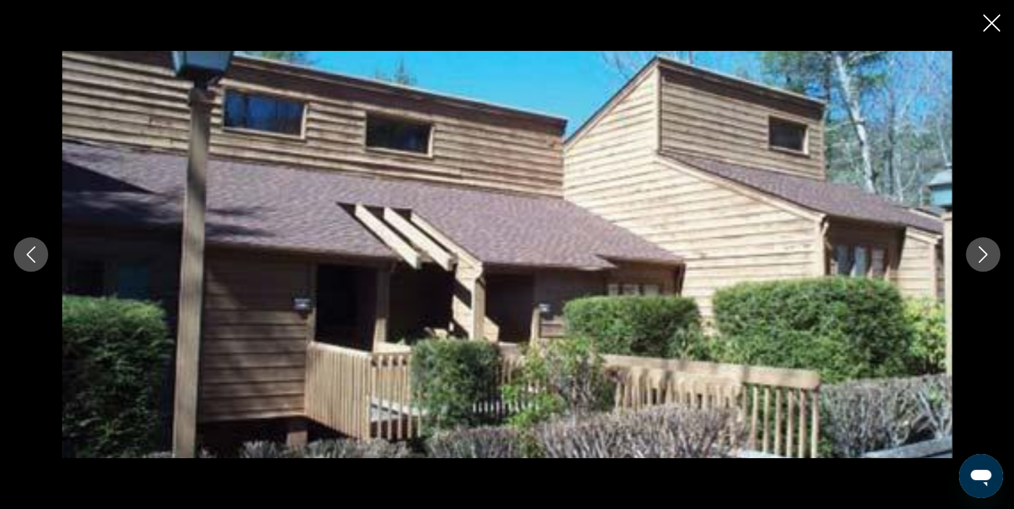
click at [986, 261] on icon "Next image" at bounding box center [982, 254] width 17 height 17
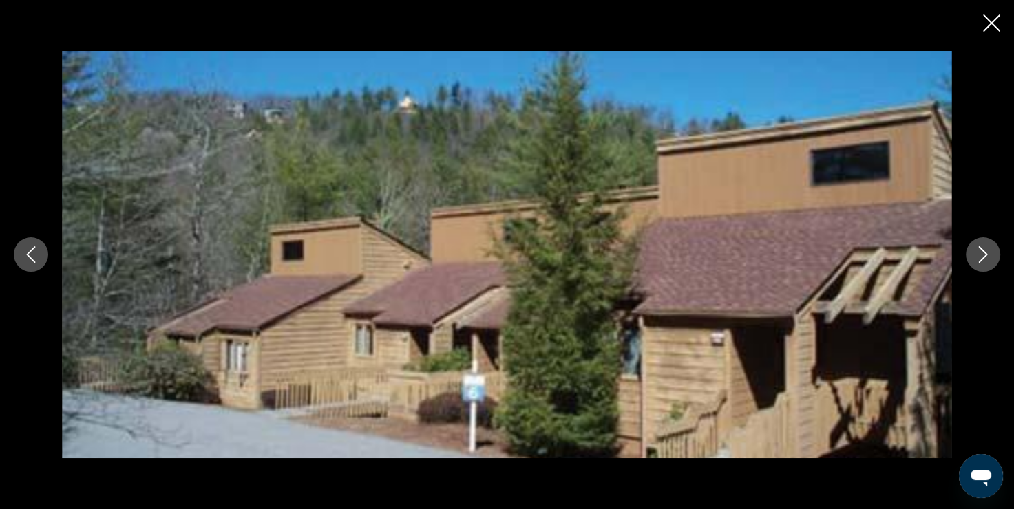
click at [986, 261] on icon "Next image" at bounding box center [982, 254] width 17 height 17
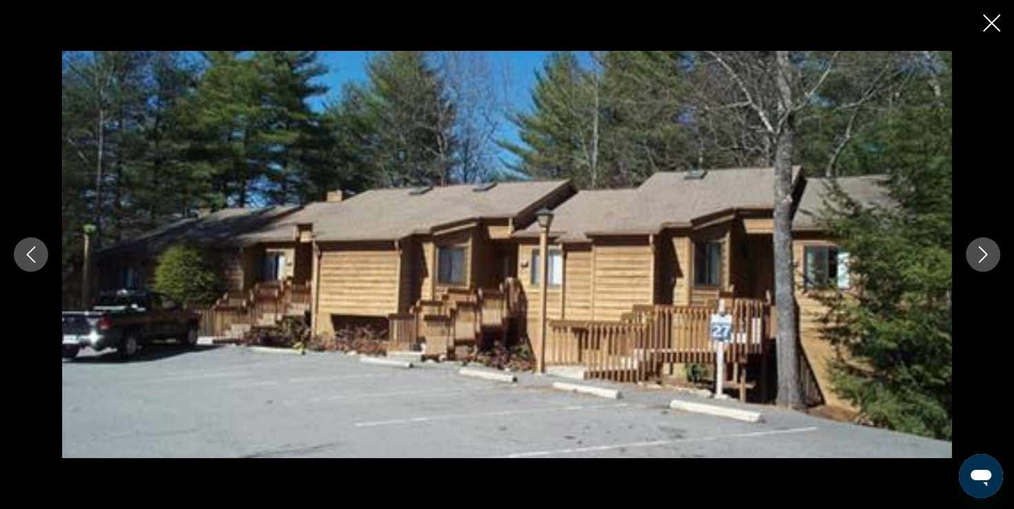
click at [988, 21] on icon "Close slideshow" at bounding box center [991, 22] width 17 height 17
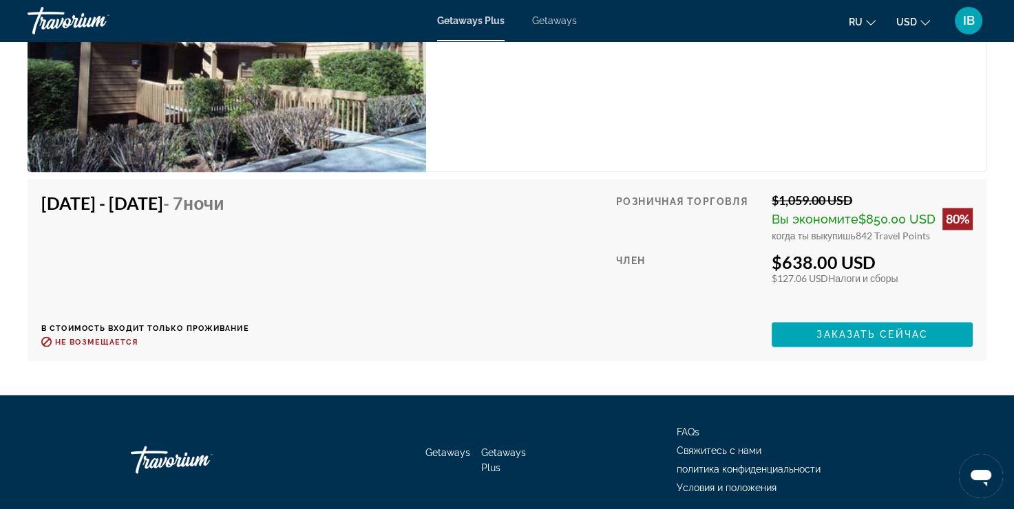
scroll to position [2161, 0]
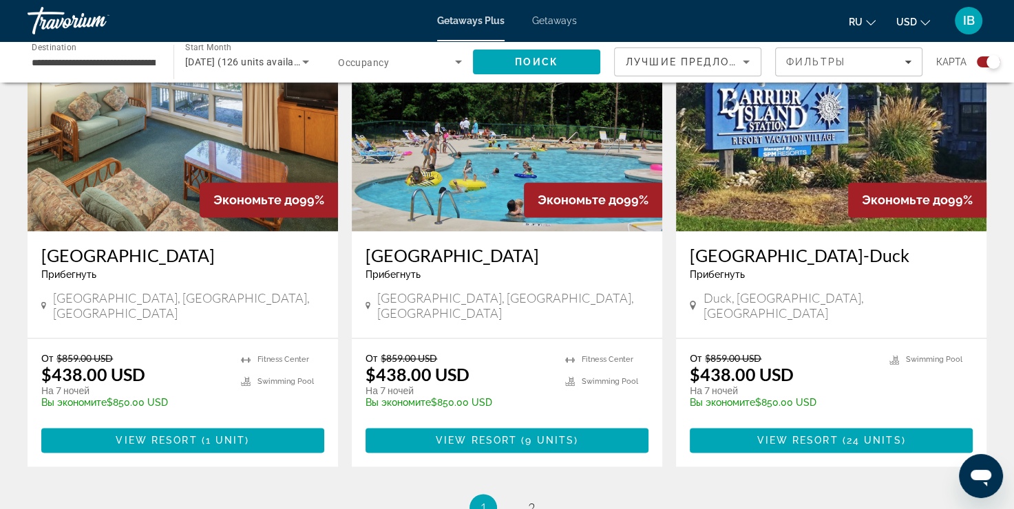
scroll to position [1858, 0]
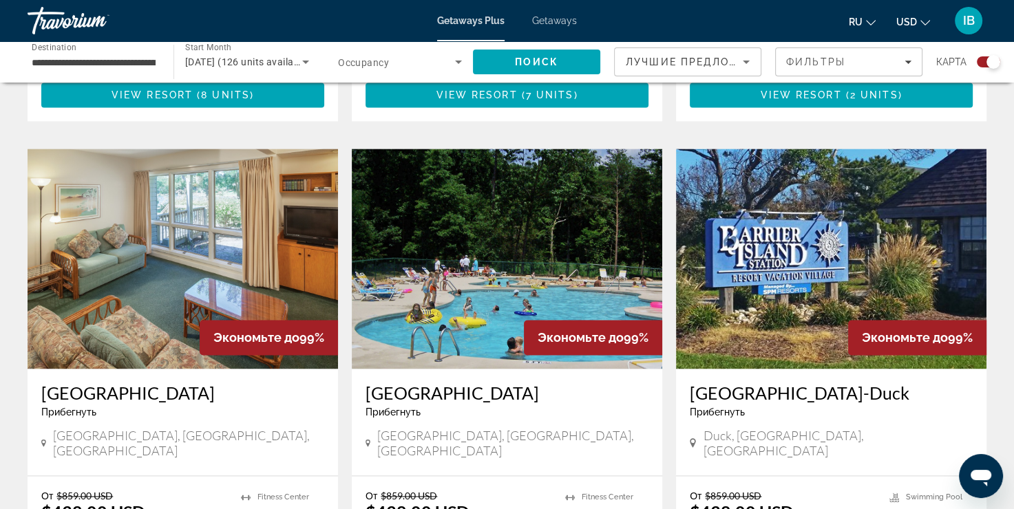
click at [851, 212] on img "Main content" at bounding box center [831, 259] width 310 height 220
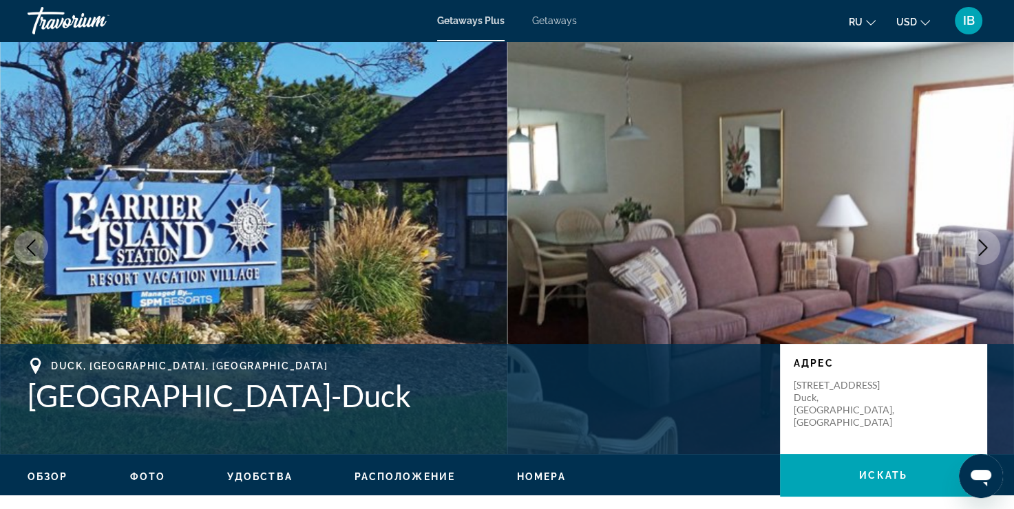
click at [983, 255] on icon "Next image" at bounding box center [982, 247] width 17 height 17
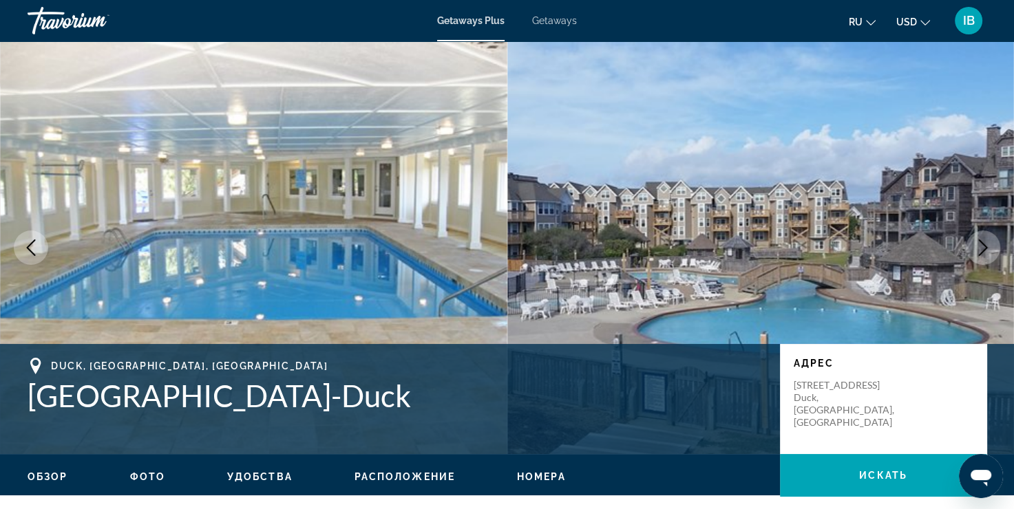
click at [983, 255] on icon "Next image" at bounding box center [982, 247] width 17 height 17
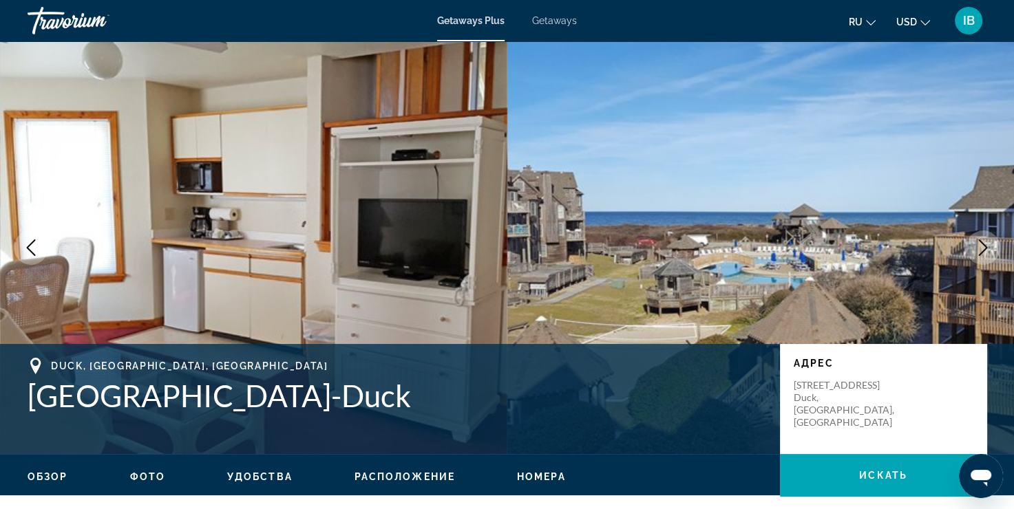
click at [983, 255] on icon "Next image" at bounding box center [982, 247] width 17 height 17
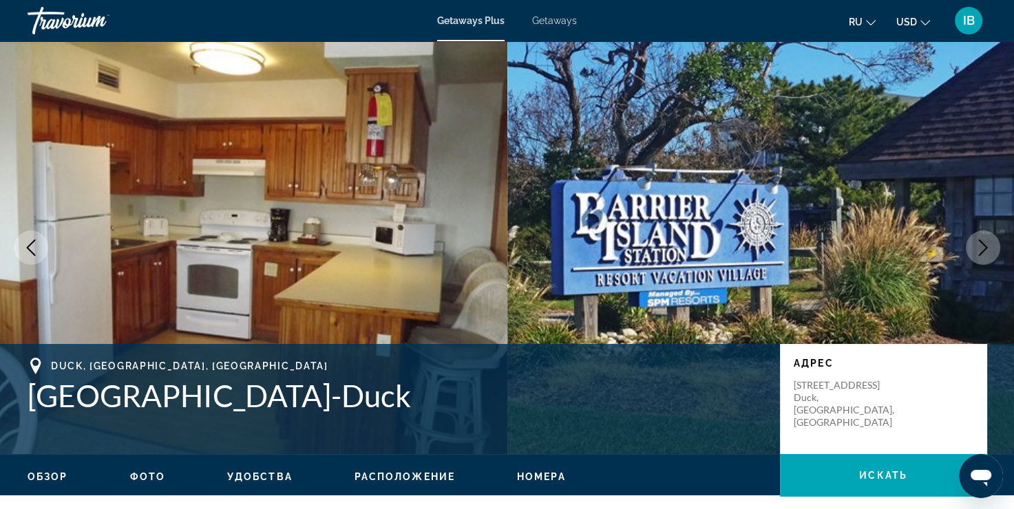
click at [983, 255] on icon "Next image" at bounding box center [982, 247] width 17 height 17
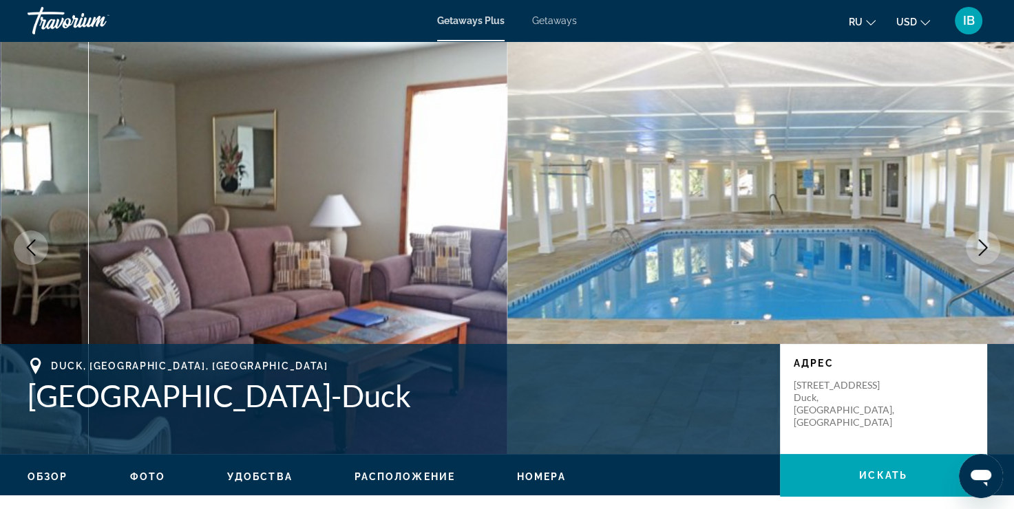
click at [983, 255] on icon "Next image" at bounding box center [982, 247] width 17 height 17
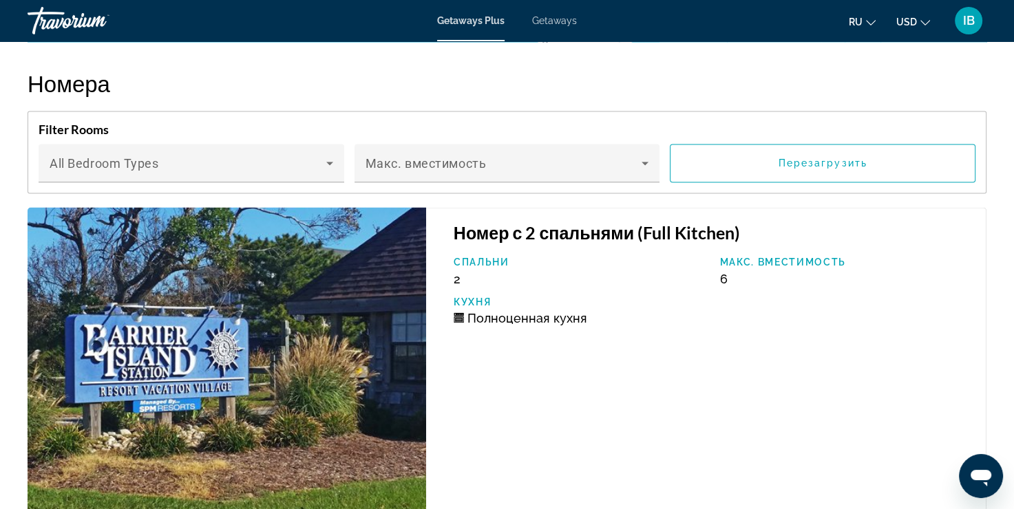
scroll to position [2477, 0]
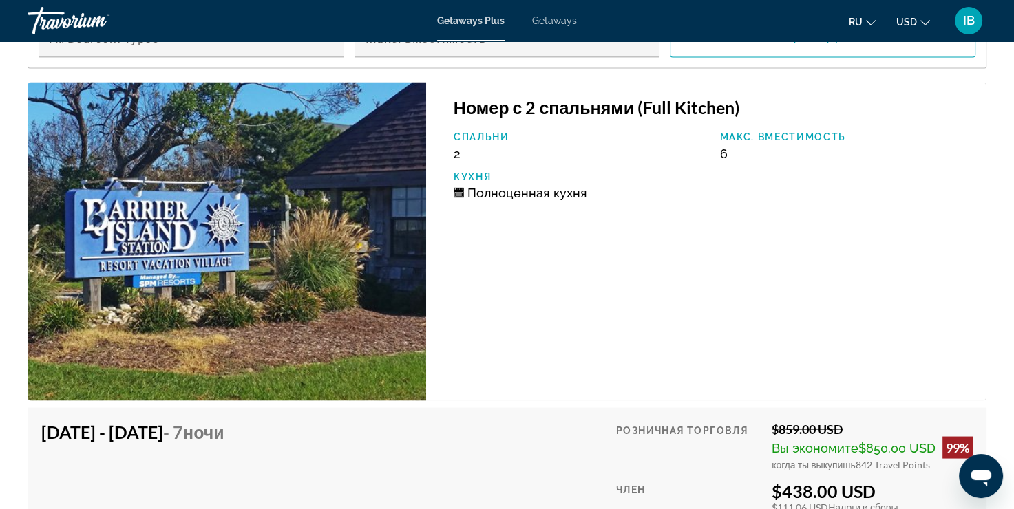
click at [265, 296] on img "Main content" at bounding box center [227, 241] width 398 height 319
click at [381, 194] on img "Main content" at bounding box center [227, 241] width 398 height 319
click at [165, 212] on img "Main content" at bounding box center [227, 241] width 398 height 319
click at [361, 169] on img "Main content" at bounding box center [227, 241] width 398 height 319
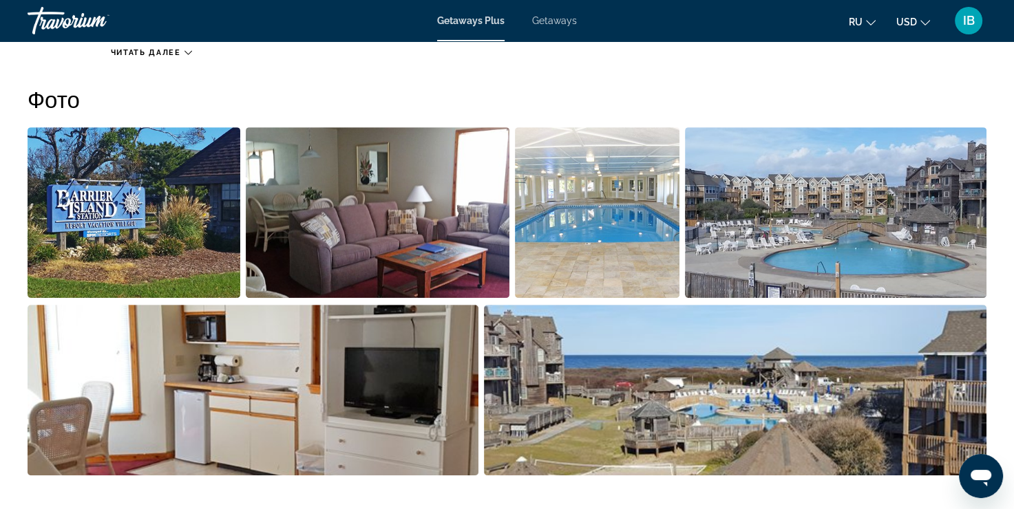
scroll to position [551, 0]
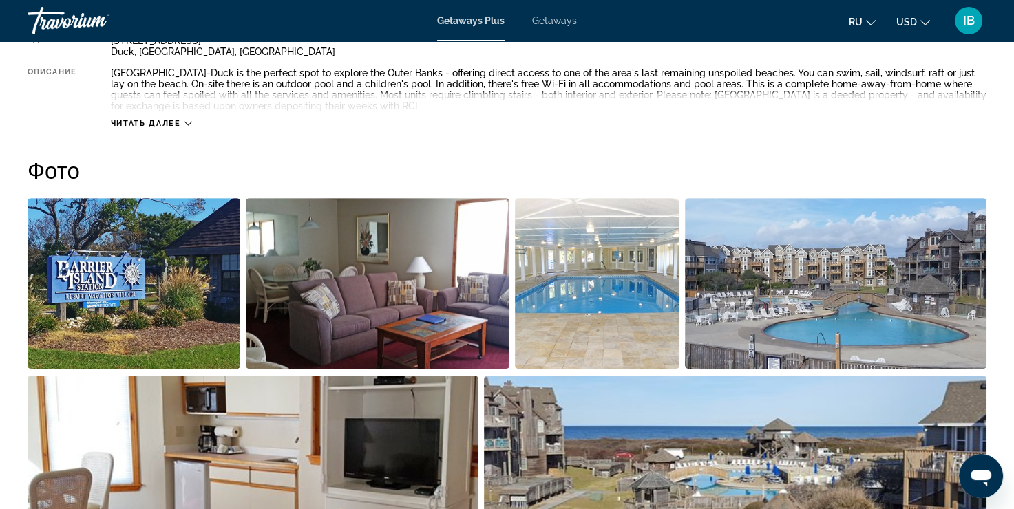
click at [604, 259] on img "Open full-screen image slider" at bounding box center [597, 283] width 164 height 171
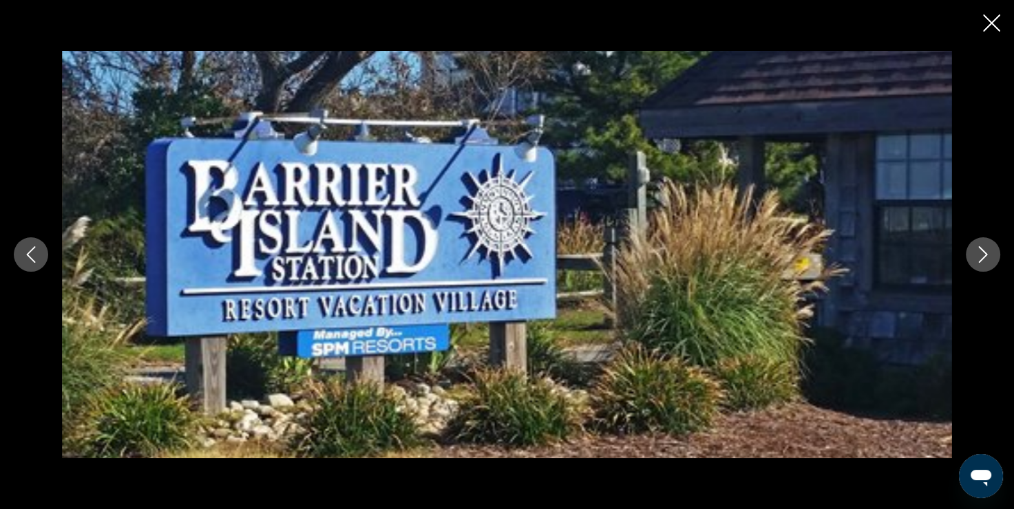
click at [1003, 258] on div "prev next" at bounding box center [507, 254] width 1014 height 407
click at [990, 258] on icon "Next image" at bounding box center [982, 254] width 17 height 17
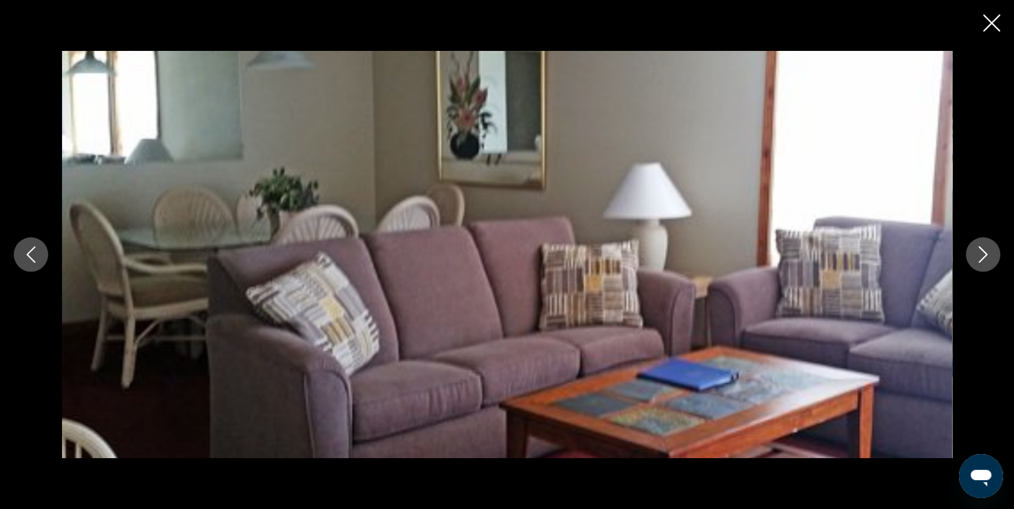
click at [989, 259] on icon "Next image" at bounding box center [982, 254] width 17 height 17
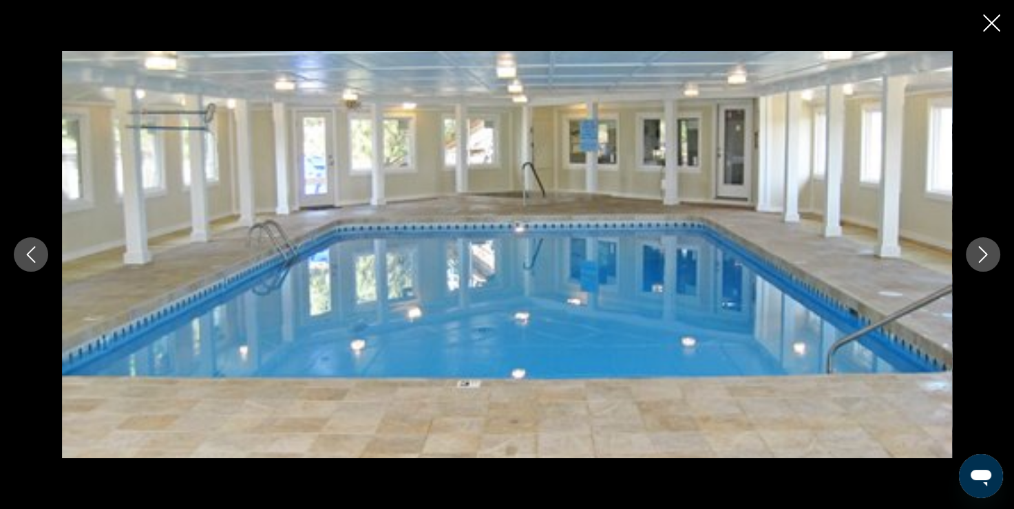
click at [989, 259] on icon "Next image" at bounding box center [982, 254] width 17 height 17
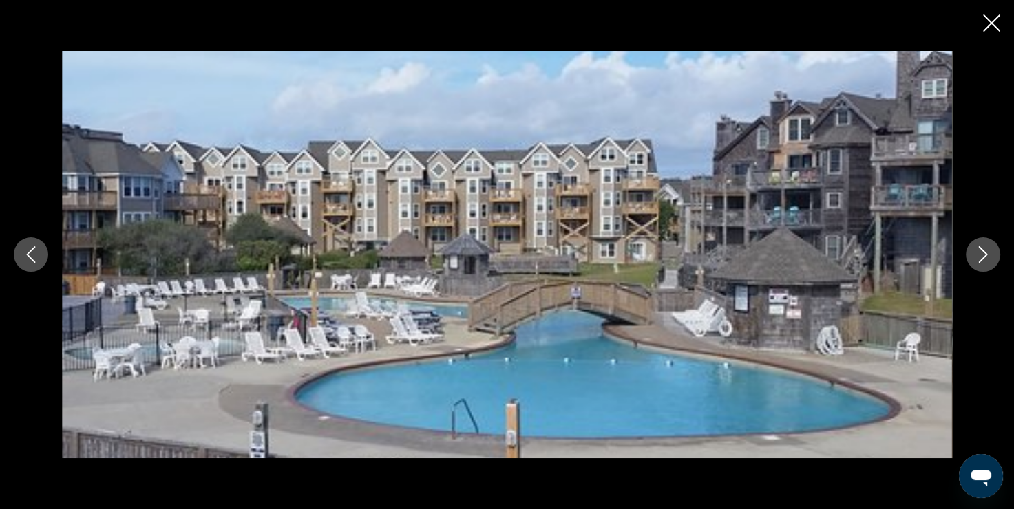
click at [989, 259] on icon "Next image" at bounding box center [982, 254] width 17 height 17
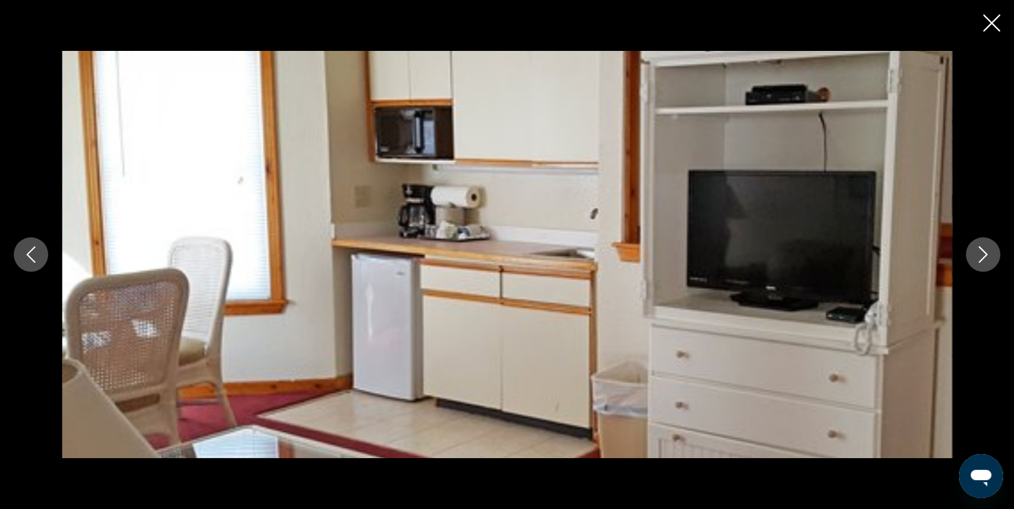
click at [989, 259] on icon "Next image" at bounding box center [982, 254] width 17 height 17
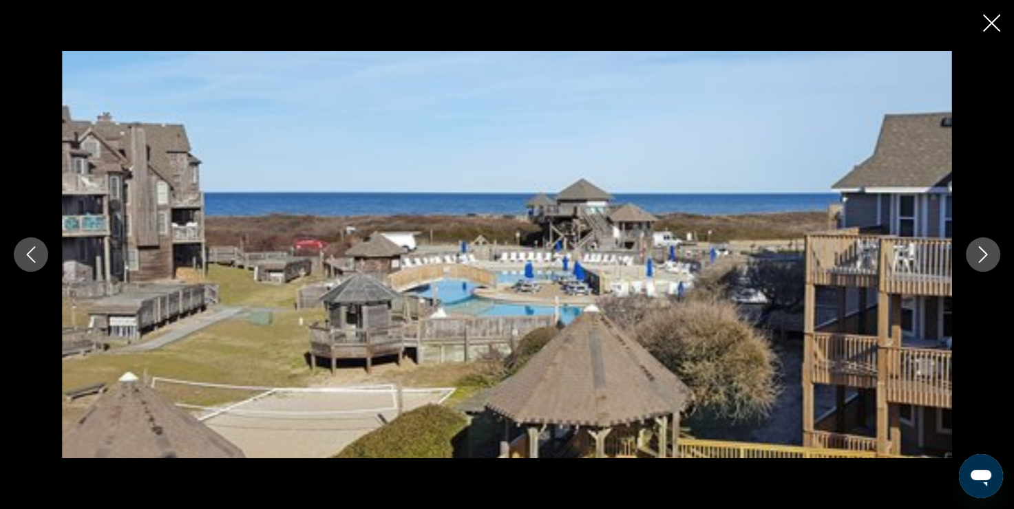
click at [994, 20] on icon "Close slideshow" at bounding box center [991, 22] width 17 height 17
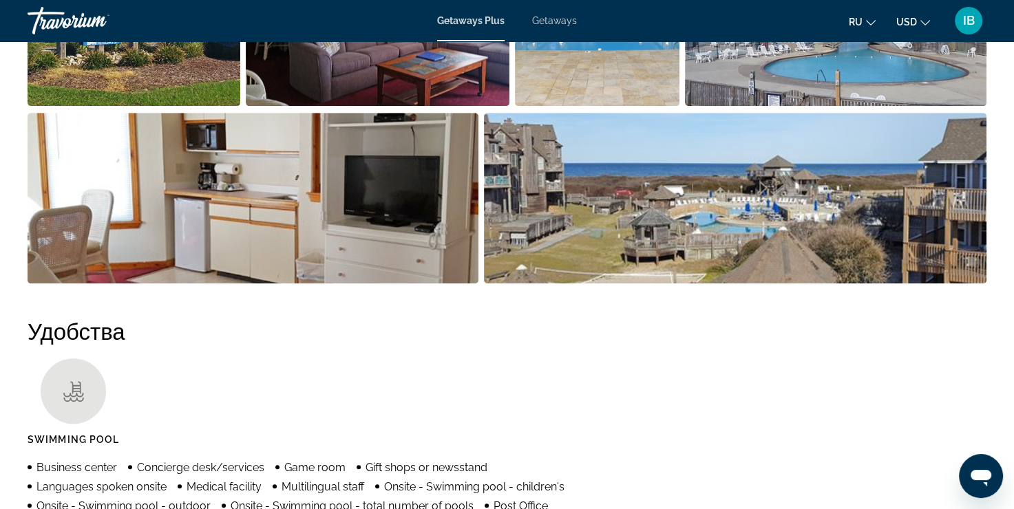
scroll to position [826, 0]
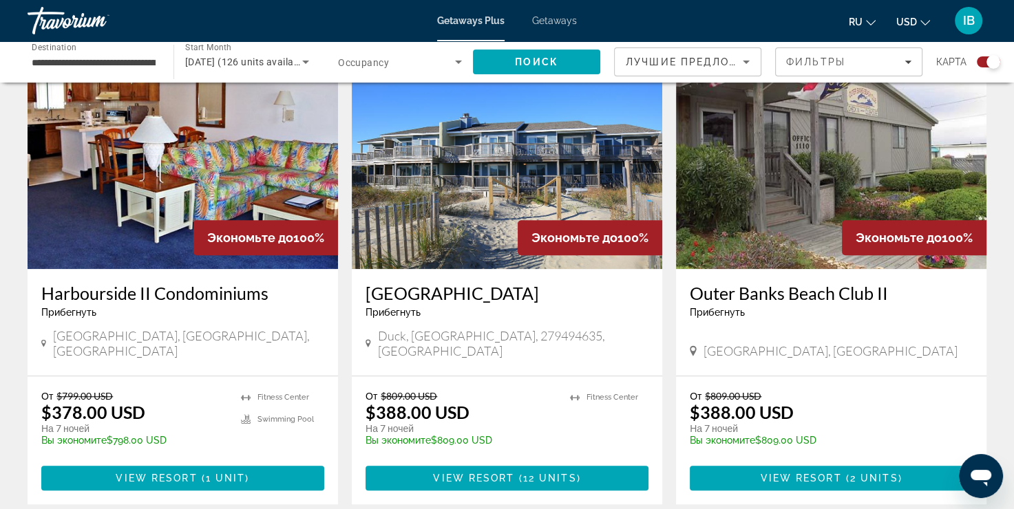
scroll to position [826, 0]
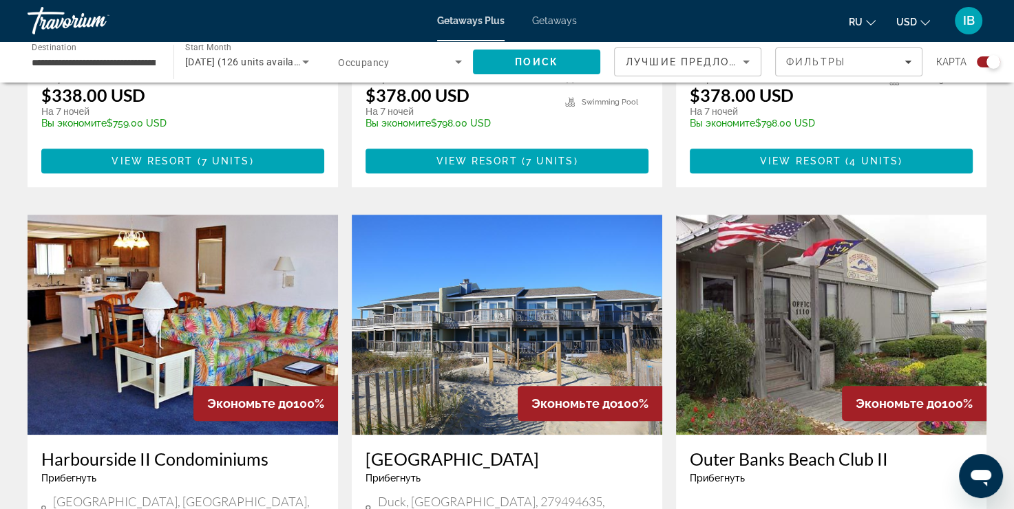
click at [184, 303] on img "Main content" at bounding box center [183, 325] width 310 height 220
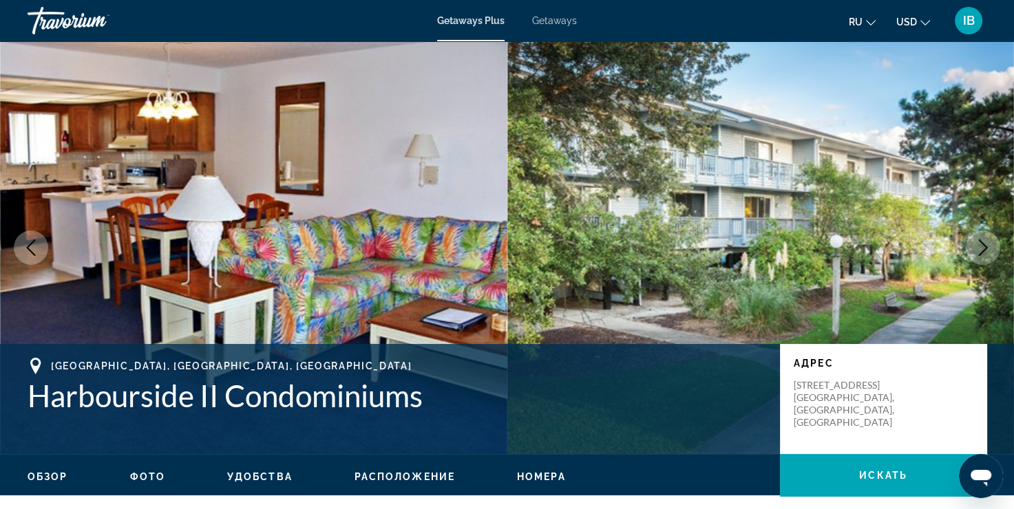
click at [972, 248] on button "Next image" at bounding box center [982, 248] width 34 height 34
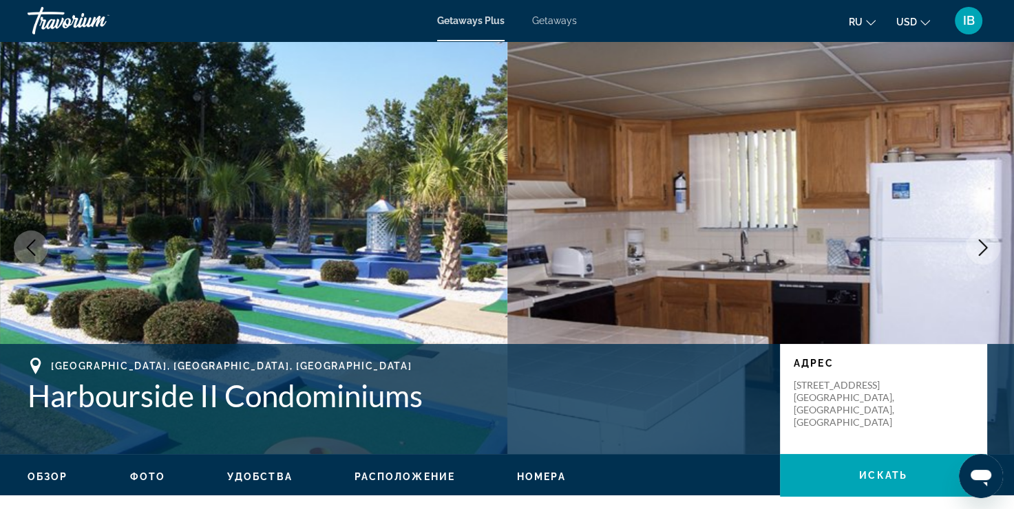
click at [972, 248] on button "Next image" at bounding box center [982, 248] width 34 height 34
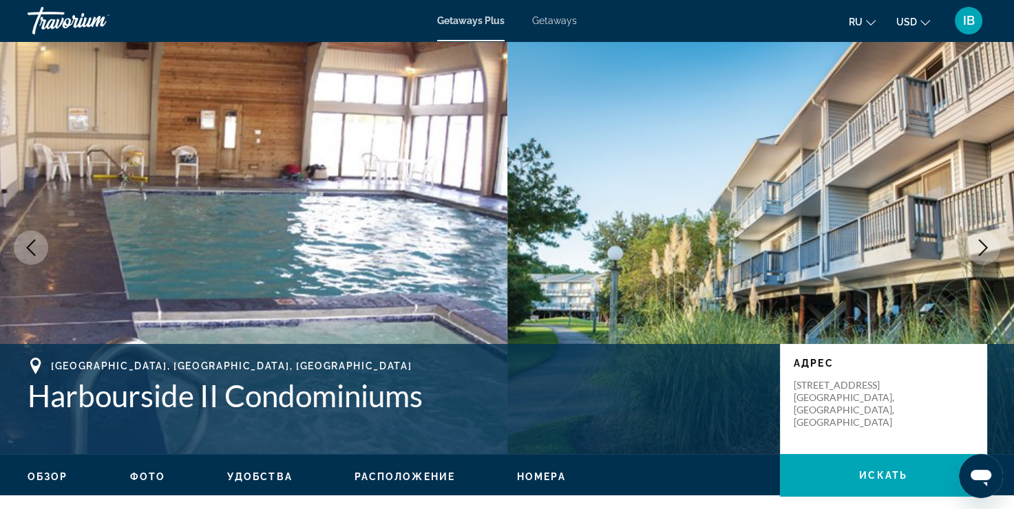
click at [972, 248] on button "Next image" at bounding box center [982, 248] width 34 height 34
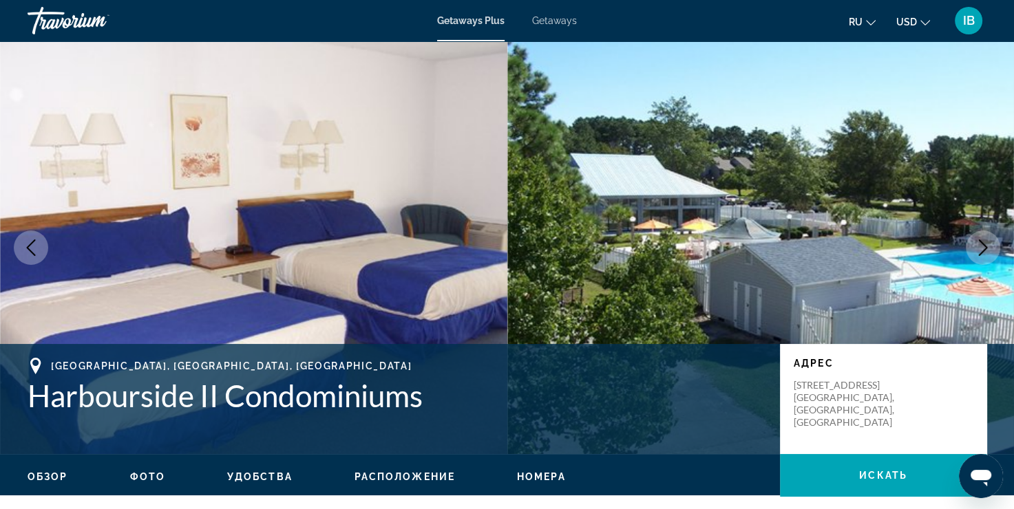
click at [972, 248] on button "Next image" at bounding box center [982, 248] width 34 height 34
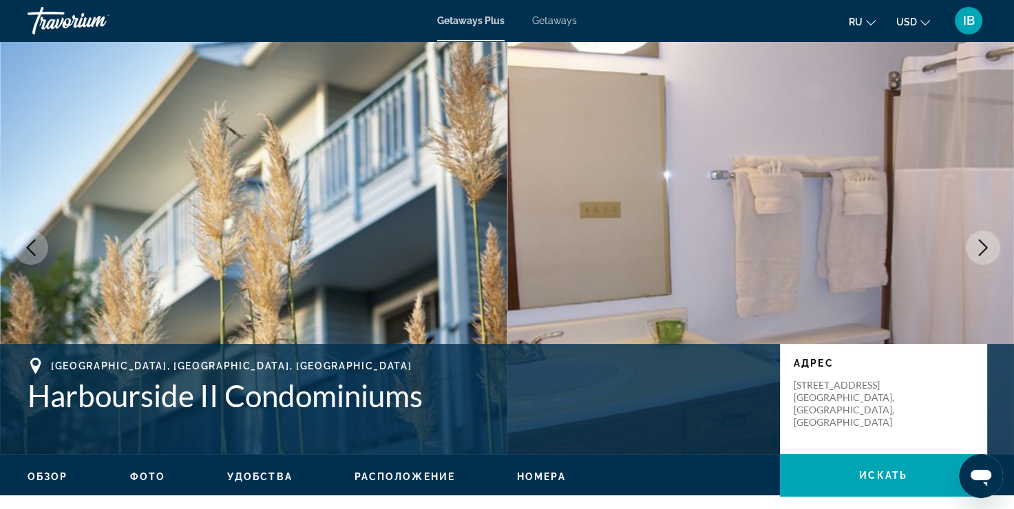
click at [972, 248] on button "Next image" at bounding box center [982, 248] width 34 height 34
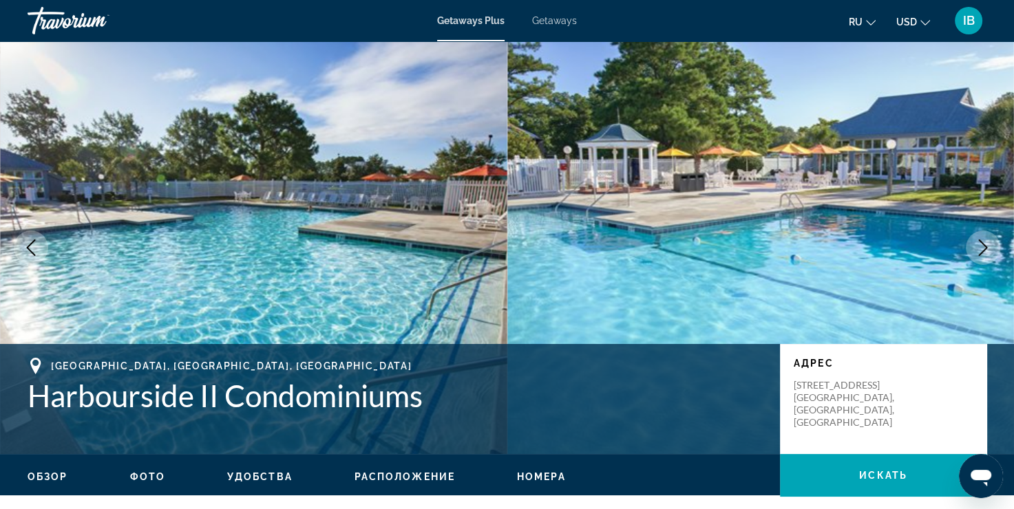
click at [972, 248] on button "Next image" at bounding box center [982, 248] width 34 height 34
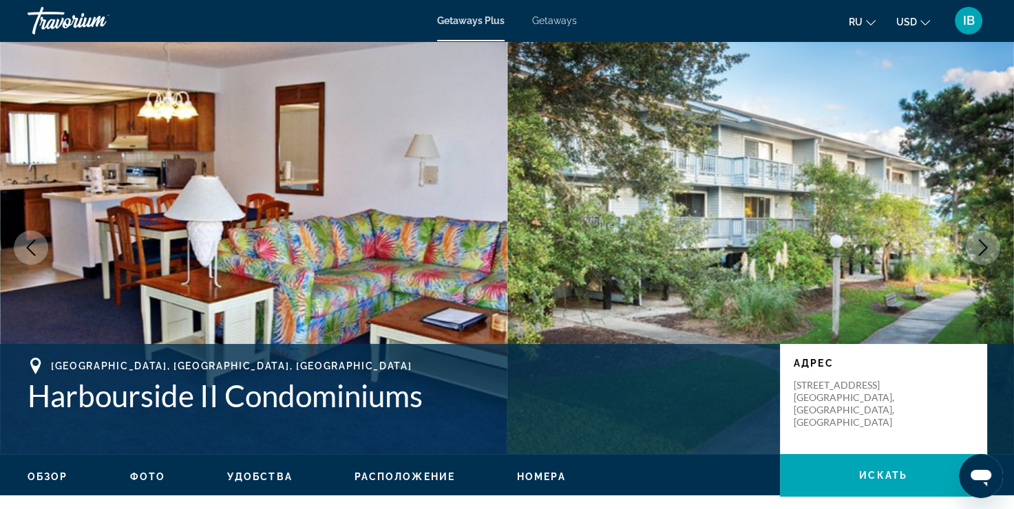
click at [972, 248] on button "Next image" at bounding box center [982, 248] width 34 height 34
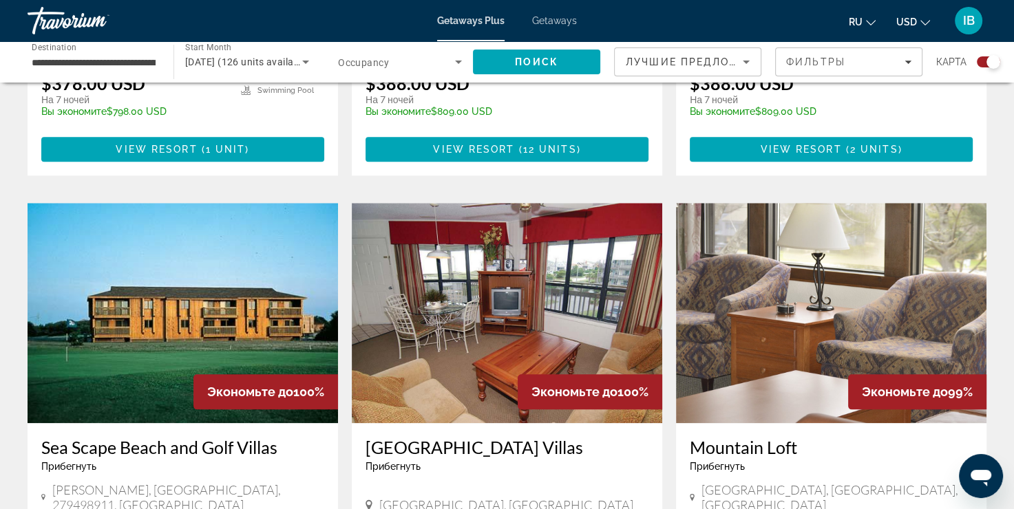
scroll to position [1376, 0]
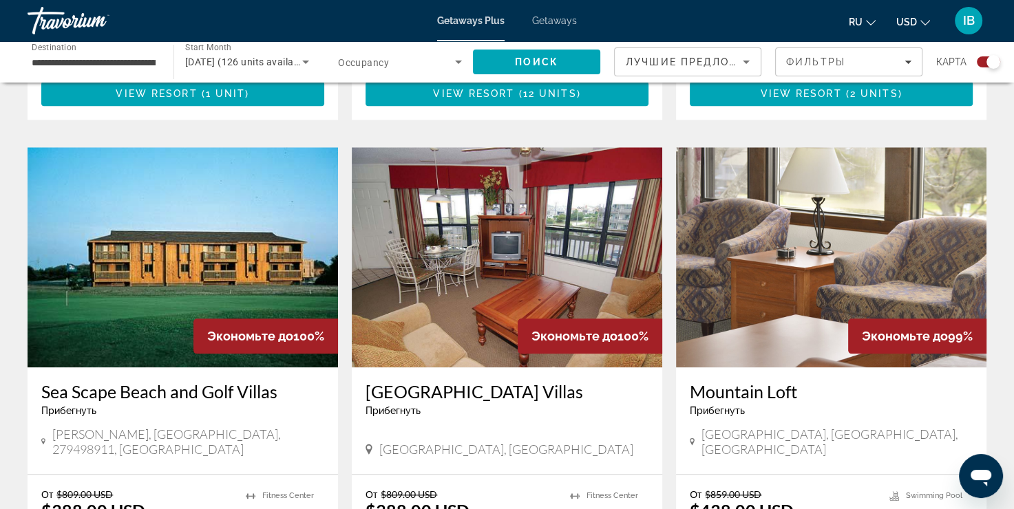
click at [540, 242] on img "Main content" at bounding box center [507, 257] width 310 height 220
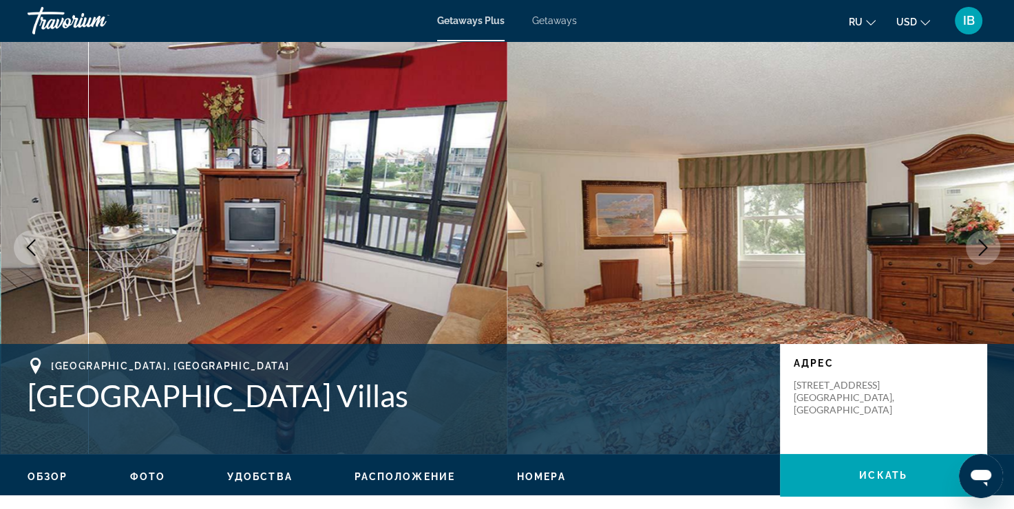
click at [987, 242] on icon "Next image" at bounding box center [982, 247] width 17 height 17
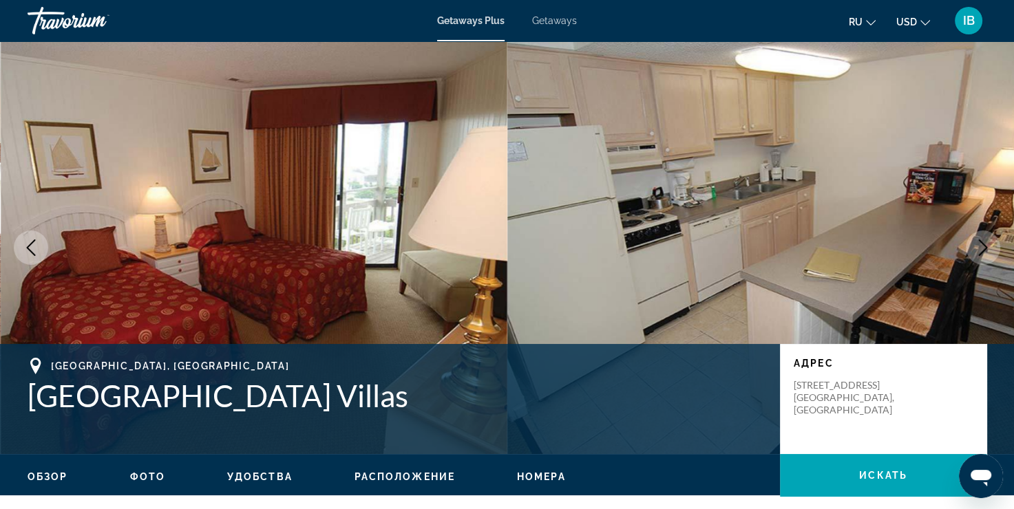
click at [985, 244] on icon "Next image" at bounding box center [982, 247] width 17 height 17
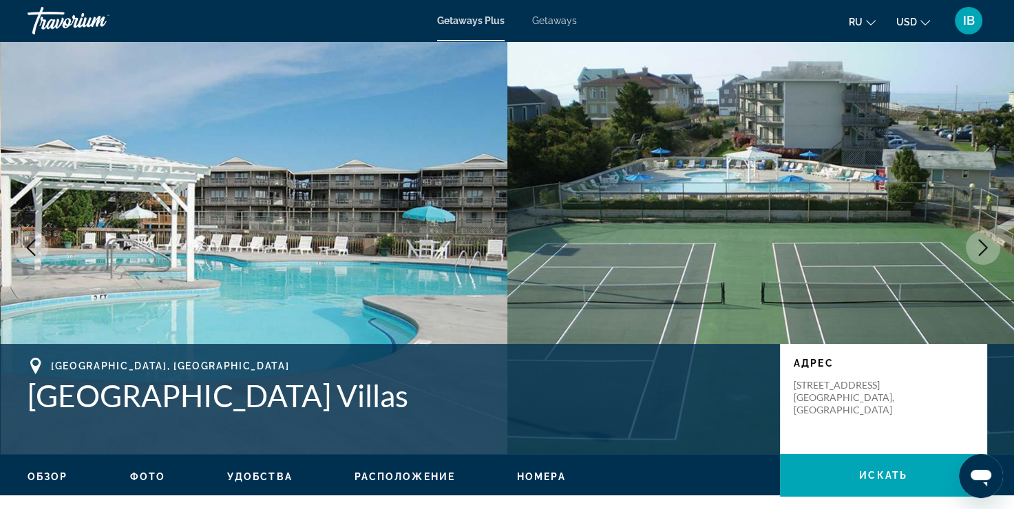
click at [985, 244] on icon "Next image" at bounding box center [982, 247] width 17 height 17
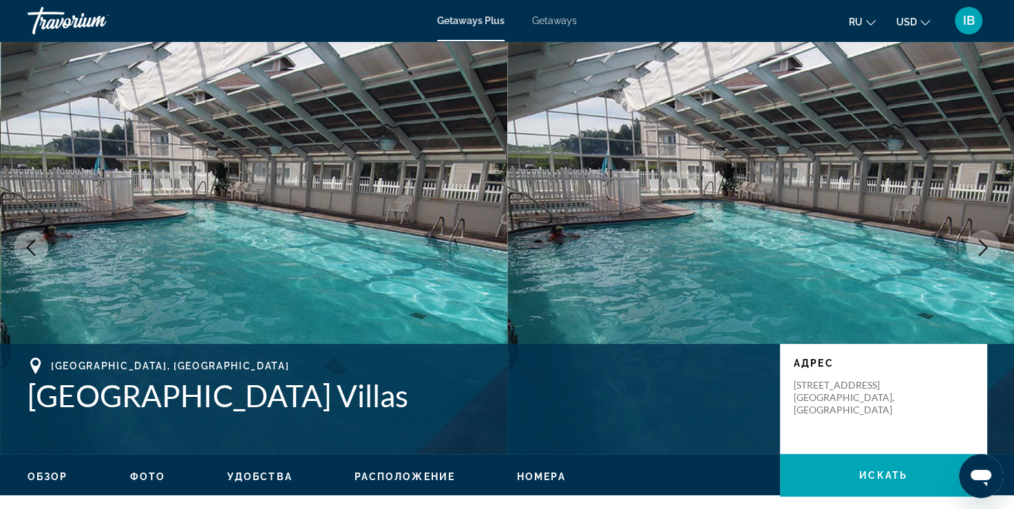
click at [985, 244] on icon "Next image" at bounding box center [982, 247] width 17 height 17
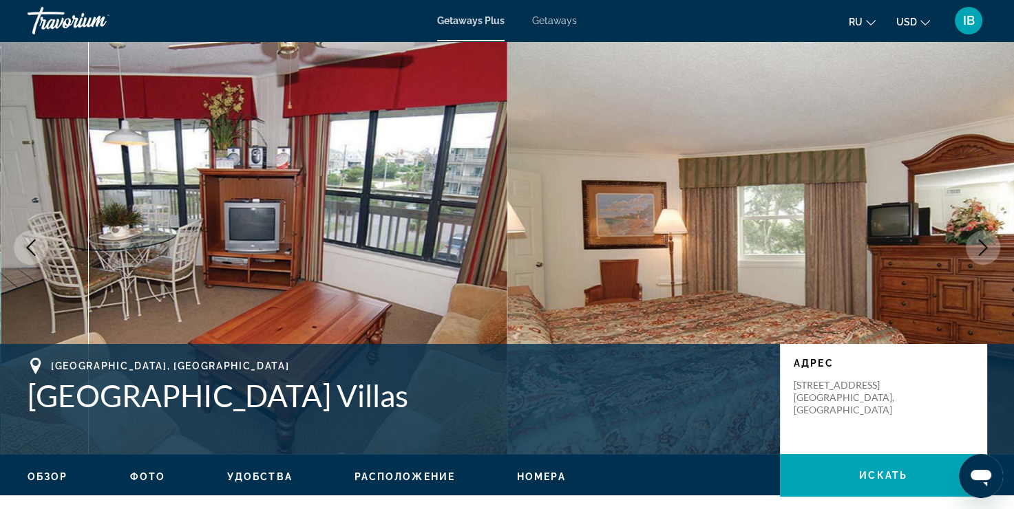
click at [985, 244] on icon "Next image" at bounding box center [982, 247] width 17 height 17
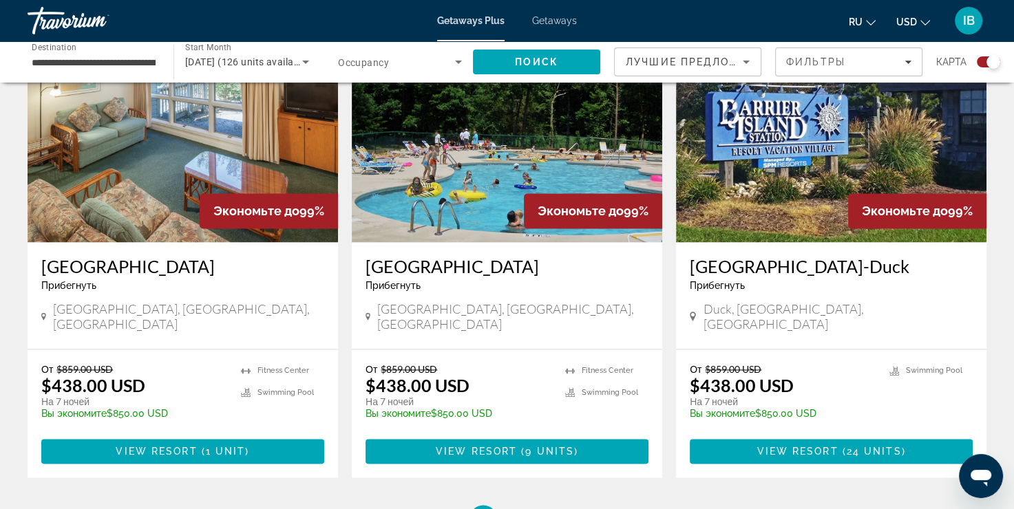
scroll to position [2064, 0]
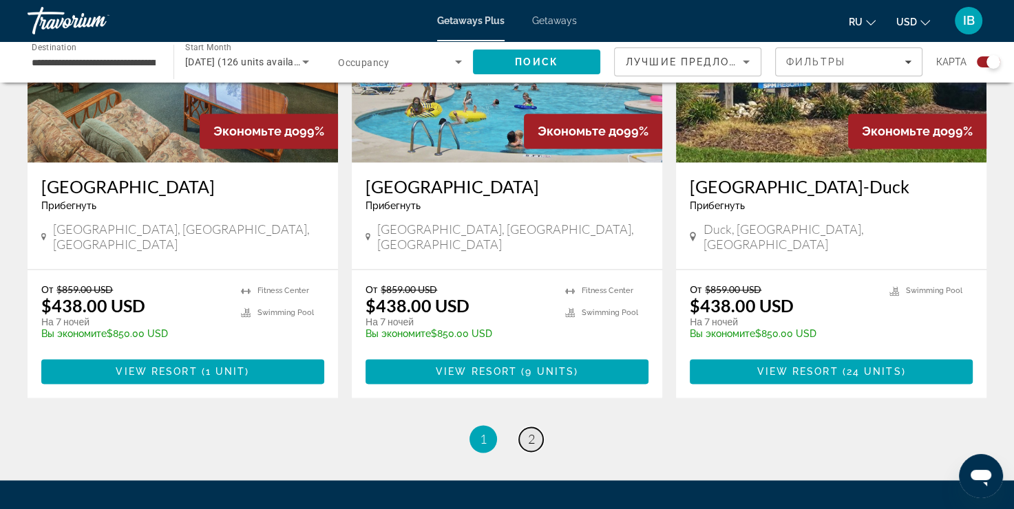
click at [537, 427] on link "page 2" at bounding box center [531, 439] width 24 height 24
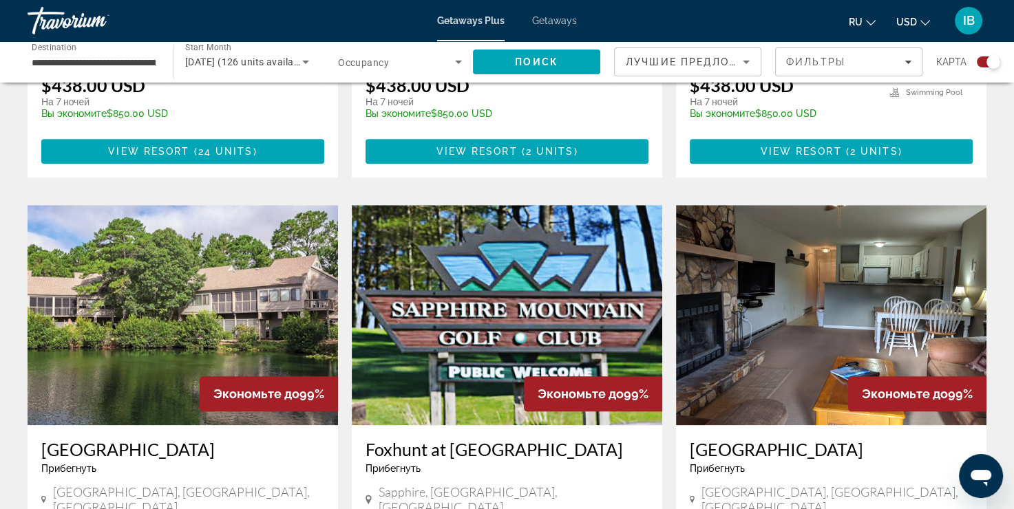
scroll to position [1445, 0]
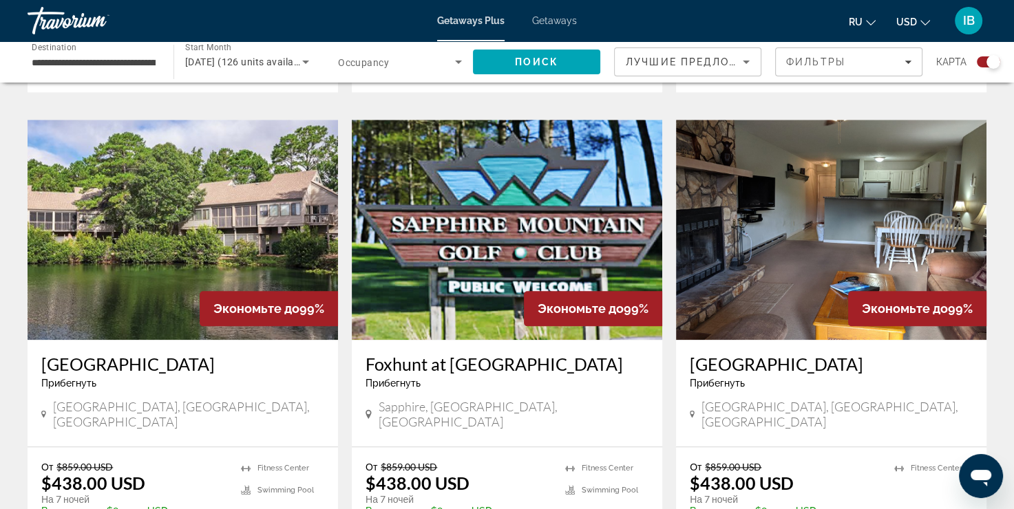
click at [157, 178] on img "Main content" at bounding box center [183, 230] width 310 height 220
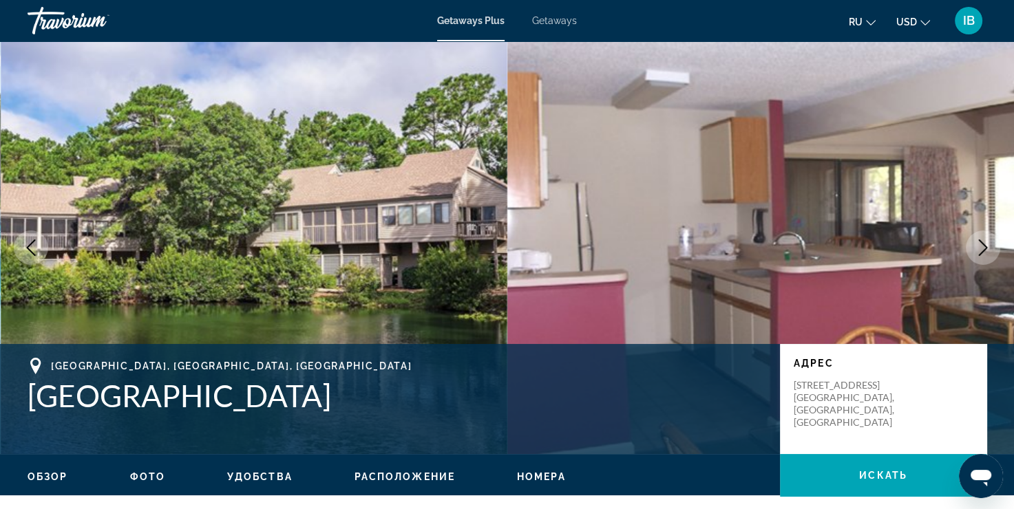
click at [969, 256] on button "Next image" at bounding box center [982, 248] width 34 height 34
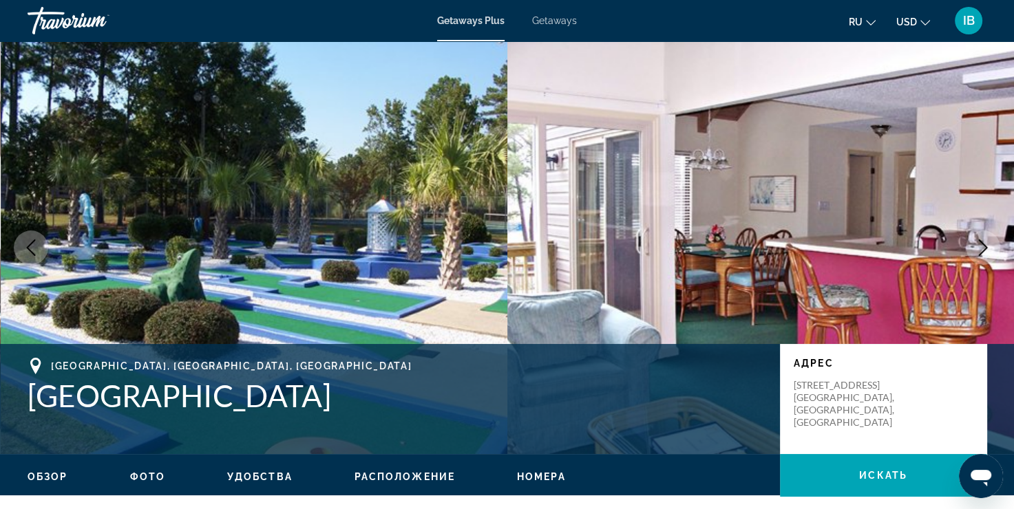
click at [974, 257] on button "Next image" at bounding box center [982, 248] width 34 height 34
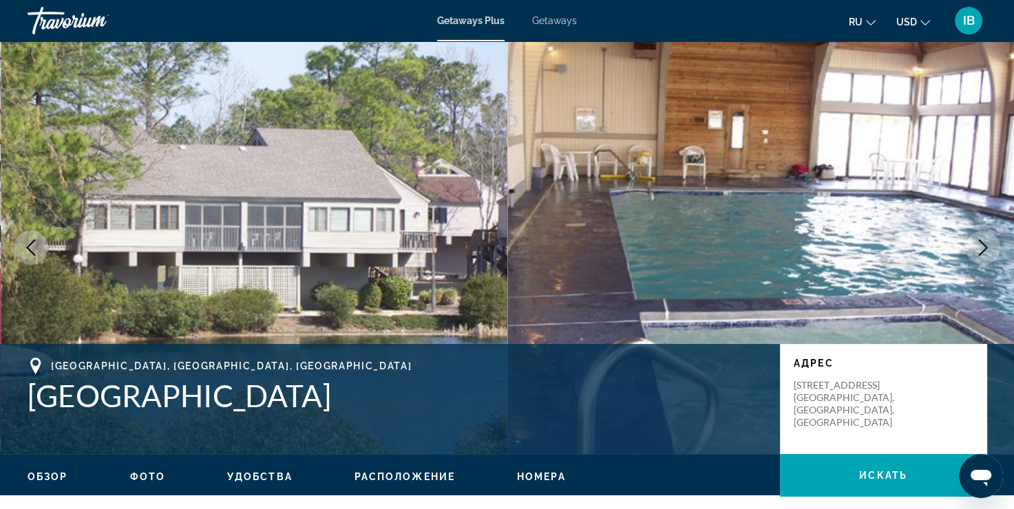
click at [974, 260] on button "Next image" at bounding box center [982, 248] width 34 height 34
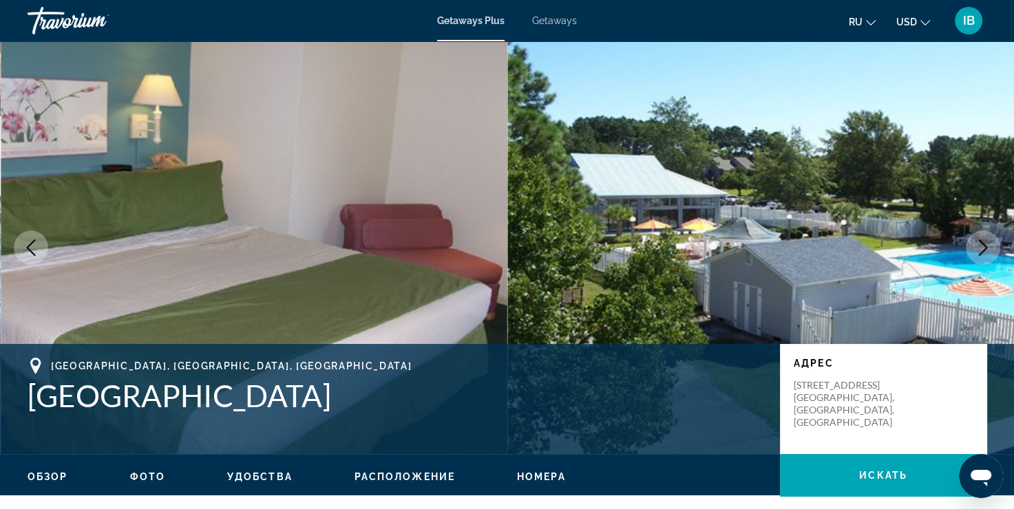
click at [974, 260] on button "Next image" at bounding box center [982, 248] width 34 height 34
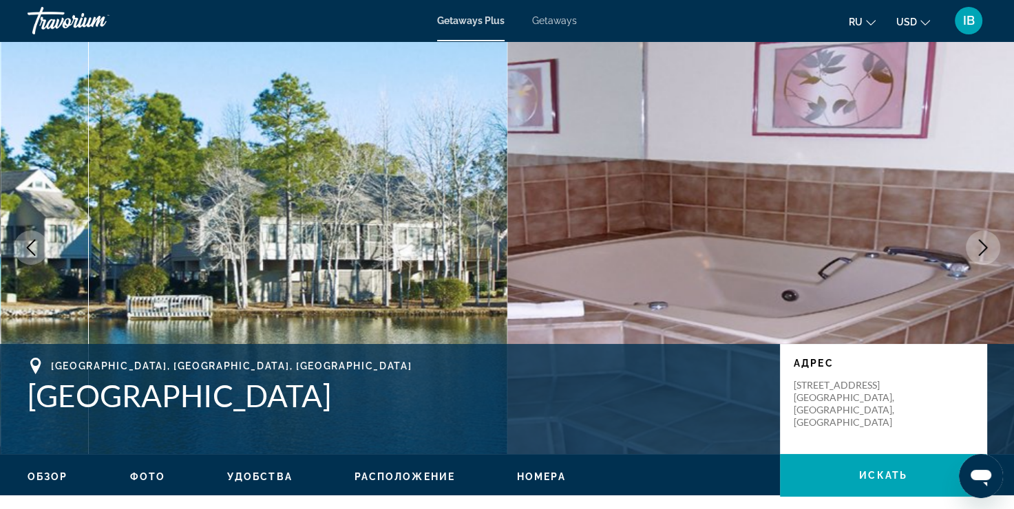
click at [974, 260] on button "Next image" at bounding box center [982, 248] width 34 height 34
